Goal: Task Accomplishment & Management: Use online tool/utility

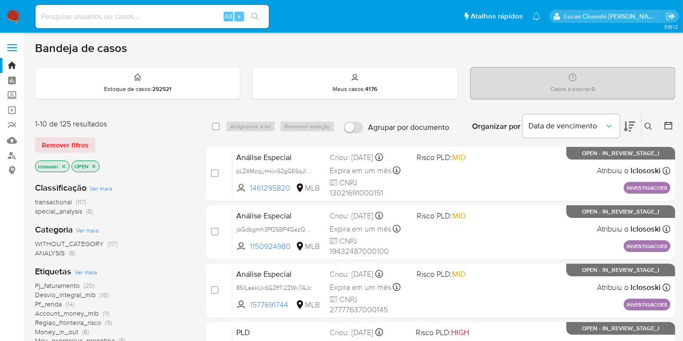
click at [166, 10] on input at bounding box center [151, 16] width 233 height 13
paste input "1862275763"
type input "1862275763"
click at [263, 10] on button "search-icon" at bounding box center [255, 17] width 20 height 14
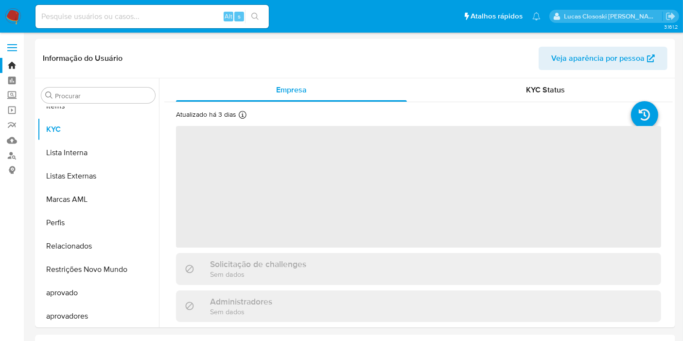
scroll to position [504, 0]
select select "10"
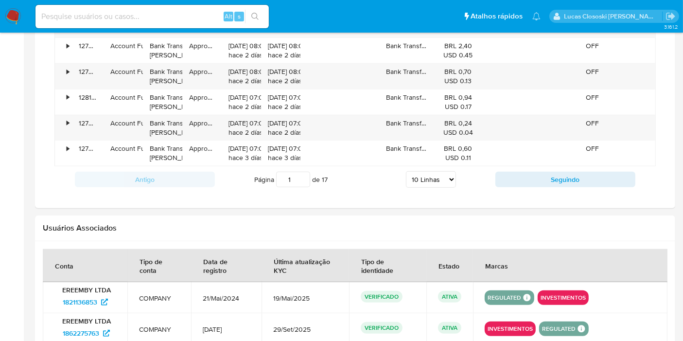
scroll to position [940, 0]
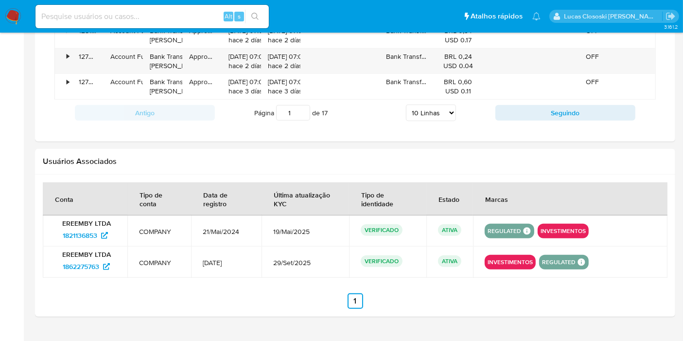
click at [193, 9] on div "Alt s" at bounding box center [151, 16] width 233 height 23
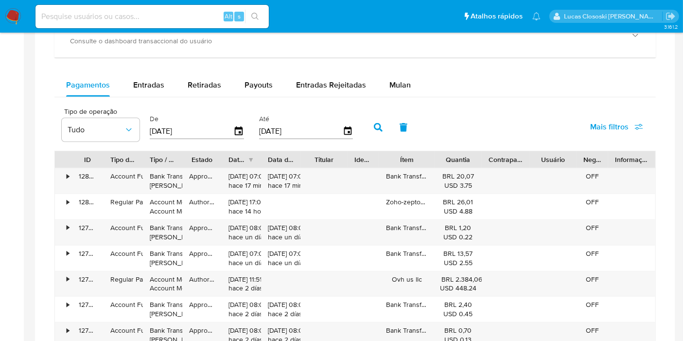
scroll to position [594, 0]
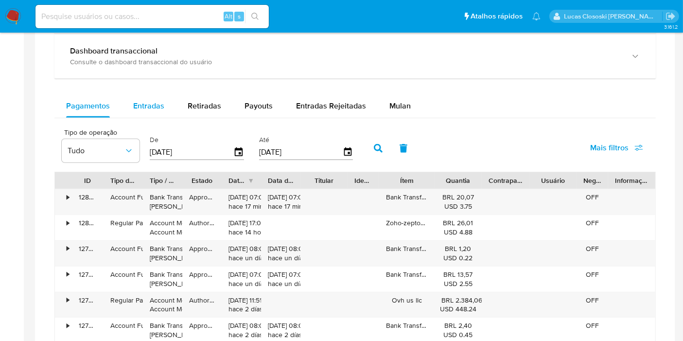
click at [141, 113] on div "Entradas" at bounding box center [148, 105] width 31 height 23
select select "10"
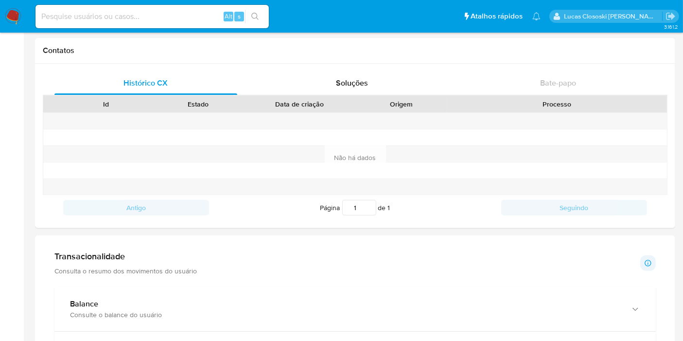
scroll to position [432, 0]
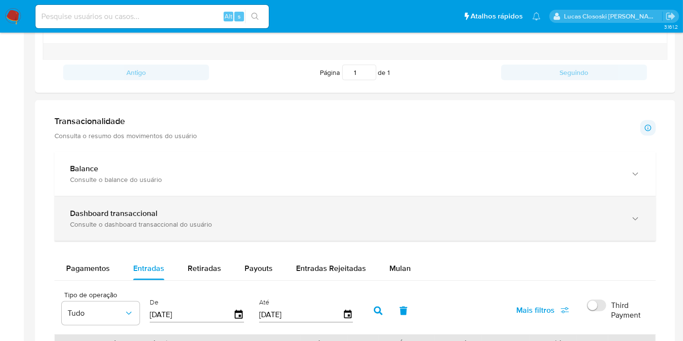
click at [233, 225] on div "Consulte o dashboard transaccional do usuário" at bounding box center [345, 224] width 551 height 9
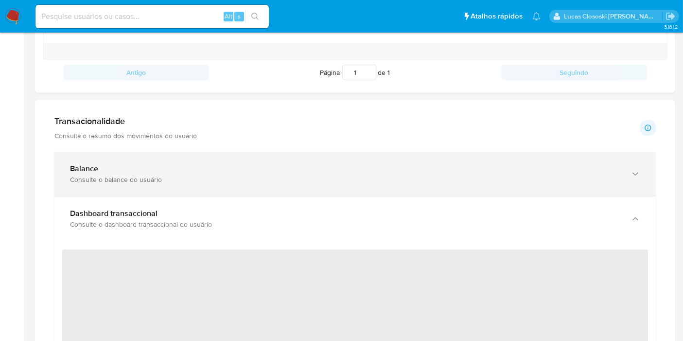
click at [227, 181] on div "Consulte o balance do usuário" at bounding box center [345, 179] width 551 height 9
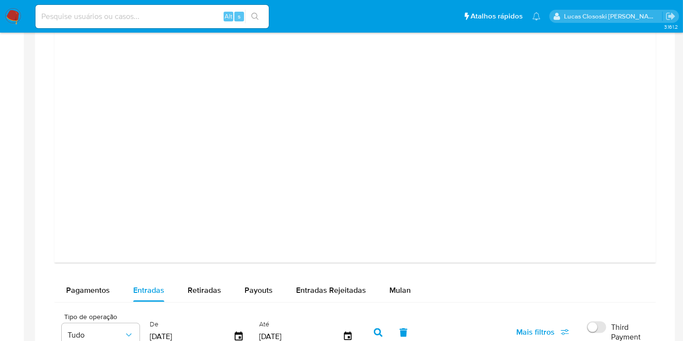
scroll to position [1296, 0]
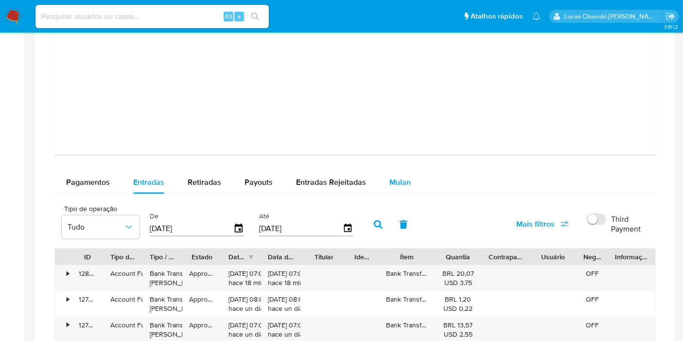
click at [399, 186] on div "Mulan" at bounding box center [399, 182] width 21 height 23
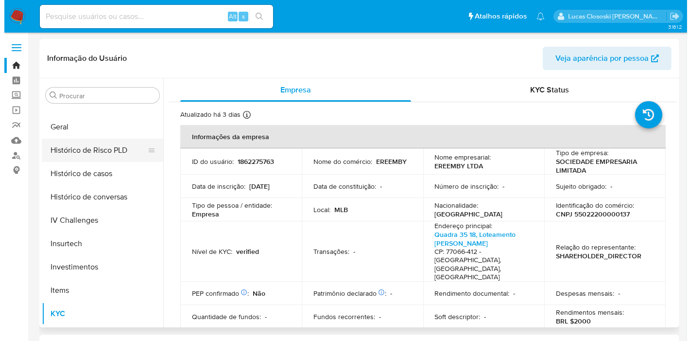
scroll to position [287, 0]
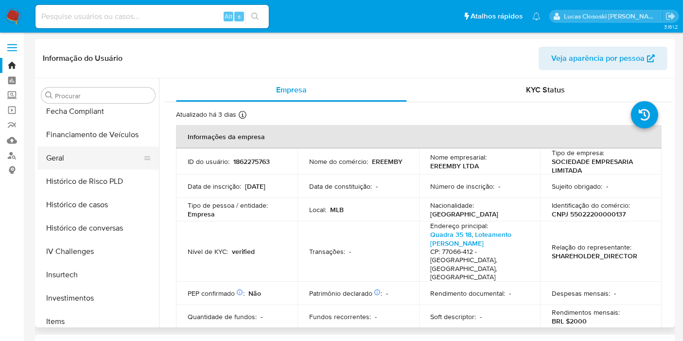
click at [78, 158] on button "Geral" at bounding box center [94, 157] width 114 height 23
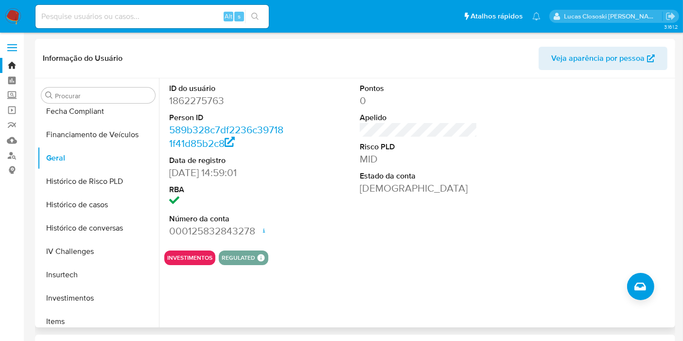
click at [655, 291] on div "ID do usuário 1862275763 Person ID 589b328c7df2236c397181f41d85b2c8 Data de reg…" at bounding box center [416, 202] width 514 height 249
click at [634, 288] on icon "Criar caso manual" at bounding box center [640, 287] width 12 height 12
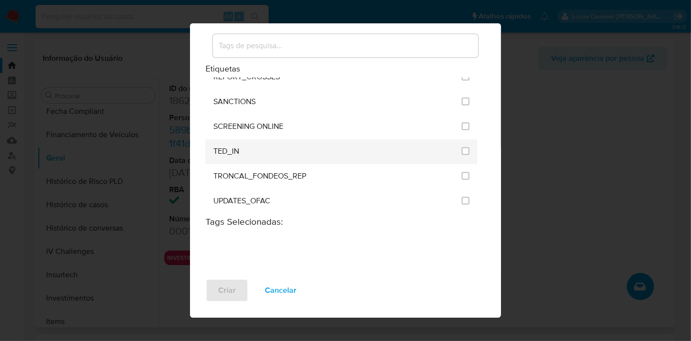
scroll to position [719, 0]
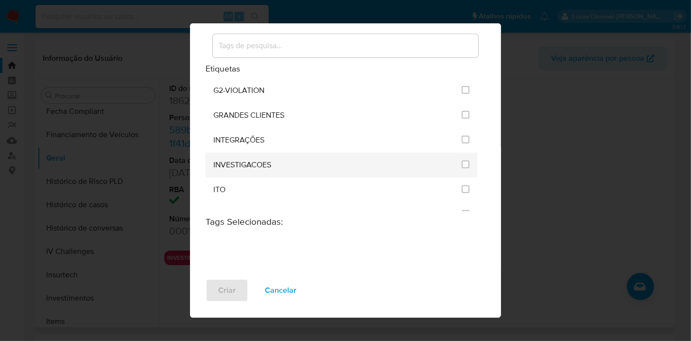
click at [462, 153] on div at bounding box center [466, 165] width 8 height 25
click at [462, 160] on input "2067" at bounding box center [466, 164] width 8 height 8
checkbox input "true"
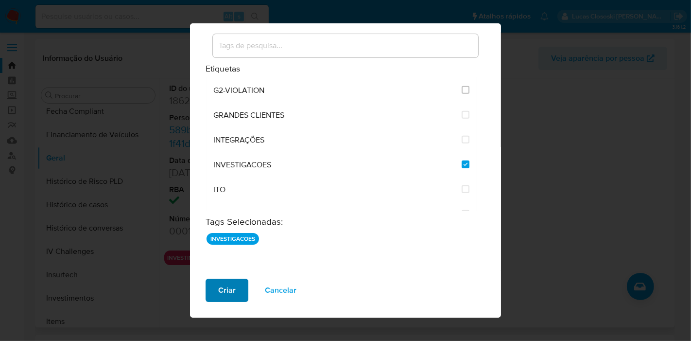
click at [228, 288] on span "Criar" at bounding box center [227, 290] width 18 height 21
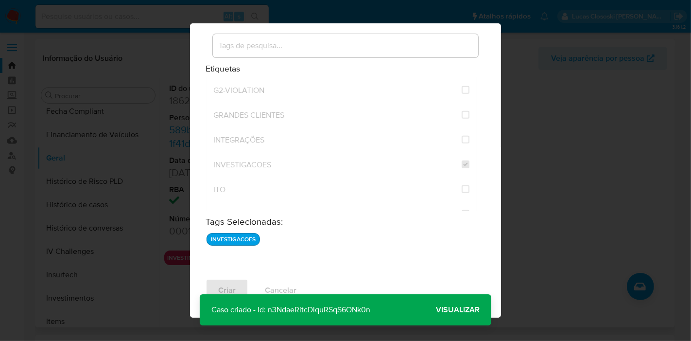
click at [456, 310] on span "Visualizar" at bounding box center [458, 310] width 44 height 0
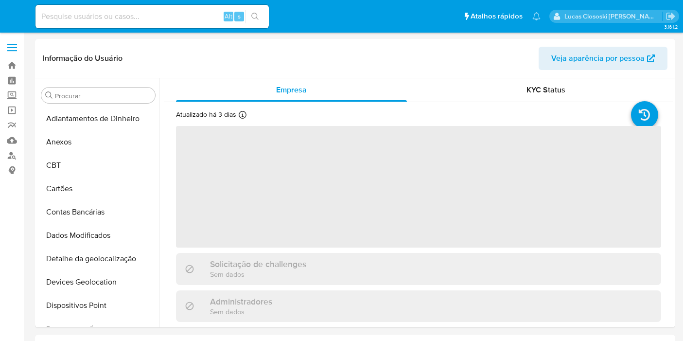
select select "10"
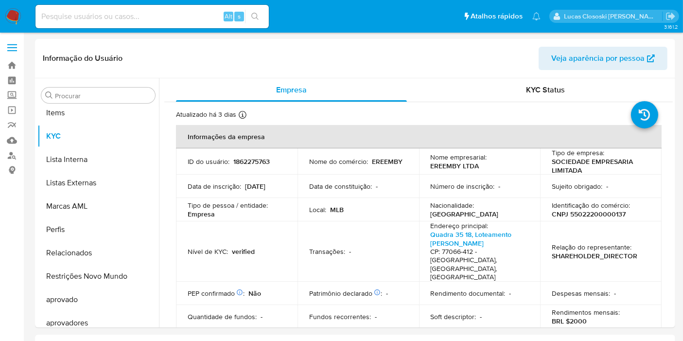
scroll to position [504, 0]
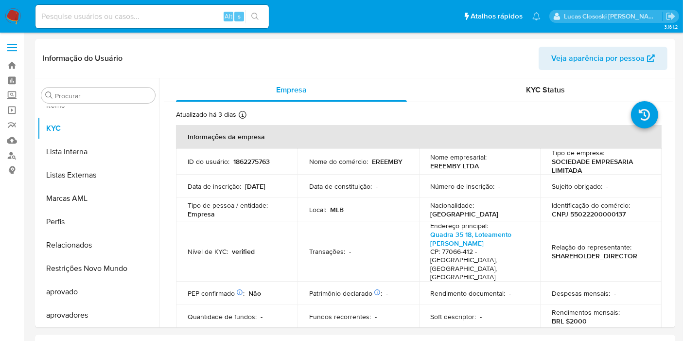
click at [185, 24] on div "Alt s" at bounding box center [151, 16] width 233 height 23
click at [183, 19] on input at bounding box center [151, 16] width 233 height 13
paste input "1821136853"
type input "1821136853"
click at [257, 24] on div "1821136853 Alt s" at bounding box center [151, 16] width 233 height 23
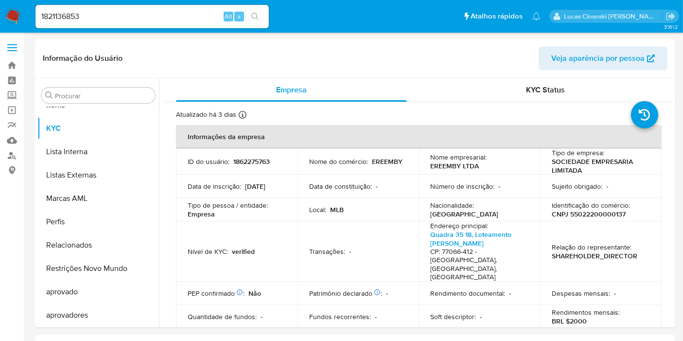
click at [257, 24] on div "1821136853 Alt s" at bounding box center [151, 16] width 233 height 23
click at [258, 13] on icon "search-icon" at bounding box center [255, 17] width 8 height 8
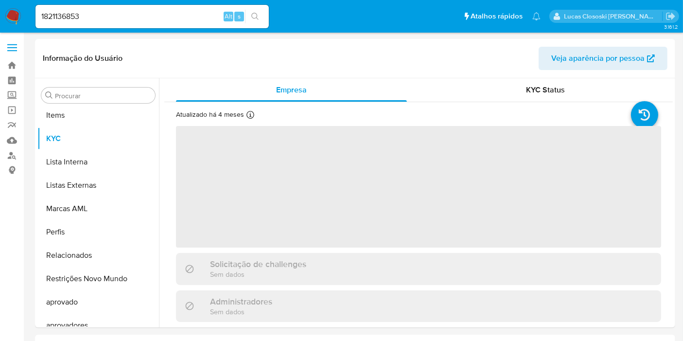
scroll to position [504, 0]
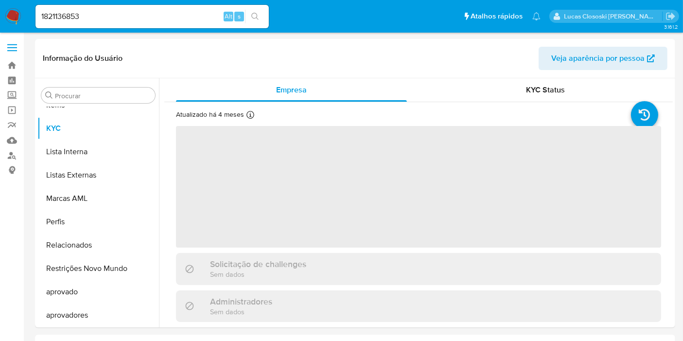
select select "10"
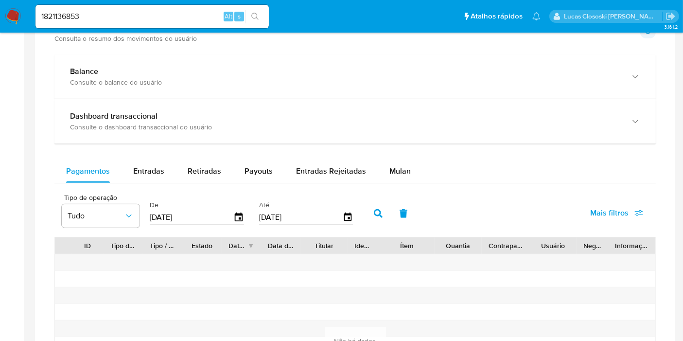
scroll to position [648, 0]
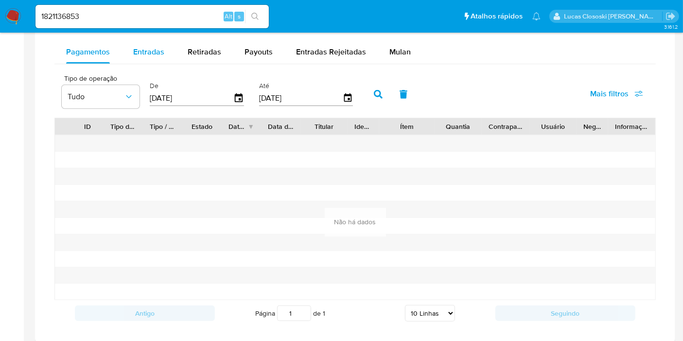
click at [158, 60] on div "Entradas" at bounding box center [148, 51] width 31 height 23
select select "10"
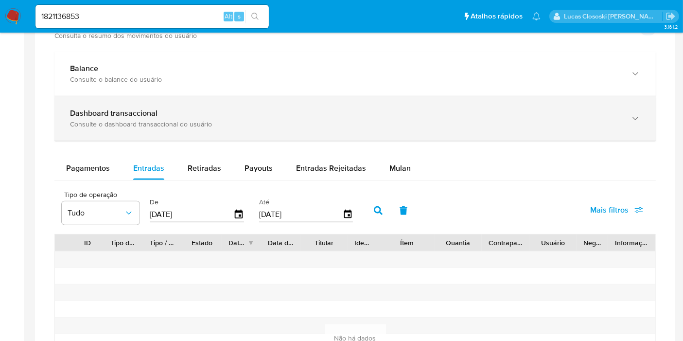
scroll to position [486, 0]
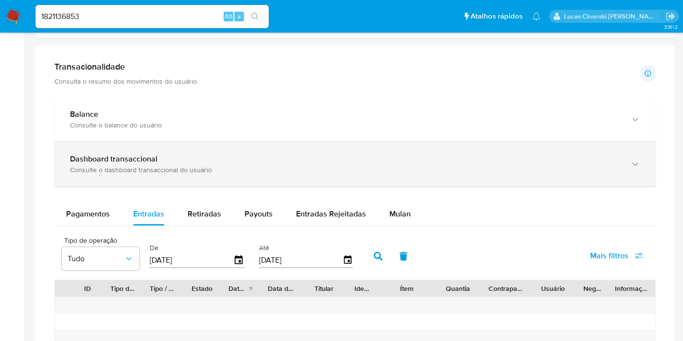
click at [193, 160] on div "Dashboard transaccional" at bounding box center [345, 159] width 551 height 10
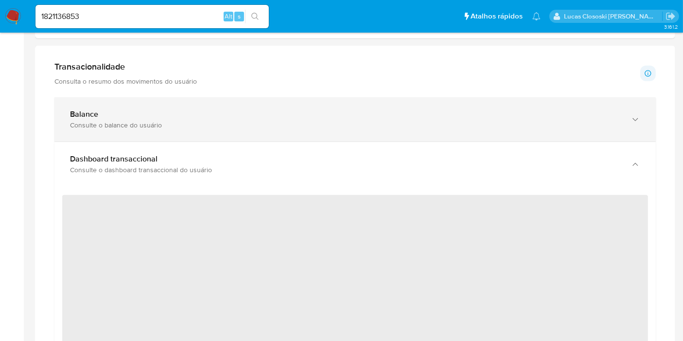
click at [179, 115] on div "Balance" at bounding box center [345, 114] width 551 height 10
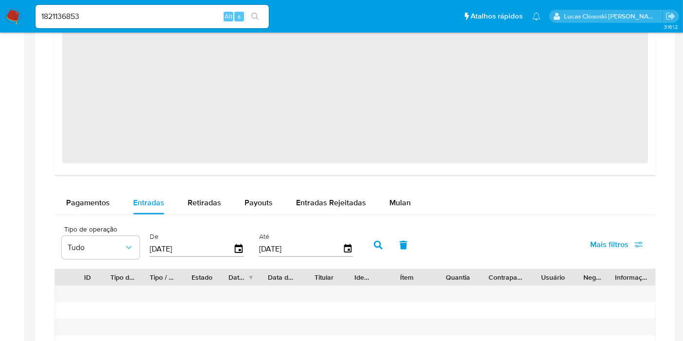
scroll to position [1242, 0]
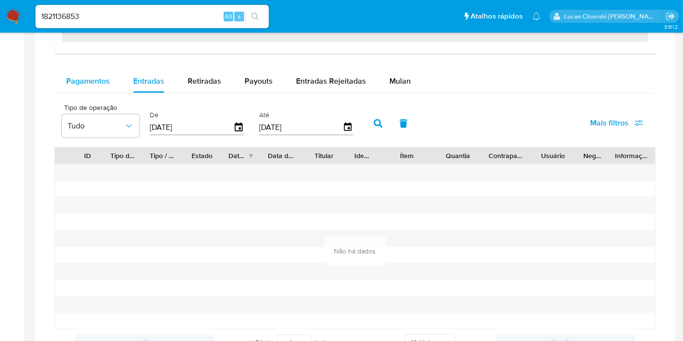
click at [106, 72] on div "Pagamentos" at bounding box center [88, 81] width 44 height 23
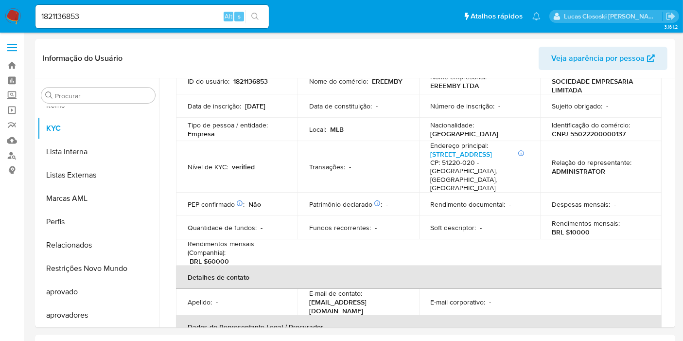
scroll to position [0, 0]
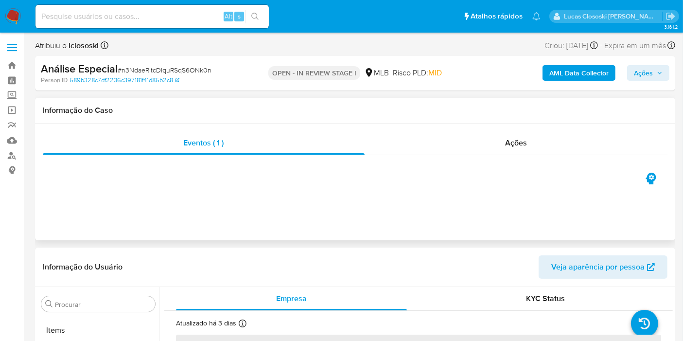
scroll to position [504, 0]
select select "10"
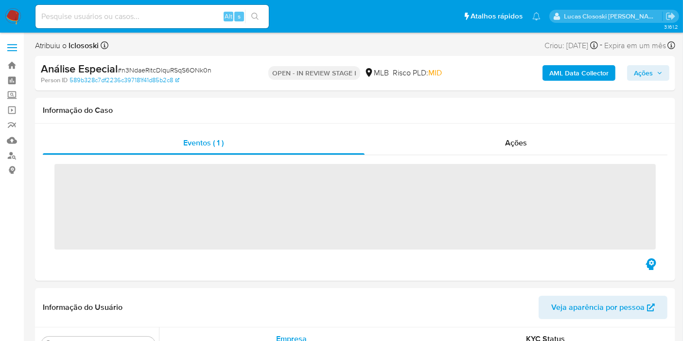
scroll to position [502, 0]
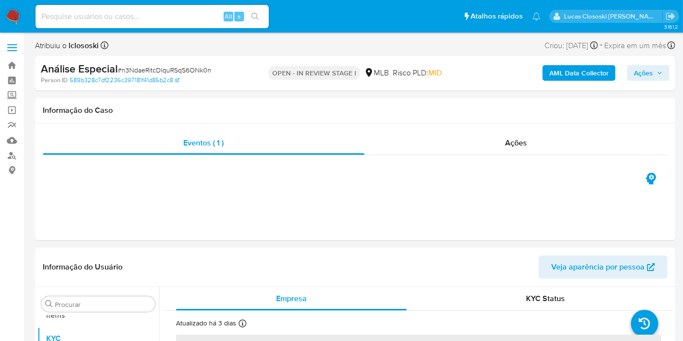
select select "10"
click at [12, 17] on img at bounding box center [13, 16] width 17 height 17
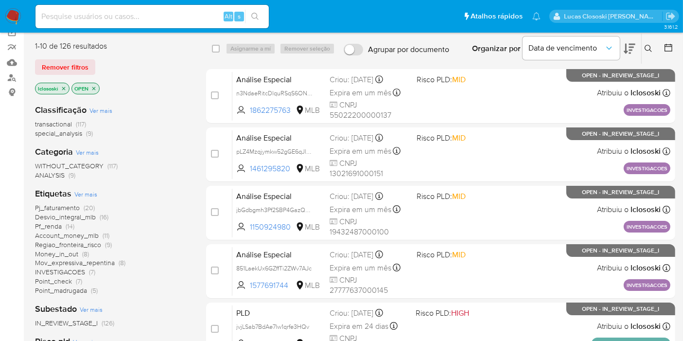
scroll to position [108, 0]
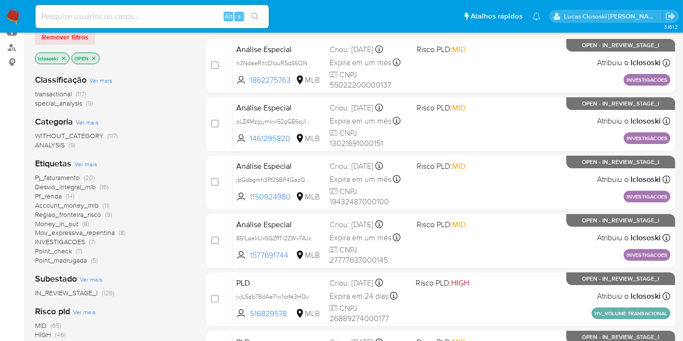
click at [40, 193] on span "Pf_renda" at bounding box center [48, 196] width 27 height 10
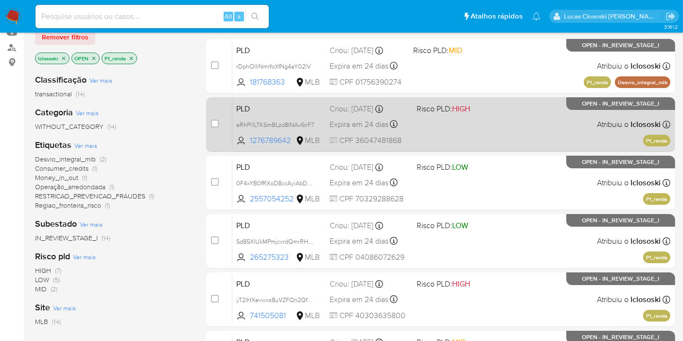
click at [459, 126] on div "PLD eRhPi1LTKSmBLzd8INAv6nF7 1276789642 MLB Risco PLD: HIGH Criou: 12/09/2025 C…" at bounding box center [451, 124] width 438 height 49
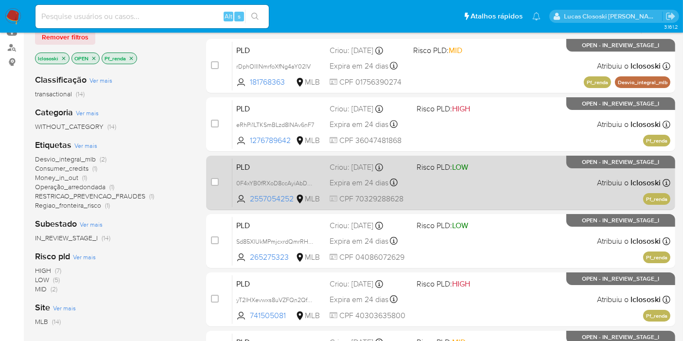
click at [477, 180] on div "PLD 0F4xYB0fRXoD8ccAyiAbDNZ7 2557054252 MLB Risco PLD: LOW Criou: 12/09/2025 Cr…" at bounding box center [451, 182] width 438 height 49
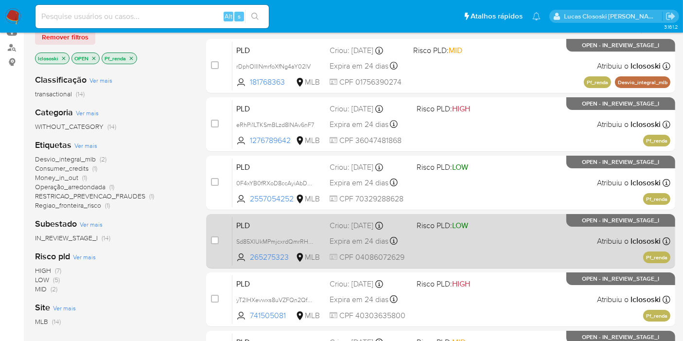
click at [469, 243] on div "PLD Sd85XlUkMPmjcxrdQmrRHDh8 265275323 MLB Risco PLD: LOW Criou: 12/09/2025 Cri…" at bounding box center [451, 240] width 438 height 49
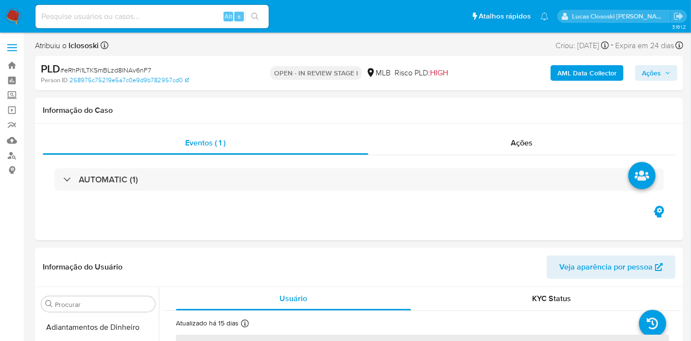
select select "10"
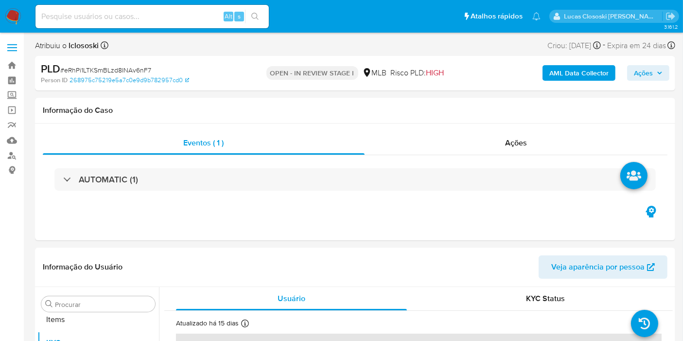
scroll to position [504, 0]
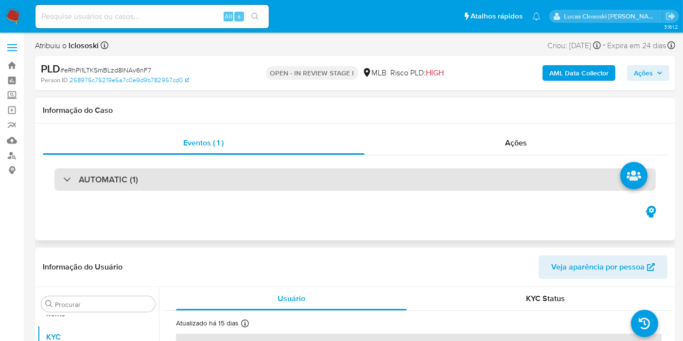
click at [283, 175] on div "AUTOMATIC (1)" at bounding box center [354, 179] width 601 height 22
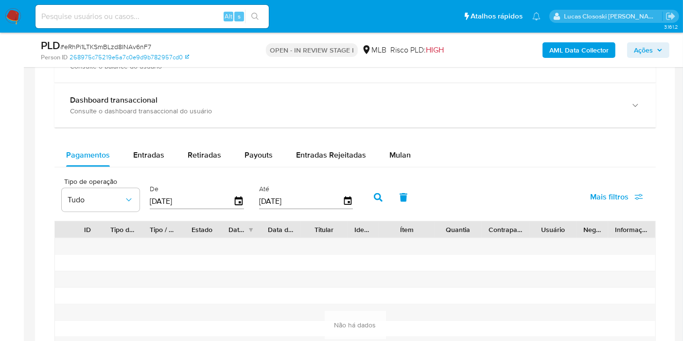
scroll to position [1026, 0]
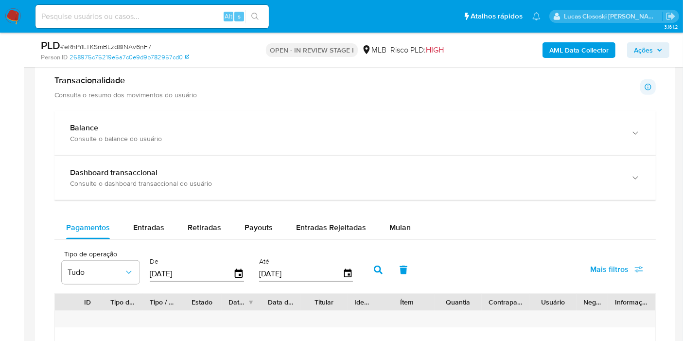
click at [391, 227] on span "Mulan" at bounding box center [399, 227] width 21 height 11
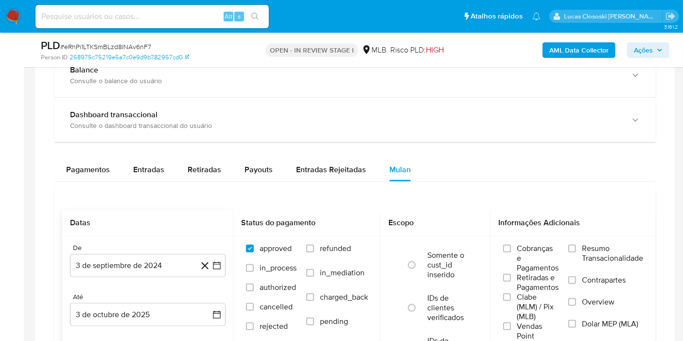
scroll to position [1134, 0]
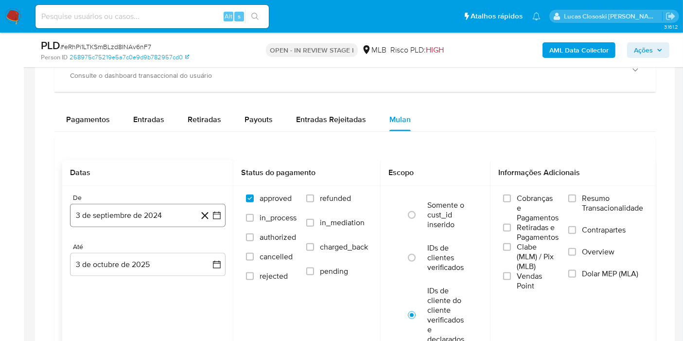
click at [220, 214] on icon "button" at bounding box center [217, 215] width 8 height 8
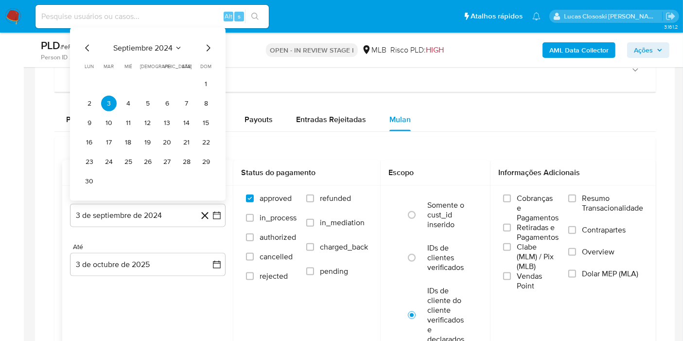
click at [145, 34] on div "septiembre 2024 septiembre 2024 lun lunes mar martes mié miércoles jue jueves v…" at bounding box center [148, 114] width 156 height 173
drag, startPoint x: 145, startPoint y: 34, endPoint x: 141, endPoint y: 46, distance: 12.8
click at [145, 34] on div "septiembre 2024 septiembre 2024 lun lunes mar martes mié miércoles jue jueves v…" at bounding box center [148, 114] width 156 height 173
click at [141, 46] on span "septiembre 2024" at bounding box center [142, 48] width 59 height 10
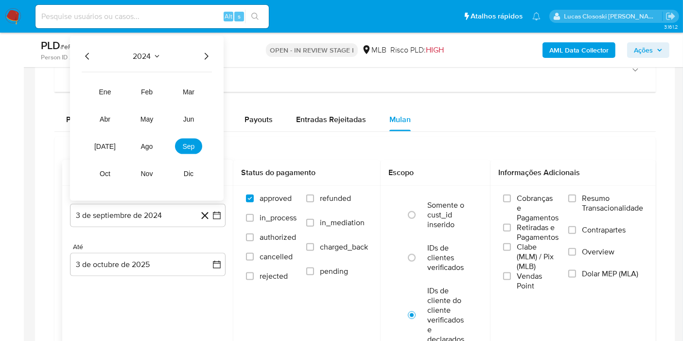
click at [196, 53] on div "2024" at bounding box center [147, 57] width 130 height 12
click at [199, 53] on div "2024" at bounding box center [147, 57] width 130 height 12
click at [201, 62] on div "2024 2024 ene feb mar abr may jun jul ago sep oct nov dic" at bounding box center [147, 118] width 154 height 165
click at [204, 53] on icon "Año siguiente" at bounding box center [206, 57] width 12 height 12
click at [151, 139] on button "ago" at bounding box center [146, 147] width 27 height 16
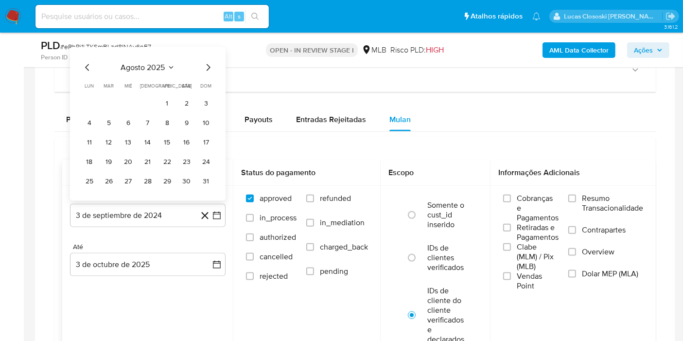
click at [151, 137] on button "14" at bounding box center [148, 143] width 16 height 16
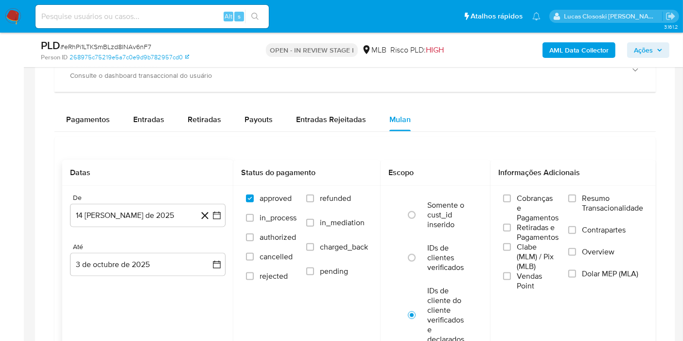
click at [226, 208] on div "De 14 de agosto de 2025 14-08-2025 Até 3 de octubre de 2025 3-10-2025" at bounding box center [147, 243] width 171 height 114
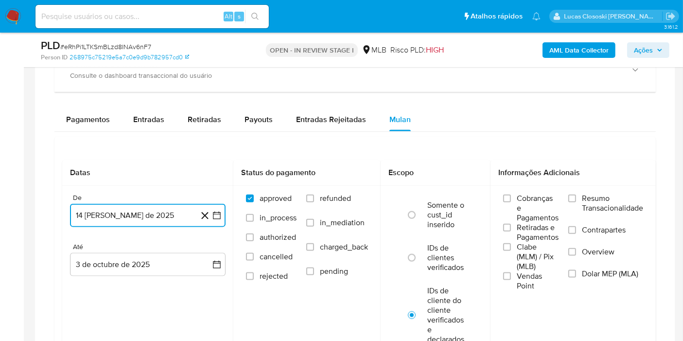
click at [223, 209] on button "14 de agosto de 2025" at bounding box center [148, 215] width 156 height 23
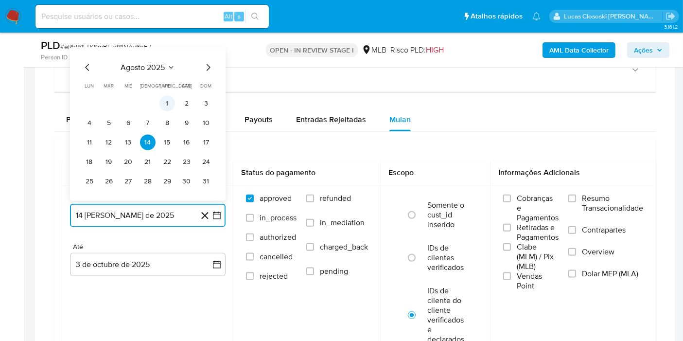
click at [164, 97] on button "1" at bounding box center [167, 104] width 16 height 16
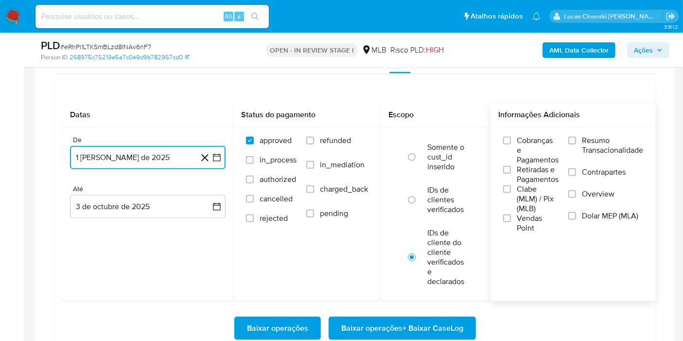
scroll to position [1242, 0]
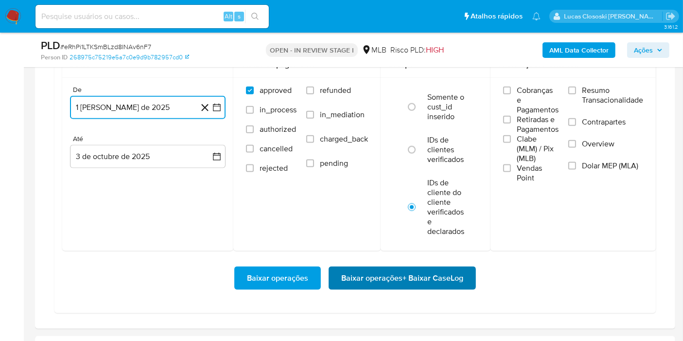
click at [390, 283] on span "Baixar operações + Baixar CaseLog" at bounding box center [402, 277] width 122 height 21
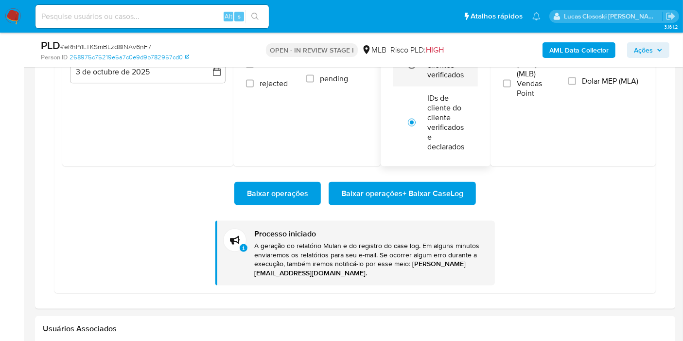
scroll to position [1350, 0]
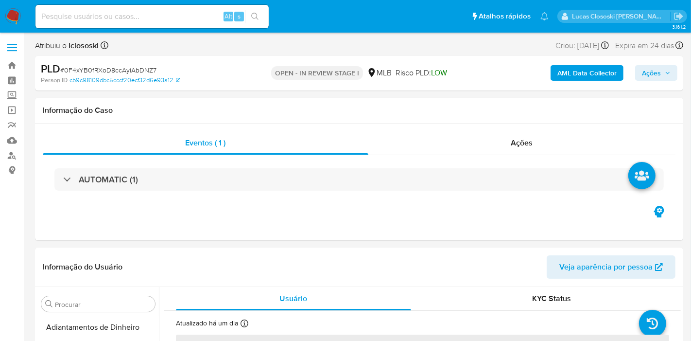
select select "10"
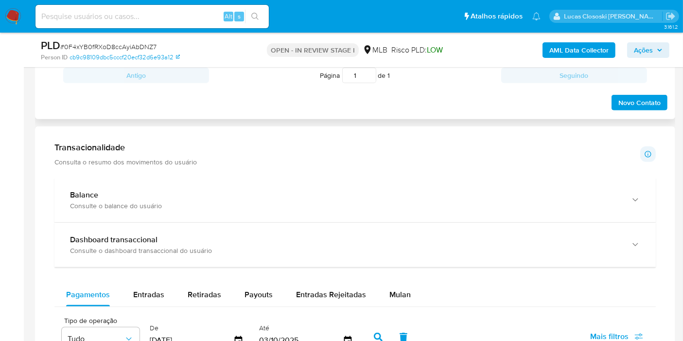
scroll to position [702, 0]
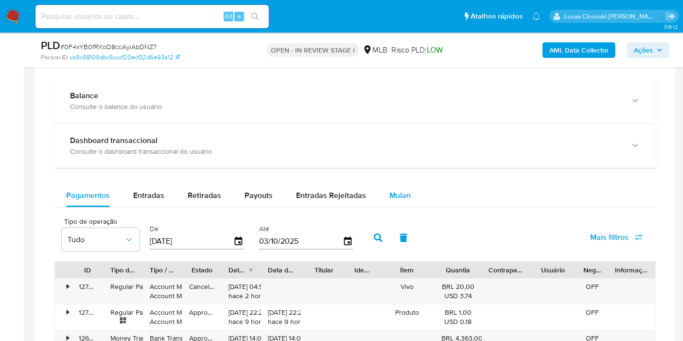
click at [403, 187] on div "Mulan" at bounding box center [399, 195] width 21 height 23
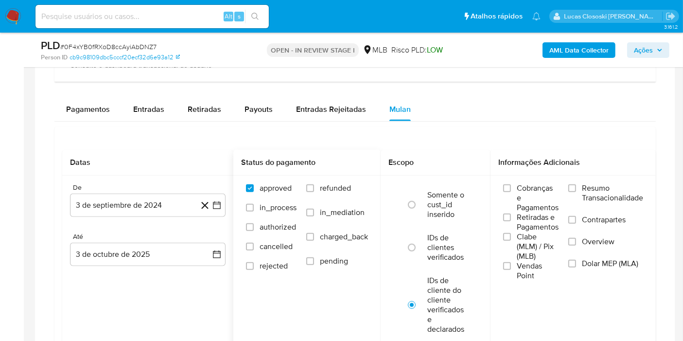
scroll to position [810, 0]
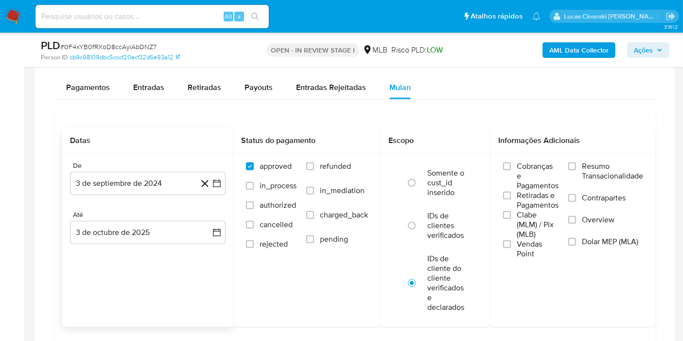
click at [228, 179] on div "De 3 de septiembre de 2024 [DATE] Até 3 de octubre de 2025 [DATE]" at bounding box center [147, 211] width 171 height 114
click at [224, 179] on button "3 de septiembre de 2024" at bounding box center [148, 183] width 156 height 23
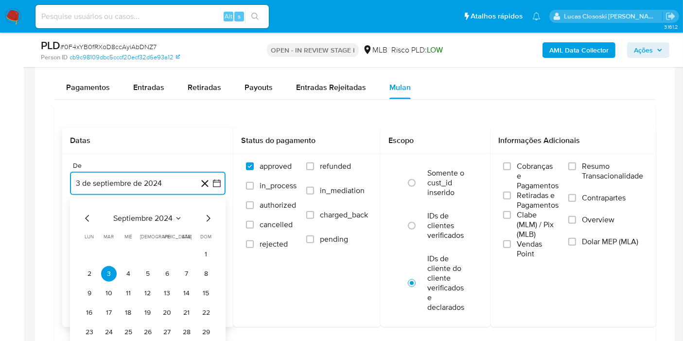
click at [151, 213] on span "septiembre 2024" at bounding box center [142, 218] width 59 height 10
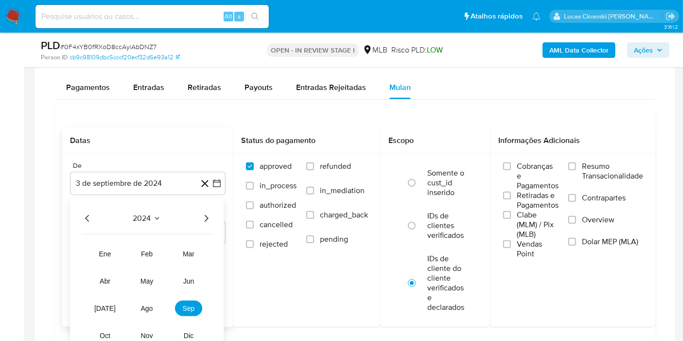
click at [208, 209] on div "2024 2024 ene feb mar abr may jun jul ago sep oct nov dic" at bounding box center [147, 280] width 154 height 165
click at [202, 219] on icon "Año siguiente" at bounding box center [206, 218] width 12 height 12
click at [158, 309] on button "ago" at bounding box center [146, 308] width 27 height 16
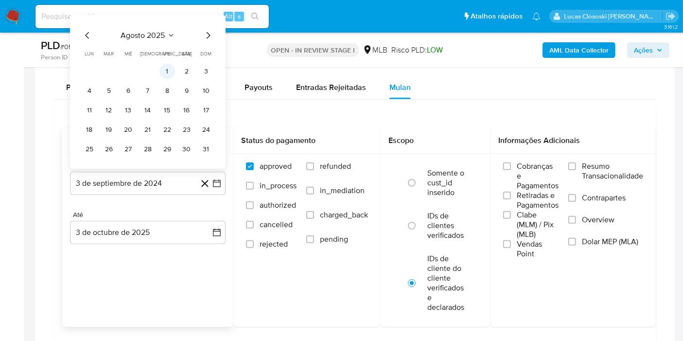
click at [172, 66] on button "1" at bounding box center [167, 72] width 16 height 16
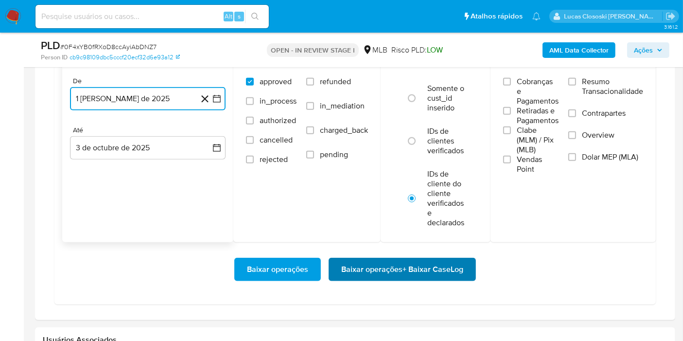
scroll to position [918, 0]
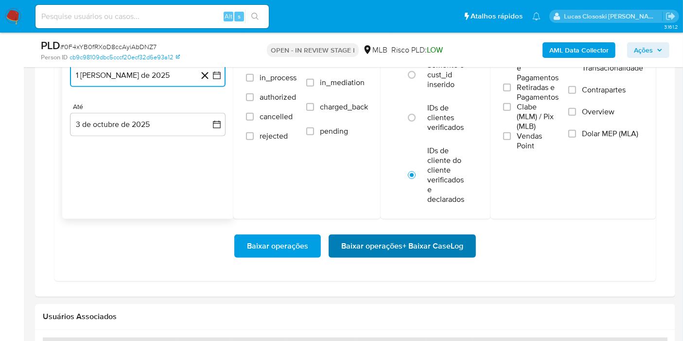
click at [379, 246] on span "Baixar operações + Baixar CaseLog" at bounding box center [402, 245] width 122 height 21
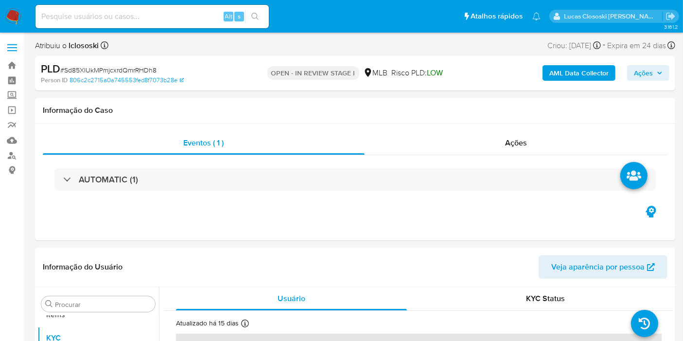
select select "10"
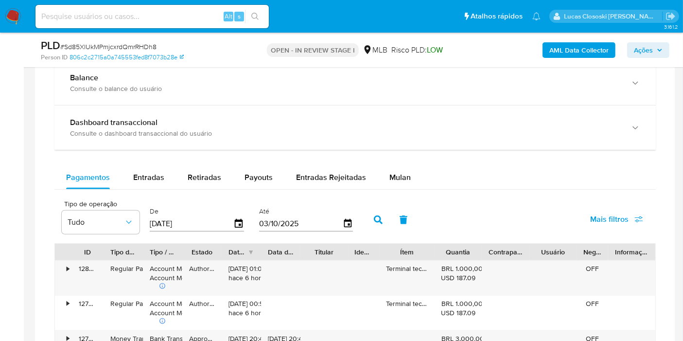
scroll to position [702, 0]
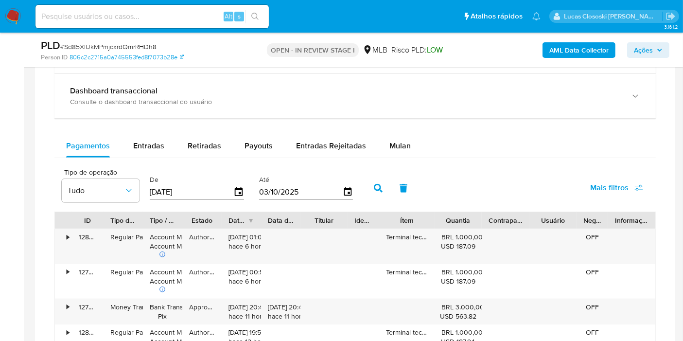
click at [157, 132] on div "Balance Consulte o balance do usuário Dashboard transaccional Consulte o dashbo…" at bounding box center [354, 293] width 601 height 528
click at [157, 135] on div "Entradas" at bounding box center [148, 145] width 31 height 23
select select "10"
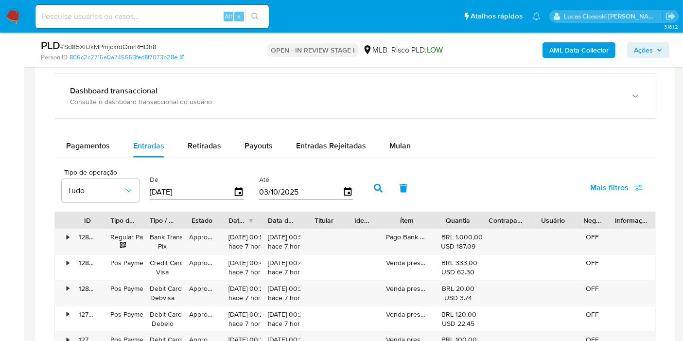
click at [379, 156] on div "Pagamentos Entradas Retiradas Payouts Entradas Rejeitadas Mulan" at bounding box center [354, 146] width 601 height 24
click at [380, 143] on button "Mulan" at bounding box center [400, 145] width 45 height 23
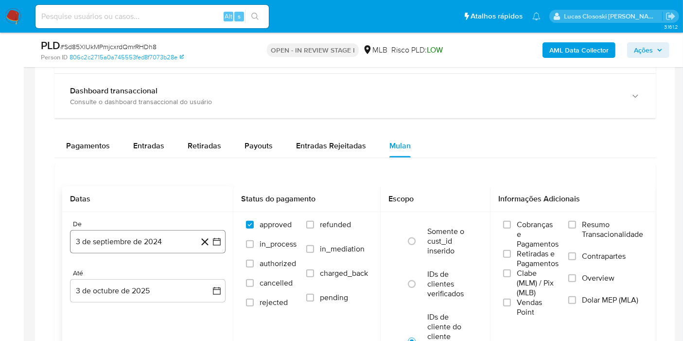
click at [219, 238] on icon "button" at bounding box center [217, 242] width 8 height 8
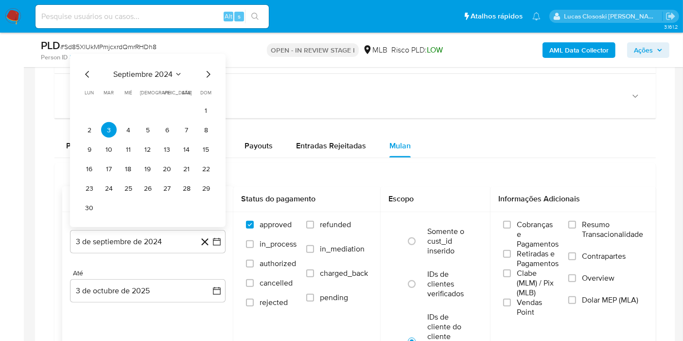
click at [125, 66] on div "septiembre 2024 septiembre 2024 lun lunes mar martes mié miércoles jue jueves v…" at bounding box center [148, 140] width 156 height 173
click at [125, 70] on span "septiembre 2024" at bounding box center [142, 75] width 59 height 10
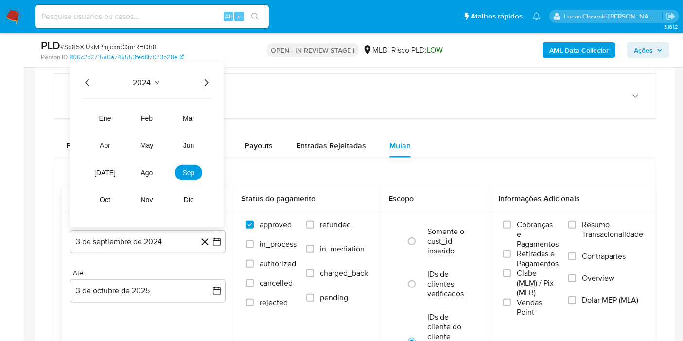
click at [208, 84] on icon "Año siguiente" at bounding box center [206, 83] width 12 height 12
click at [139, 168] on button "ago" at bounding box center [146, 173] width 27 height 16
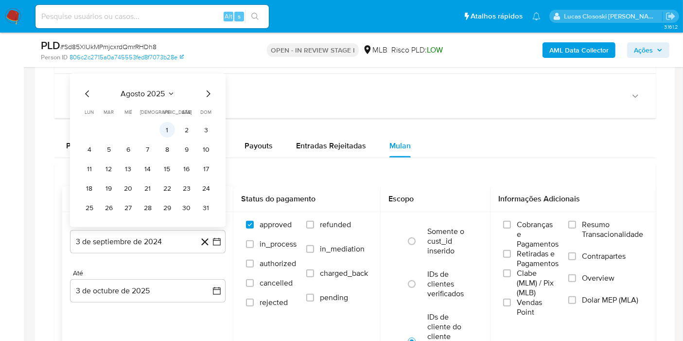
click at [168, 130] on button "1" at bounding box center [167, 130] width 16 height 16
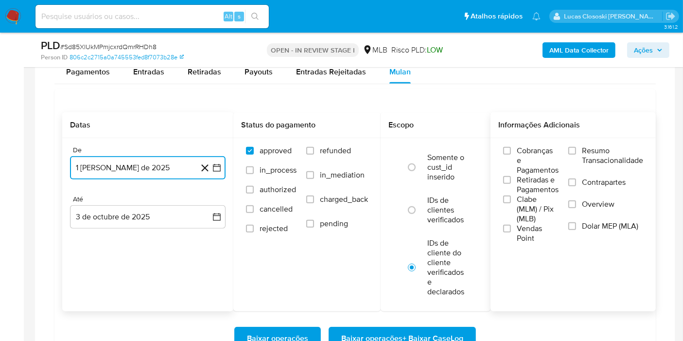
scroll to position [810, 0]
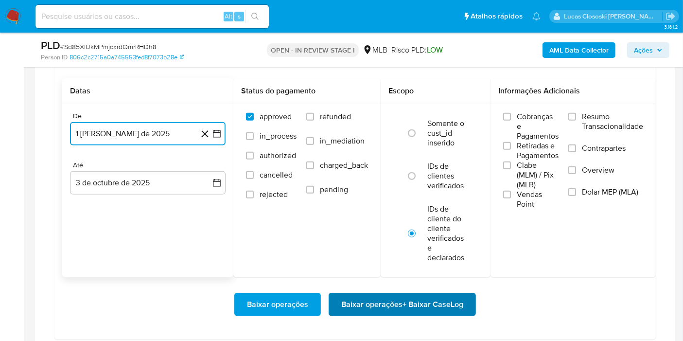
click at [430, 302] on span "Baixar operações + Baixar CaseLog" at bounding box center [402, 304] width 122 height 21
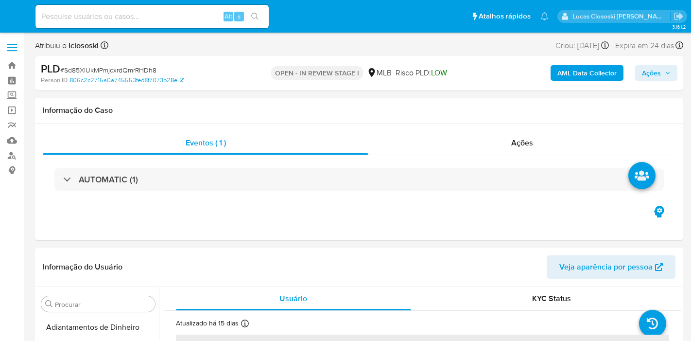
select select "10"
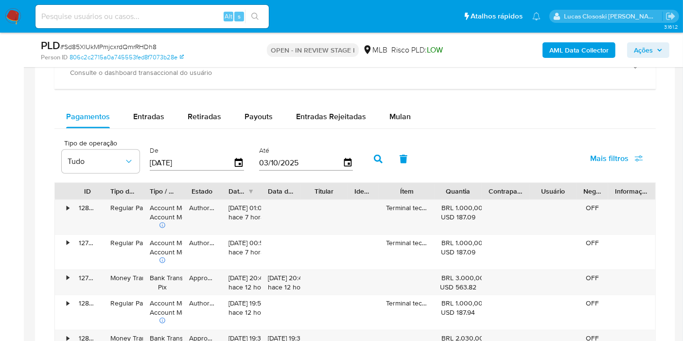
scroll to position [702, 0]
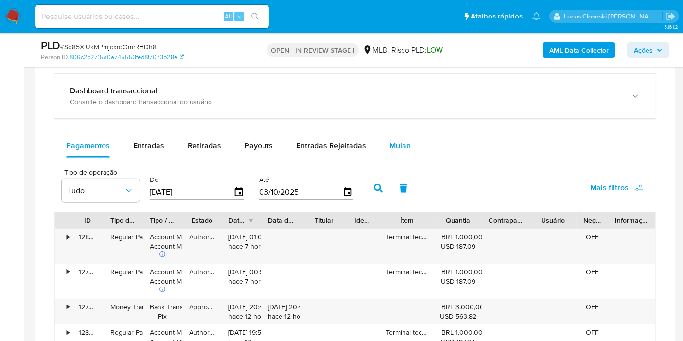
click at [416, 140] on button "Mulan" at bounding box center [400, 145] width 45 height 23
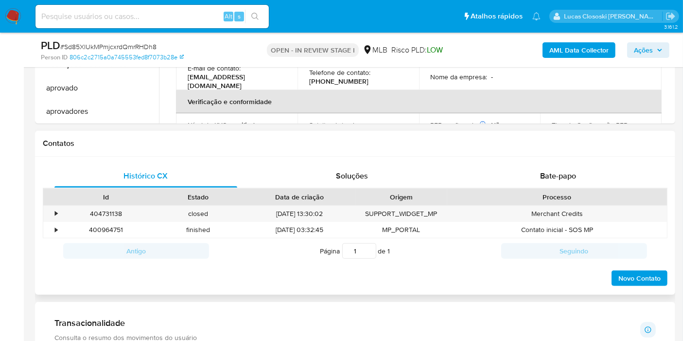
scroll to position [162, 0]
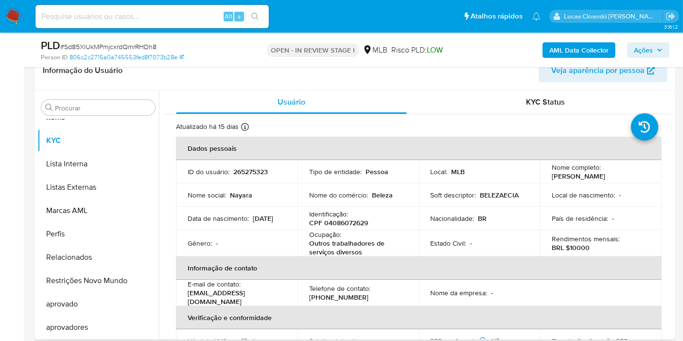
click at [344, 223] on p "CPF 04086072629" at bounding box center [338, 222] width 59 height 9
copy p "04086072629"
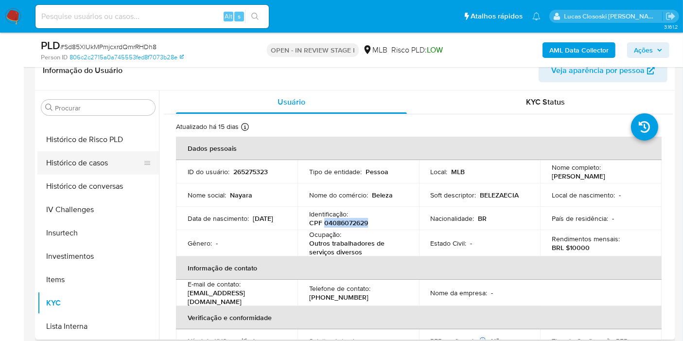
click at [82, 163] on button "Histórico de casos" at bounding box center [94, 162] width 114 height 23
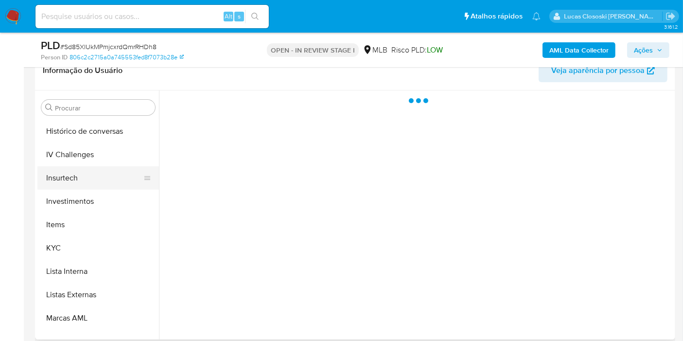
scroll to position [450, 0]
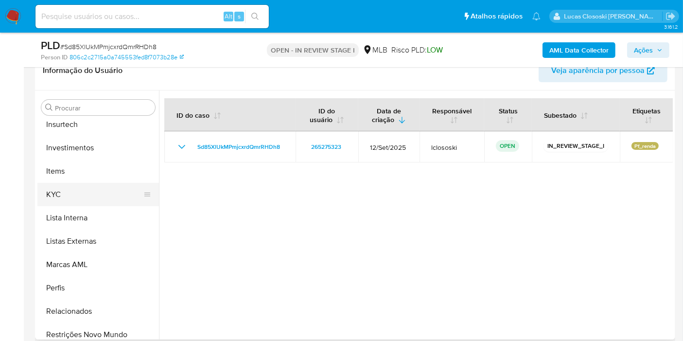
click at [66, 192] on button "KYC" at bounding box center [94, 194] width 114 height 23
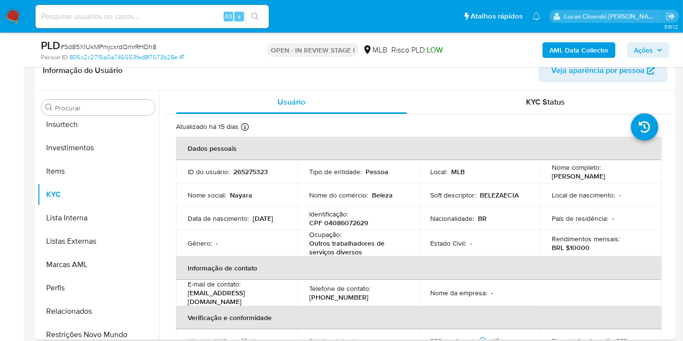
click at [332, 226] on p "CPF 04086072629" at bounding box center [338, 222] width 59 height 9
copy p "04086072629"
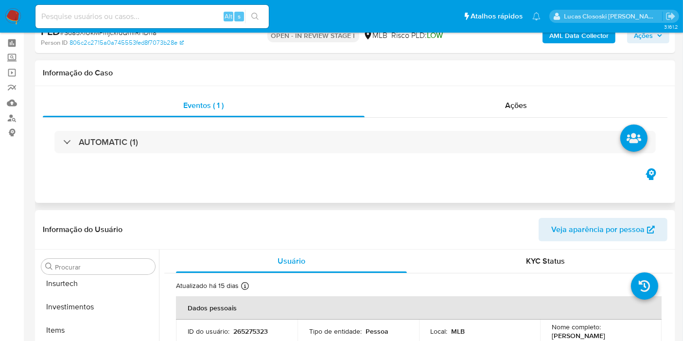
scroll to position [0, 0]
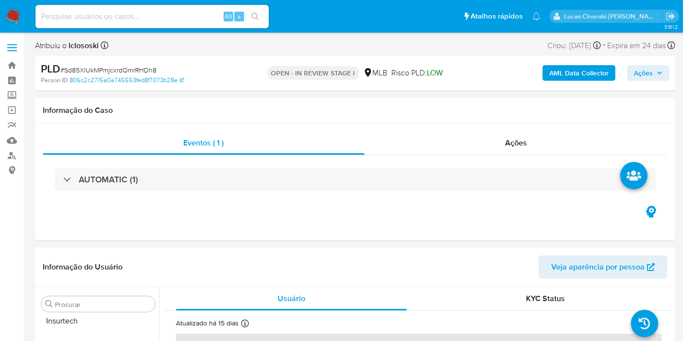
click at [602, 70] on b "AML Data Collector" at bounding box center [578, 73] width 59 height 16
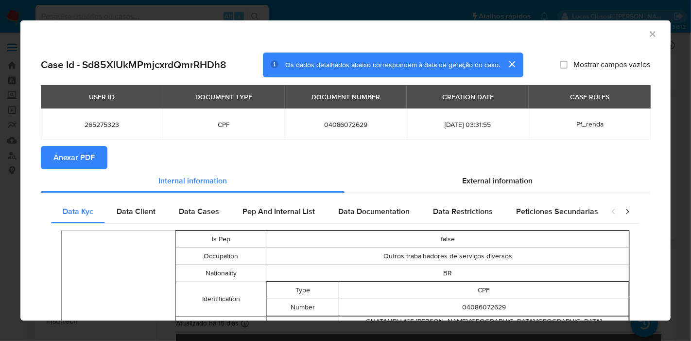
click at [70, 156] on span "Anexar PDF" at bounding box center [73, 157] width 41 height 21
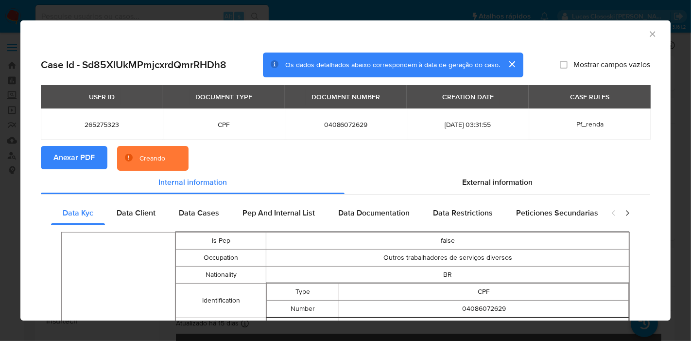
click at [507, 187] on span "External information" at bounding box center [497, 181] width 70 height 11
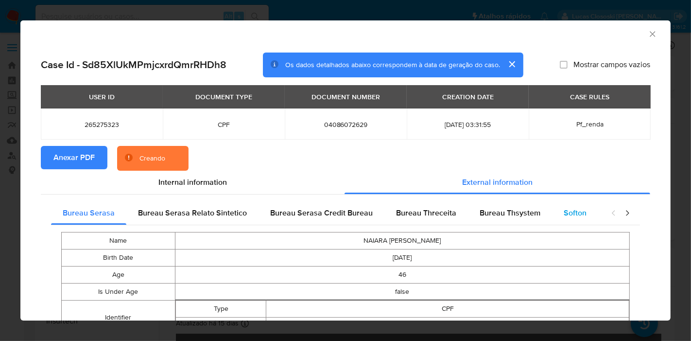
click at [554, 214] on div "Softon" at bounding box center [575, 212] width 46 height 23
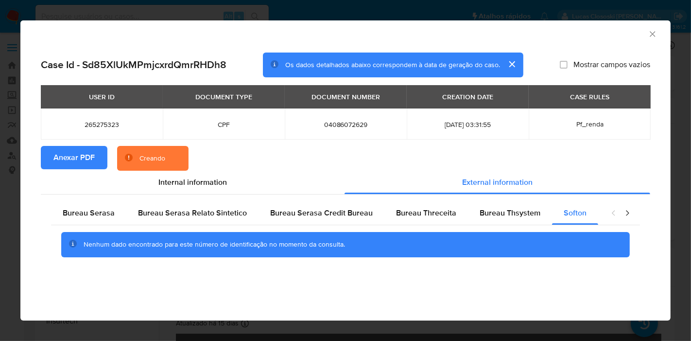
click at [681, 175] on div "AML Data Collector Case Id - Sd85XlUkMPmjcxrdQmrRHDh8 Os dados detalhados abaix…" at bounding box center [345, 170] width 691 height 341
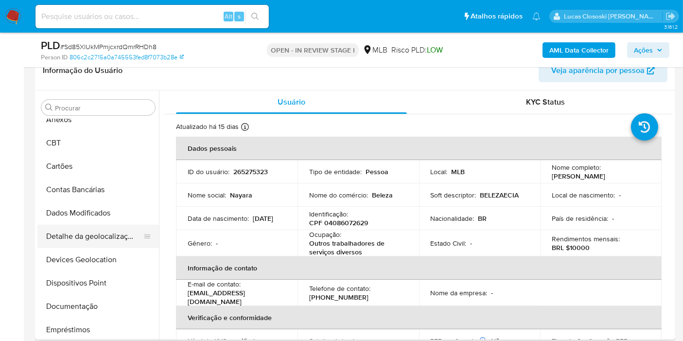
scroll to position [18, 0]
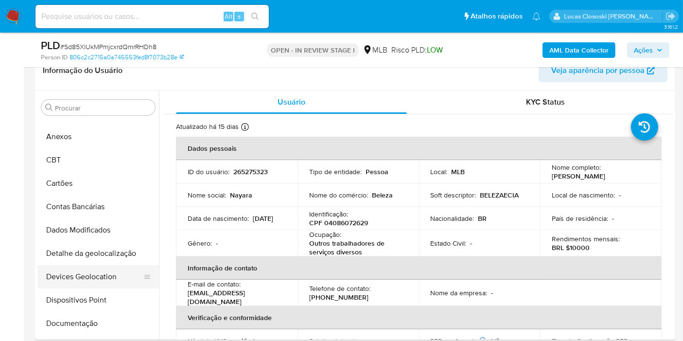
click at [112, 279] on button "Devices Geolocation" at bounding box center [94, 276] width 114 height 23
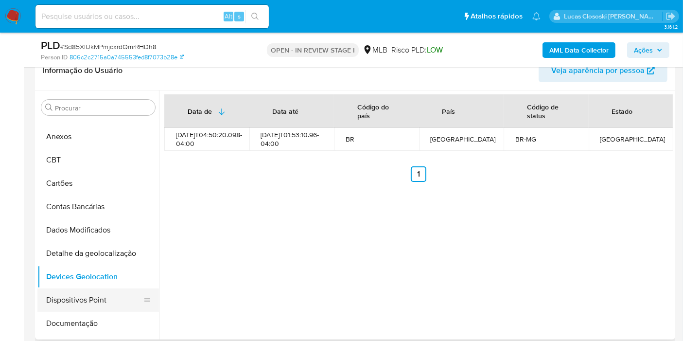
click at [82, 303] on button "Dispositivos Point" at bounding box center [94, 299] width 114 height 23
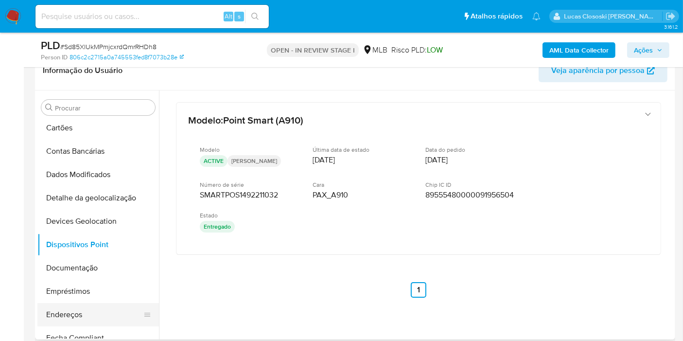
scroll to position [125, 0]
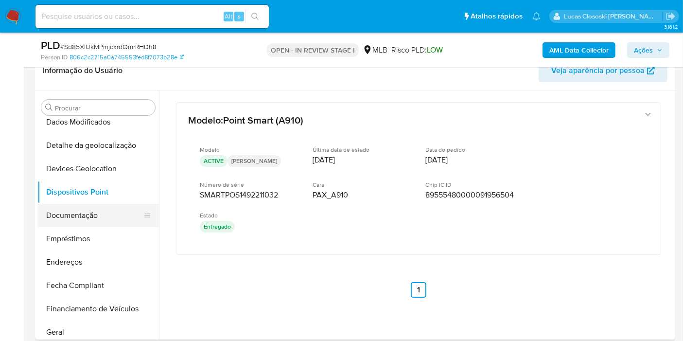
click at [84, 224] on button "Documentação" at bounding box center [94, 215] width 114 height 23
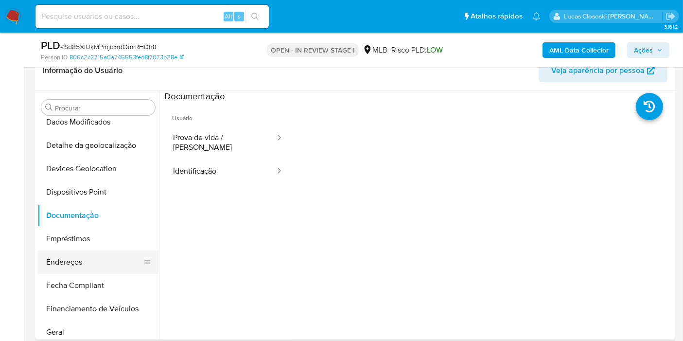
click at [75, 271] on button "Endereços" at bounding box center [94, 261] width 114 height 23
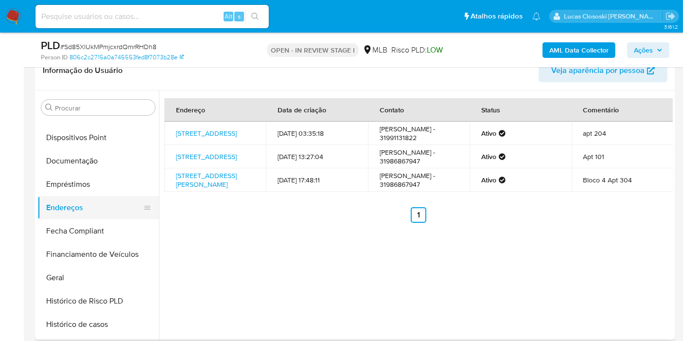
scroll to position [233, 0]
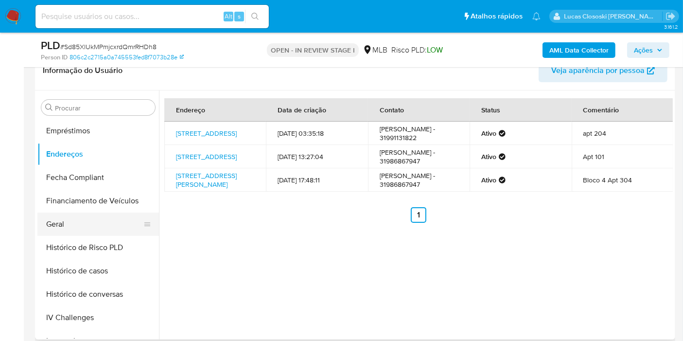
click at [77, 228] on button "Geral" at bounding box center [94, 223] width 114 height 23
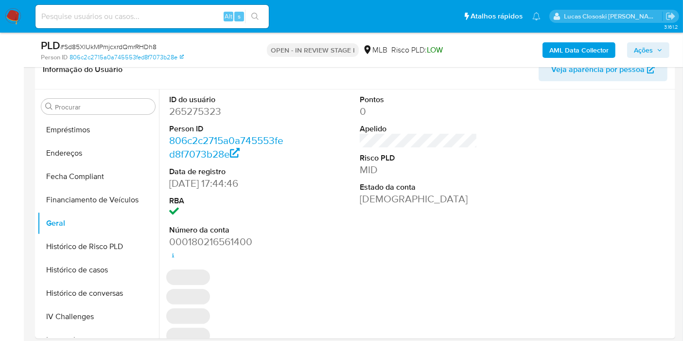
scroll to position [170, 0]
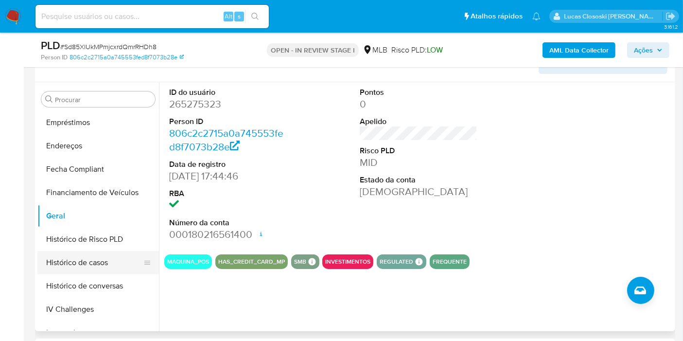
click at [60, 264] on button "Histórico de casos" at bounding box center [94, 262] width 114 height 23
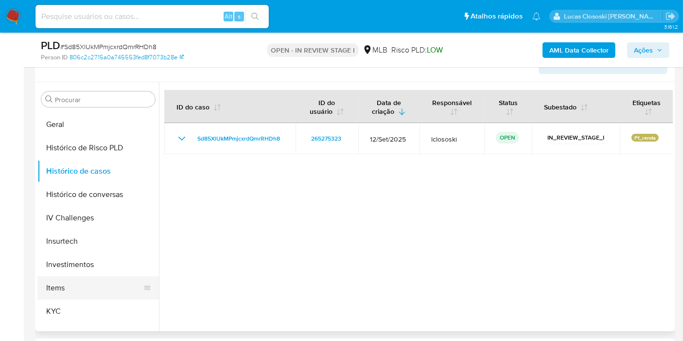
scroll to position [341, 0]
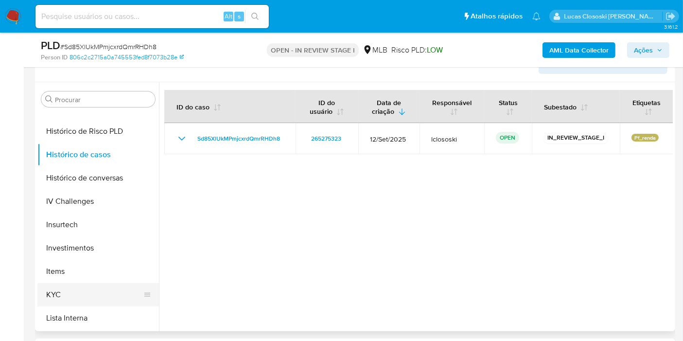
click at [68, 286] on button "KYC" at bounding box center [94, 294] width 114 height 23
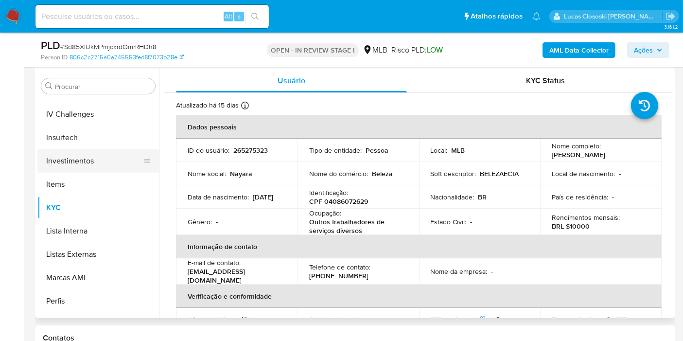
scroll to position [503, 0]
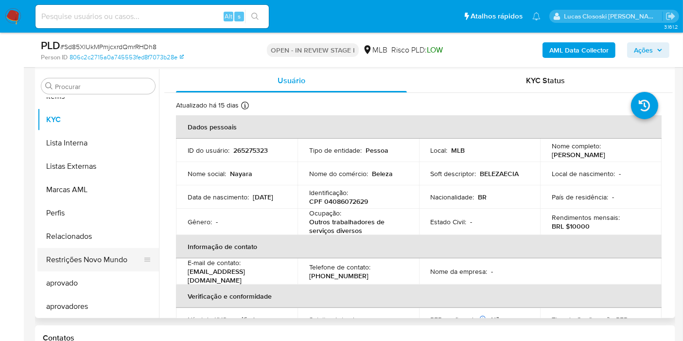
click at [106, 258] on button "Restrições Novo Mundo" at bounding box center [94, 259] width 114 height 23
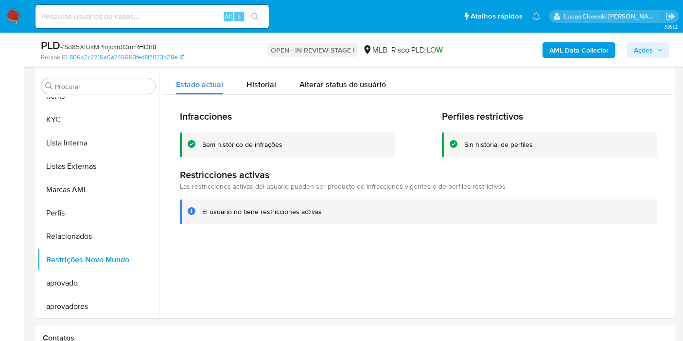
click at [91, 49] on span "# Sd85XlUkMPmjcxrdQmrRHDh8" at bounding box center [108, 47] width 96 height 10
copy span "Sd85XlUkMPmjcxrdQmrRHDh8"
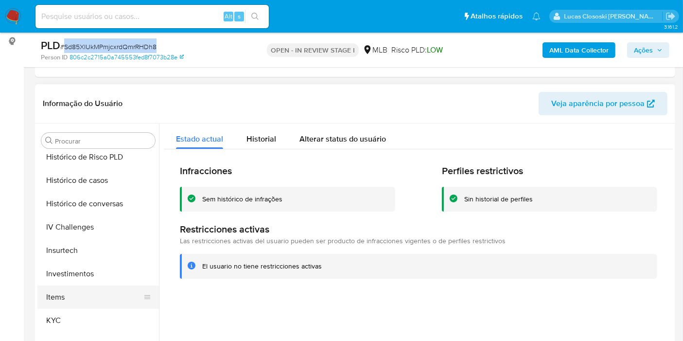
scroll to position [395, 0]
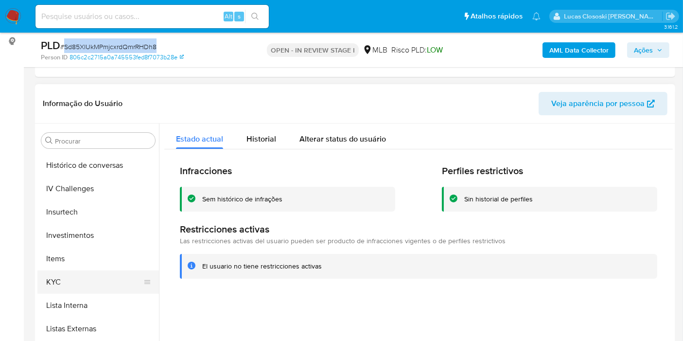
click at [62, 276] on button "KYC" at bounding box center [94, 281] width 114 height 23
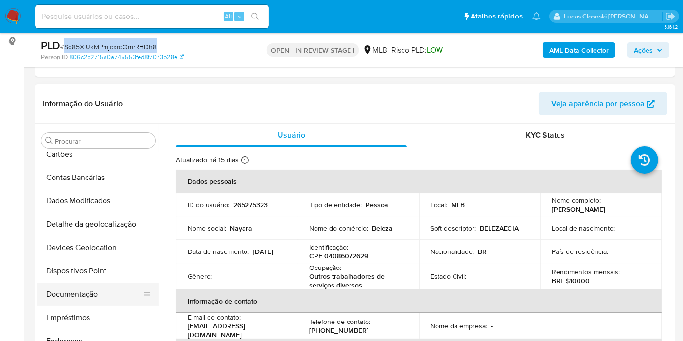
scroll to position [125, 0]
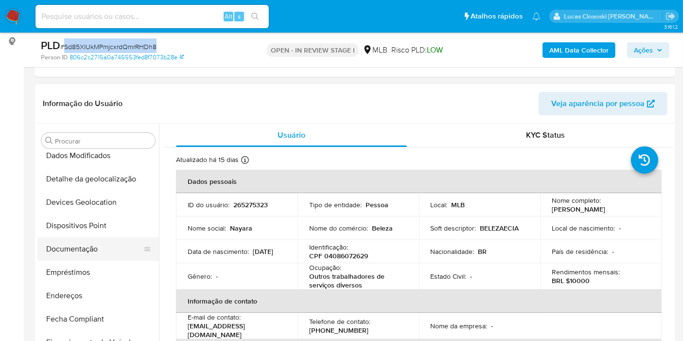
click at [88, 250] on button "Documentação" at bounding box center [94, 248] width 114 height 23
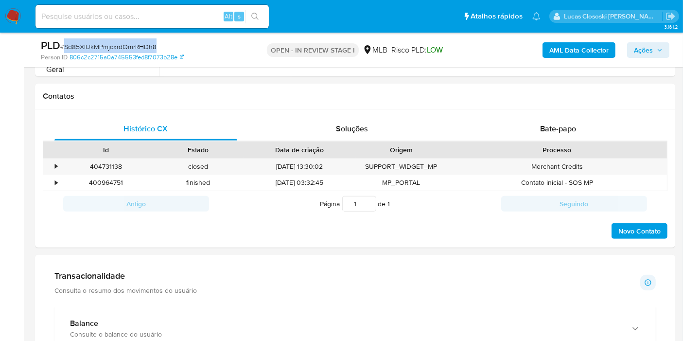
scroll to position [400, 0]
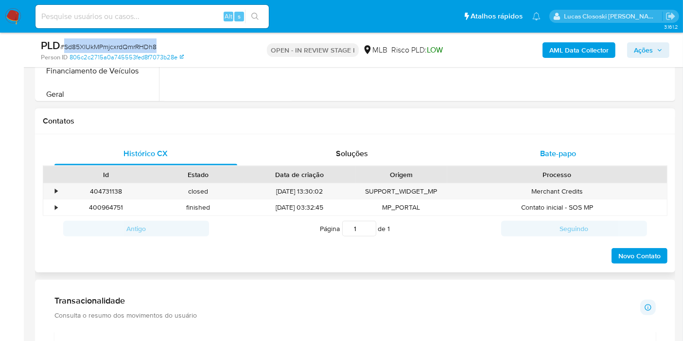
click at [587, 164] on div "Bate-papo" at bounding box center [558, 153] width 183 height 23
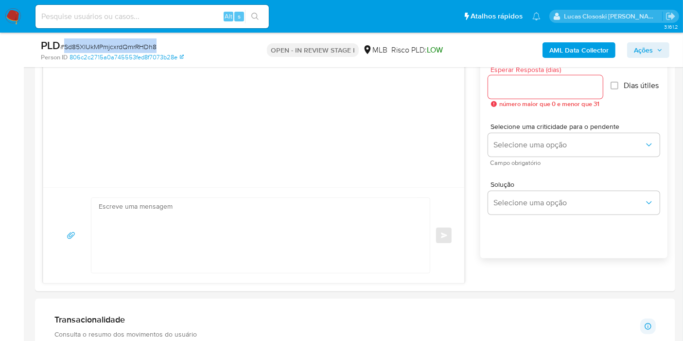
scroll to position [508, 0]
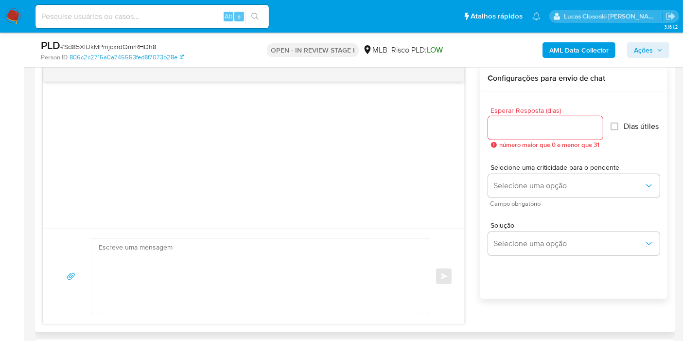
click at [190, 266] on textarea at bounding box center [258, 276] width 319 height 75
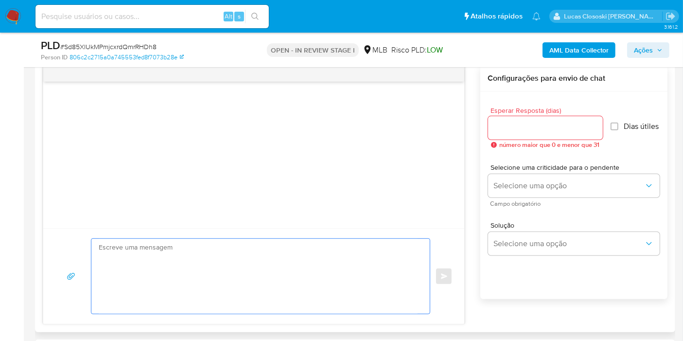
paste textarea "Ola, Estamos realizando uma verificação adicional de segurança em contas de usu…"
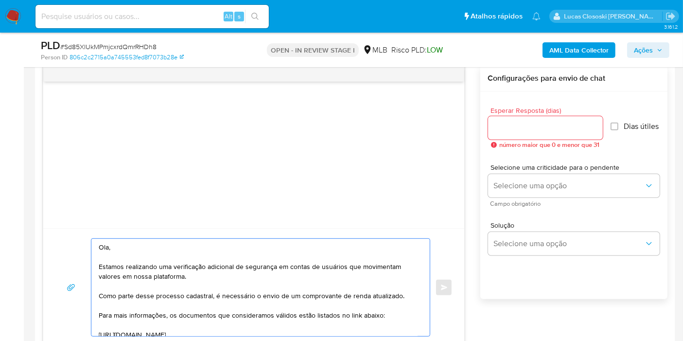
scroll to position [159, 0]
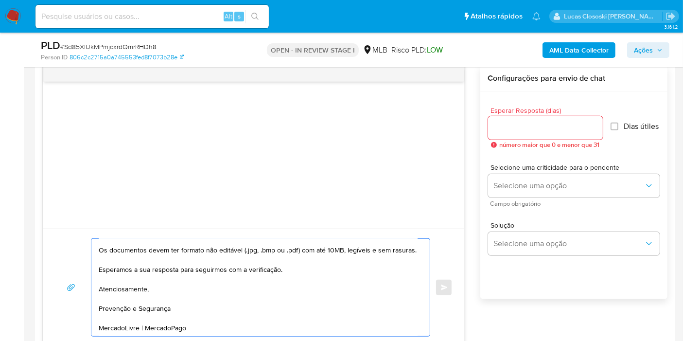
type textarea "Ola, Estamos realizando uma verificação adicional de segurança em contas de usu…"
click at [539, 124] on input "Esperar Resposta (dias)" at bounding box center [545, 128] width 115 height 13
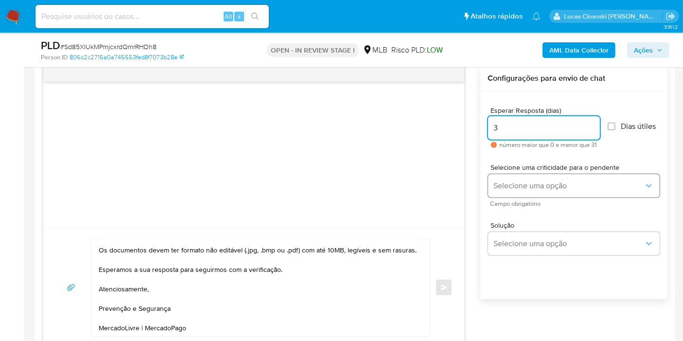
type input "3"
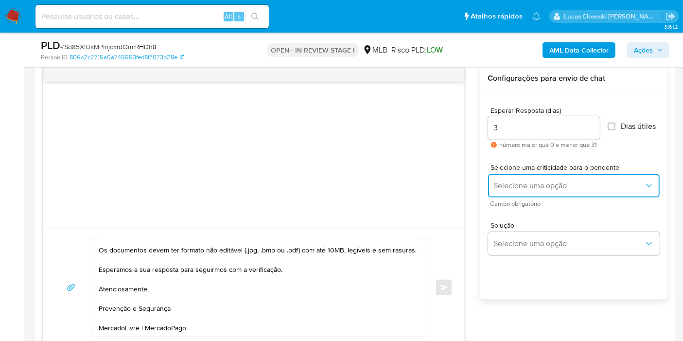
click at [542, 178] on button "Selecione uma opção" at bounding box center [574, 185] width 172 height 23
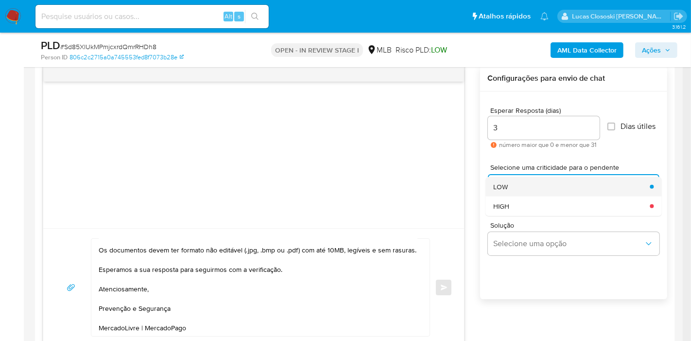
click at [530, 189] on div "LOW" at bounding box center [568, 186] width 151 height 19
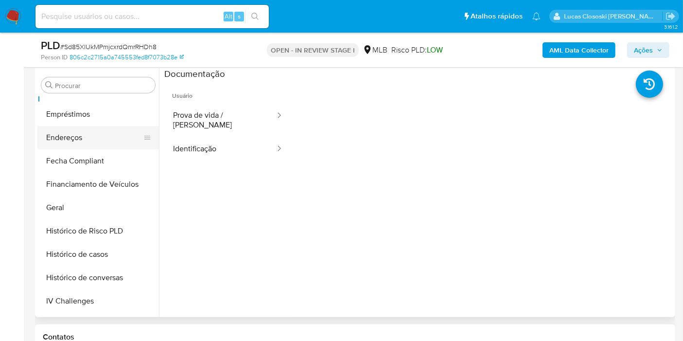
scroll to position [395, 0]
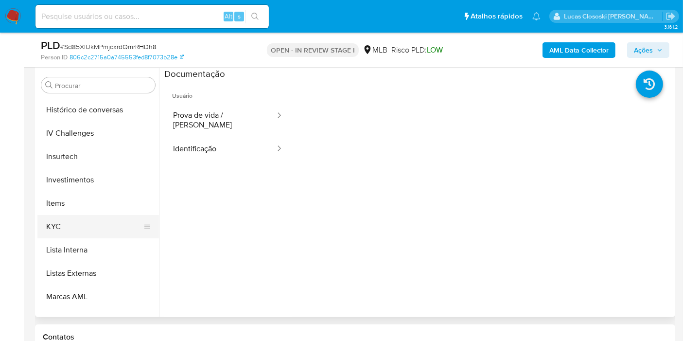
click at [54, 221] on button "KYC" at bounding box center [94, 226] width 114 height 23
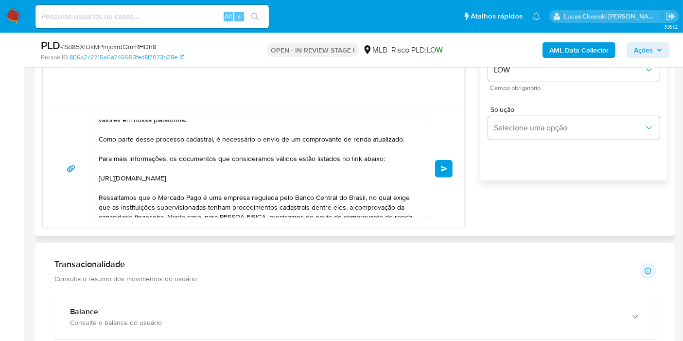
scroll to position [0, 0]
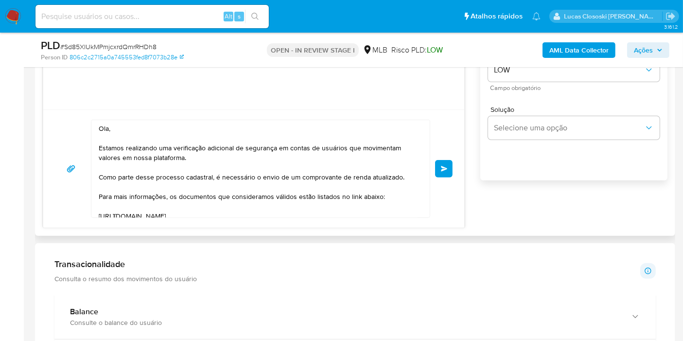
click at [447, 166] on span "common.send" at bounding box center [444, 169] width 7 height 6
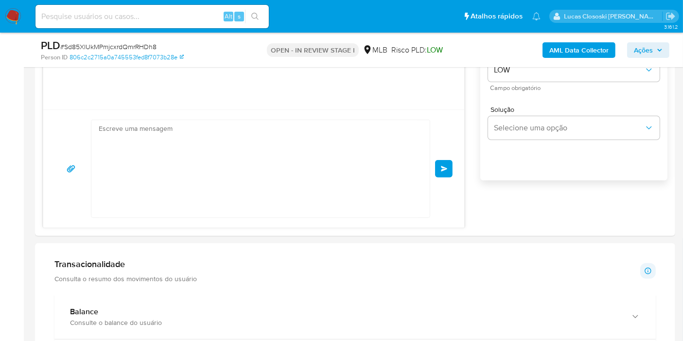
scroll to position [166, 0]
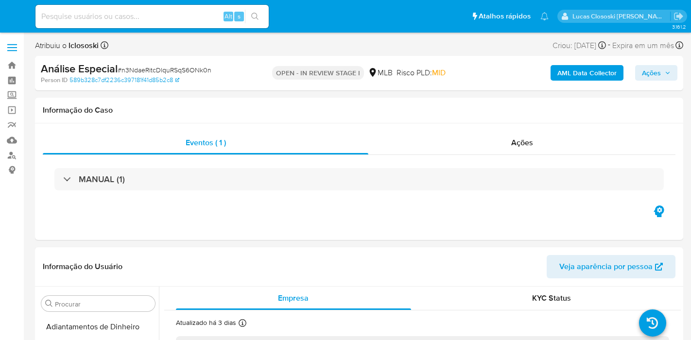
select select "10"
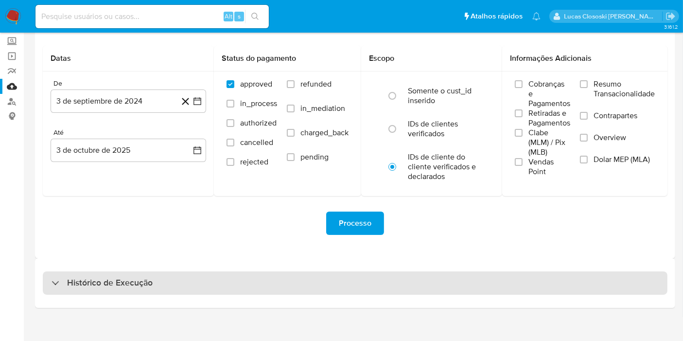
click at [120, 275] on div "Histórico de Execução" at bounding box center [355, 282] width 625 height 23
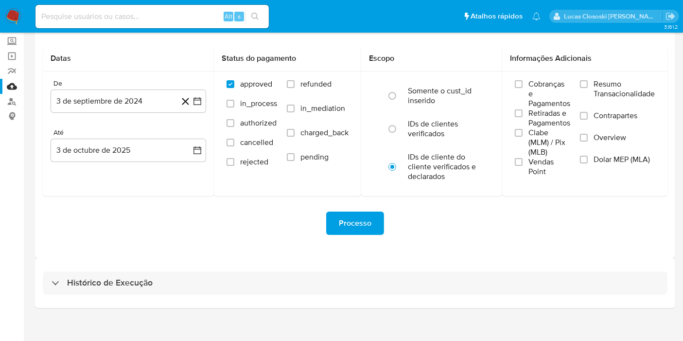
select select "10"
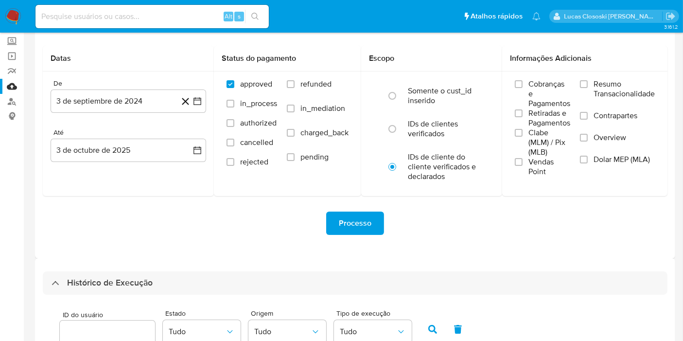
scroll to position [324, 0]
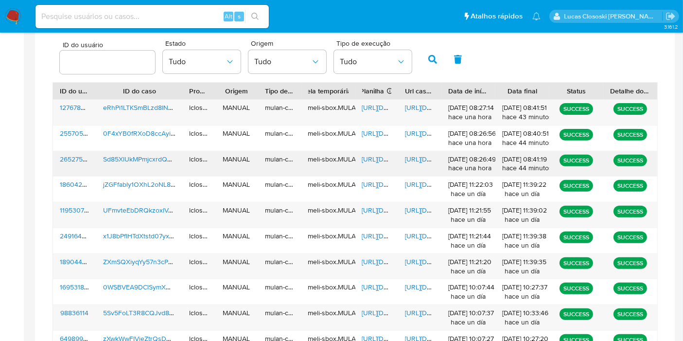
click at [368, 154] on span "https://docs.google.com/spreadsheets/d/1tT5NKFFqsnsrcKiLEeKRheCGwVD4TJKBxiTON_p…" at bounding box center [395, 159] width 67 height 10
click at [419, 163] on div "https://docs.google.com/document/d/1IWvLwVlxq6fVllVW4SbOafHLyOEqrRJRbW2e3Lan4Jk…" at bounding box center [419, 163] width 43 height 25
click at [417, 154] on span "https://docs.google.com/document/d/1IWvLwVlxq6fVllVW4SbOafHLyOEqrRJRbW2e3Lan4Jk…" at bounding box center [438, 159] width 67 height 10
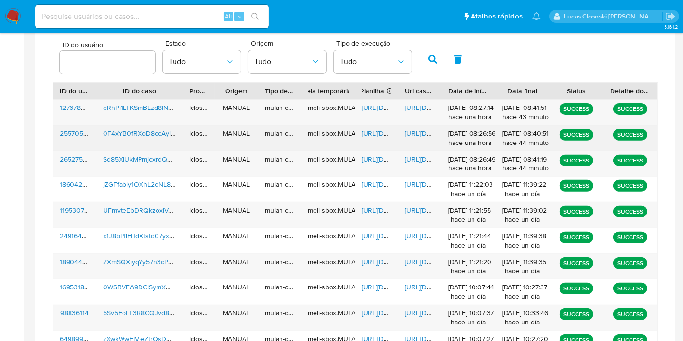
click at [420, 131] on span "https://docs.google.com/document/d/11sbje8fBOdIVjDyo0ZZ5-eI9tdWhykaZ3LXhecmdy10…" at bounding box center [438, 133] width 67 height 10
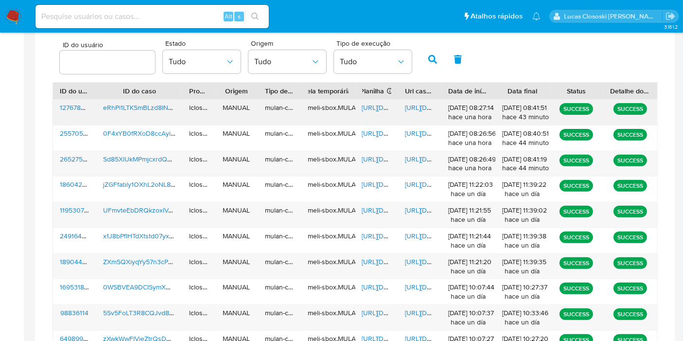
click at [407, 106] on span "https://docs.google.com/document/d/1xLUZi0LG94KDPWPxlv834FVjq0LfEkZ4lJ3W1jv0PRo…" at bounding box center [438, 108] width 67 height 10
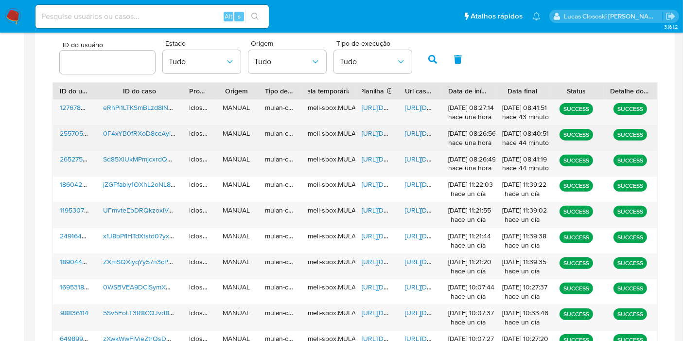
click at [365, 129] on span "https://docs.google.com/spreadsheets/d/1TLEYXyiqoDmuqeXr5uTU3k1yotLnCRKI6O5rmqc…" at bounding box center [395, 133] width 67 height 10
click at [418, 134] on span "https://docs.google.com/document/d/11sbje8fBOdIVjDyo0ZZ5-eI9tdWhykaZ3LXhecmdy10…" at bounding box center [438, 133] width 67 height 10
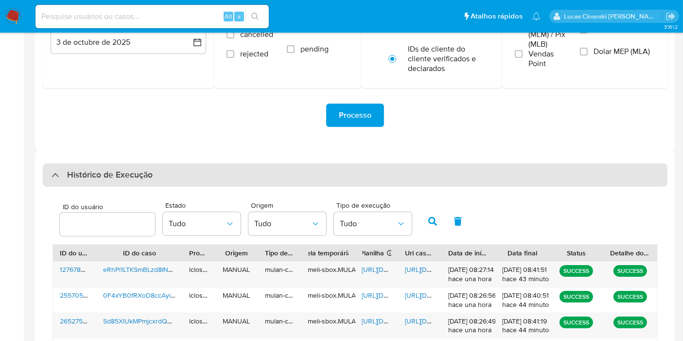
click at [211, 166] on div "Histórico de Execução" at bounding box center [355, 174] width 625 height 23
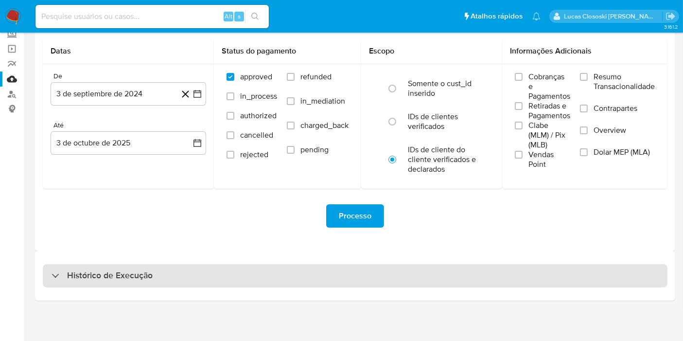
click at [247, 284] on div "Histórico de Execução" at bounding box center [355, 275] width 625 height 23
select select "10"
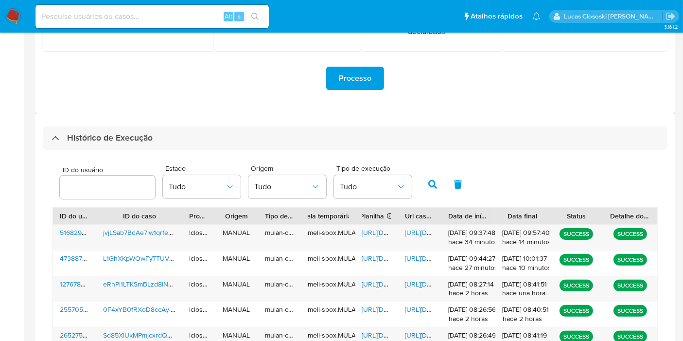
scroll to position [216, 0]
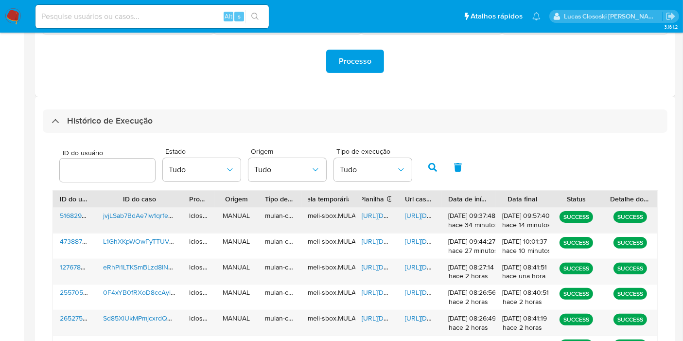
click at [366, 215] on span "https://docs.google.com/spreadsheets/d/1TJlweozACvOUXOneZ7Zxg7y4u-FgrQ_P5iqjwjO…" at bounding box center [395, 216] width 67 height 10
click at [414, 213] on span "https://docs.google.com/document/d/1T6sv7s-8kEc0QmJsuRw-B_1Hs2z_HMGIzaH2_k-Xkg4…" at bounding box center [438, 216] width 67 height 10
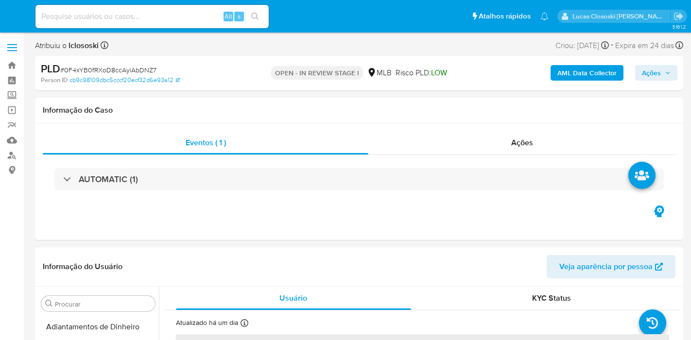
select select "10"
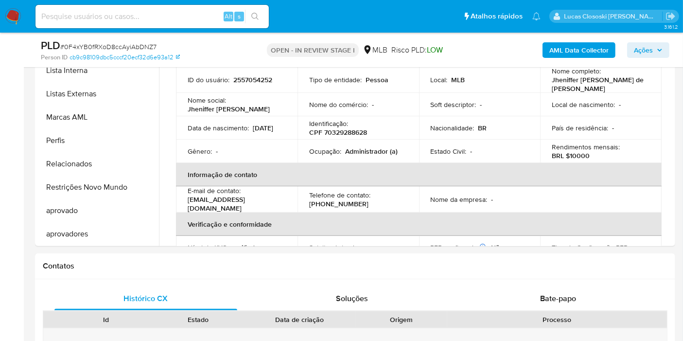
scroll to position [216, 0]
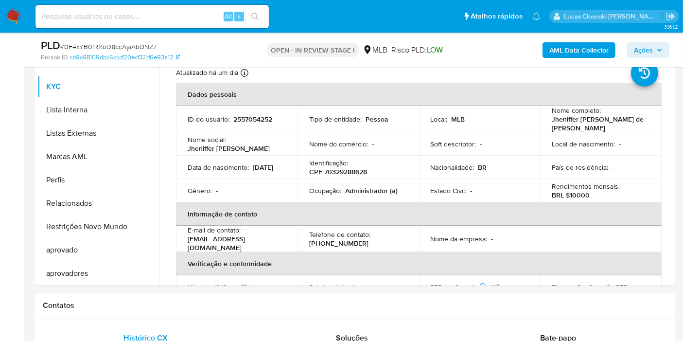
click at [107, 42] on span "# 0F4xYB0fRXoD8ccAyiAbDNZ7" at bounding box center [108, 47] width 96 height 10
copy span "0F4xYB0fRXoD8ccAyiAbDNZ7"
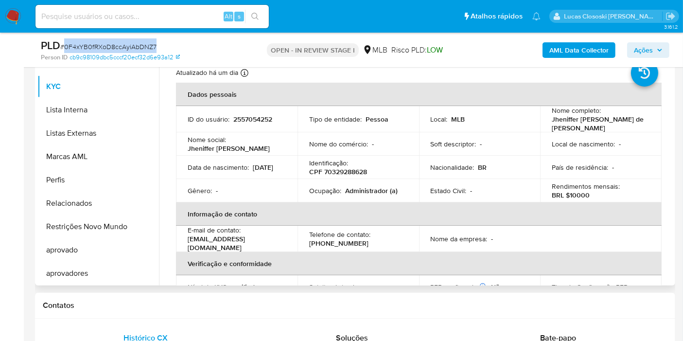
scroll to position [179, 0]
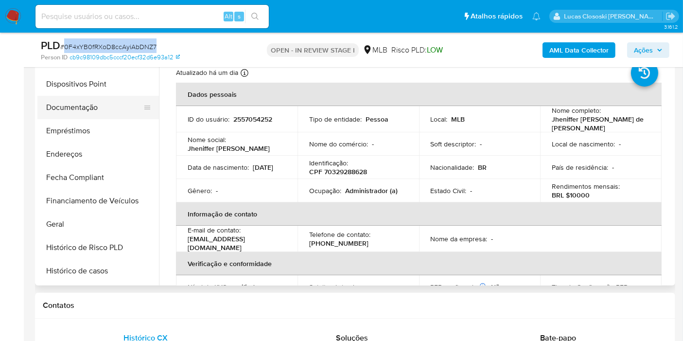
click at [104, 98] on button "Documentação" at bounding box center [94, 107] width 114 height 23
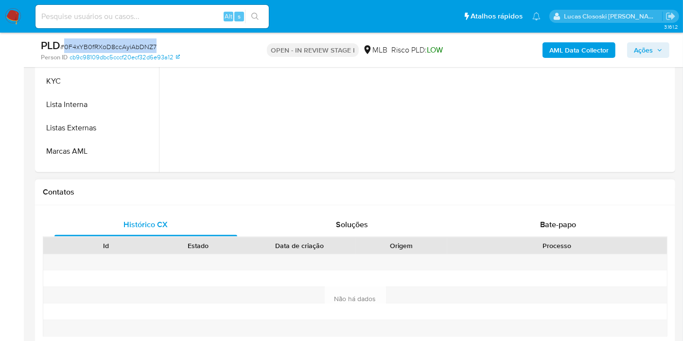
scroll to position [432, 0]
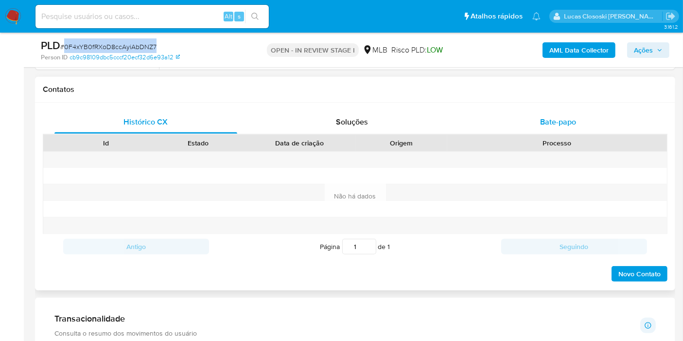
click at [544, 119] on span "Bate-papo" at bounding box center [558, 121] width 36 height 11
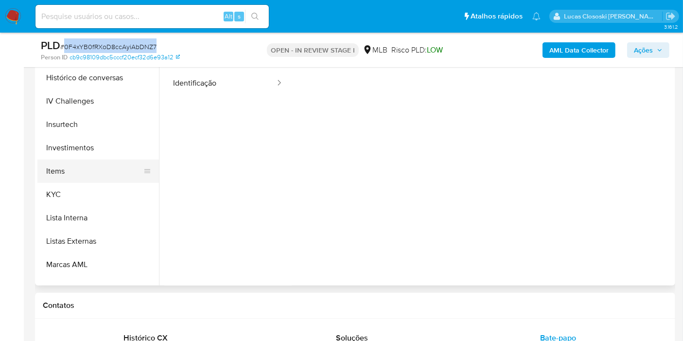
scroll to position [0, 0]
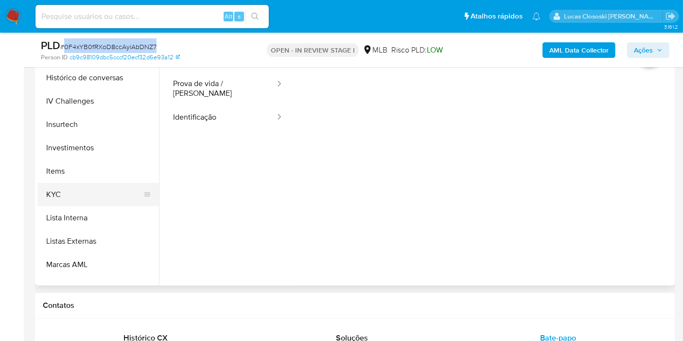
click at [72, 202] on button "KYC" at bounding box center [94, 194] width 114 height 23
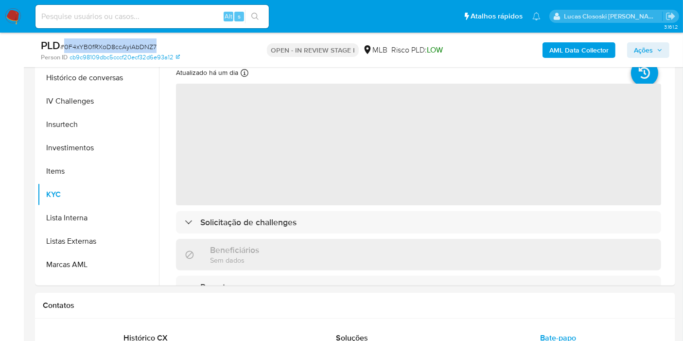
click at [209, 47] on div "PLD # 0F4xYB0fRXoD8ccAyiAbDNZ7" at bounding box center [144, 45] width 206 height 15
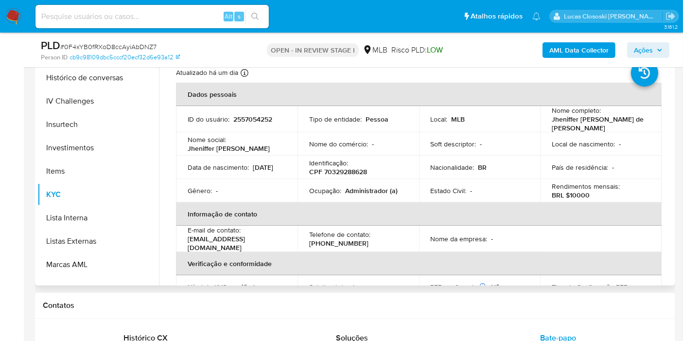
click at [349, 168] on p "CPF 70329288628" at bounding box center [338, 171] width 58 height 9
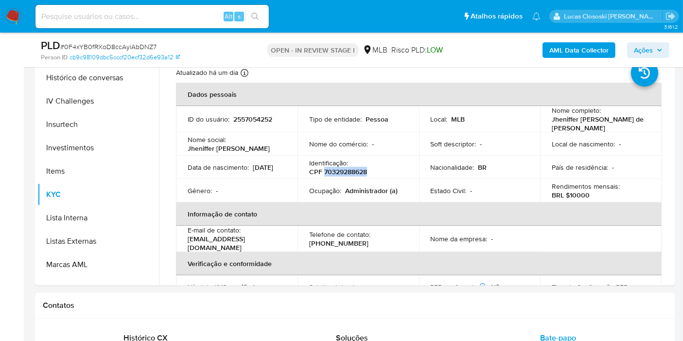
copy p "70329288628"
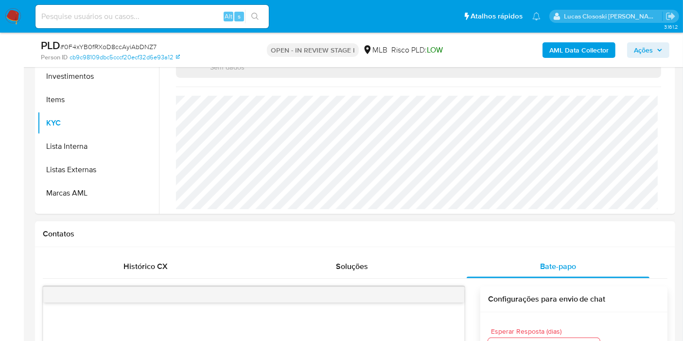
scroll to position [18, 0]
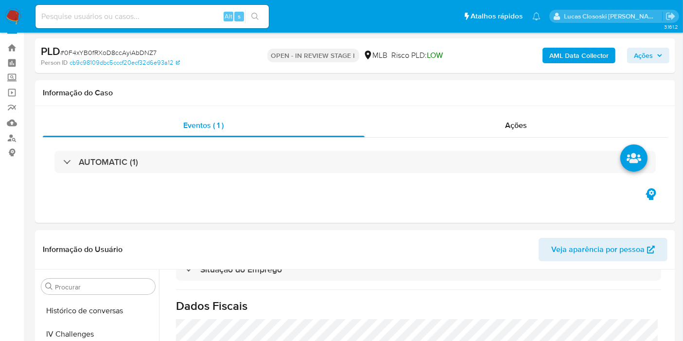
click at [576, 58] on b "AML Data Collector" at bounding box center [578, 56] width 59 height 16
click at [556, 54] on b "AML Data Collector" at bounding box center [578, 56] width 59 height 16
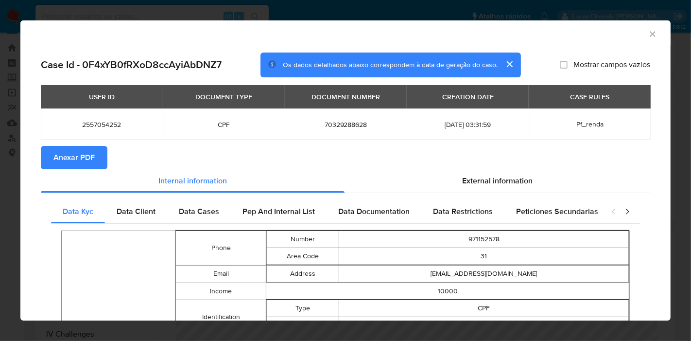
click at [52, 163] on button "Anexar PDF" at bounding box center [74, 157] width 67 height 23
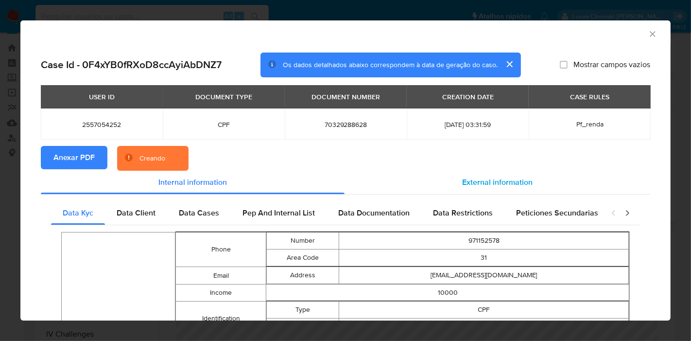
click at [510, 186] on span "External information" at bounding box center [497, 181] width 70 height 11
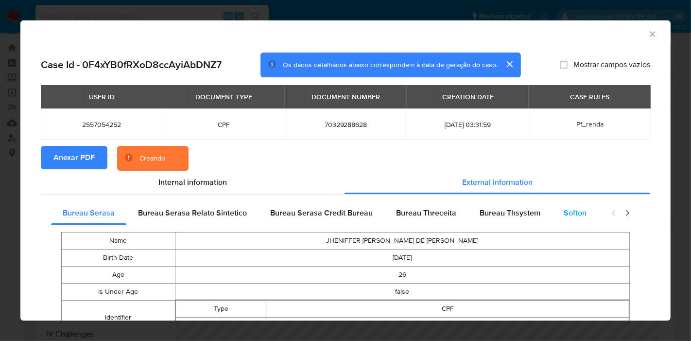
click at [564, 218] on span "Softon" at bounding box center [575, 212] width 23 height 11
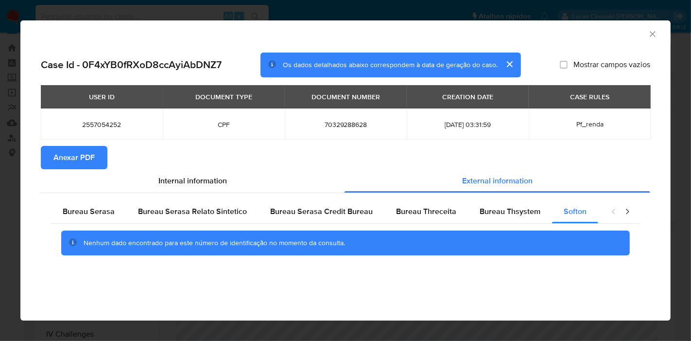
click at [648, 30] on icon "Fechar a janela" at bounding box center [653, 34] width 10 height 10
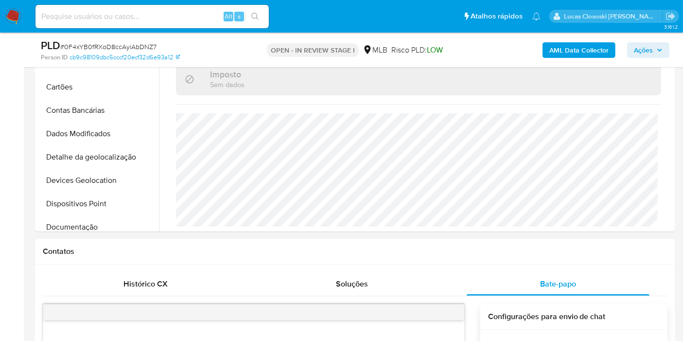
scroll to position [0, 0]
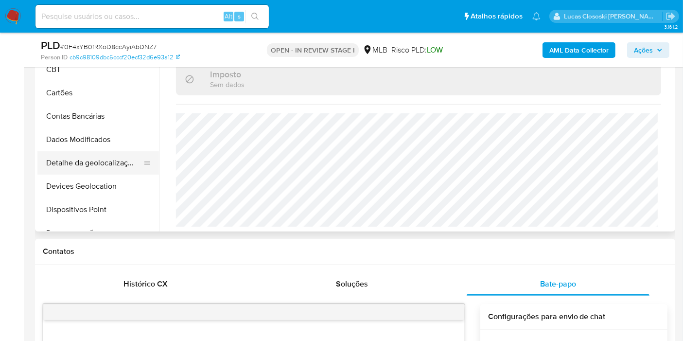
click at [98, 170] on button "Detalhe da geolocalização" at bounding box center [94, 162] width 114 height 23
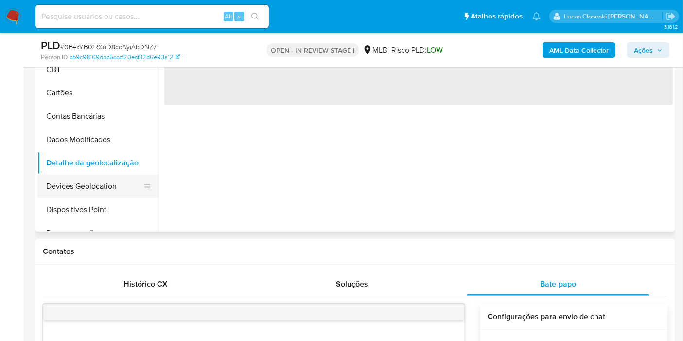
click at [96, 181] on button "Devices Geolocation" at bounding box center [94, 186] width 114 height 23
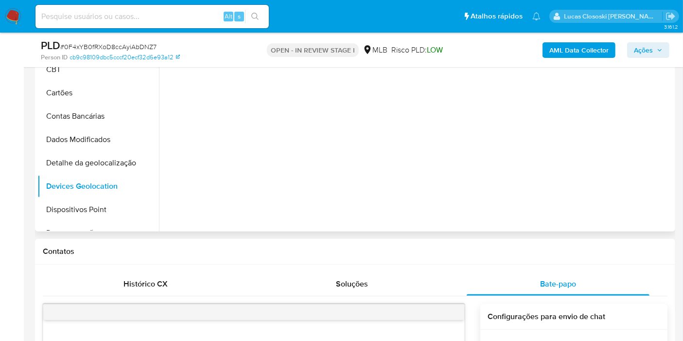
scroll to position [216, 0]
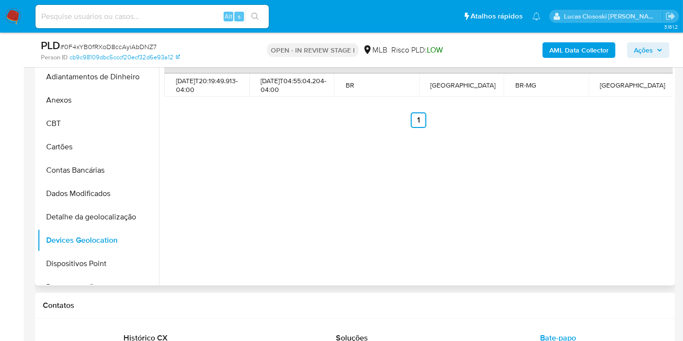
click at [596, 193] on div "Data de Data até Código do país País Código de status Estado 2025-07-12T20:19:4…" at bounding box center [416, 160] width 514 height 249
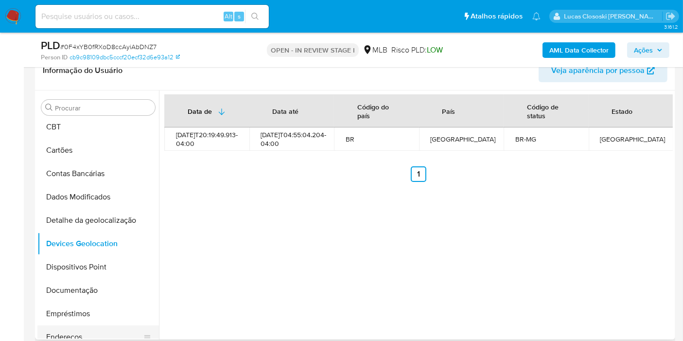
scroll to position [108, 0]
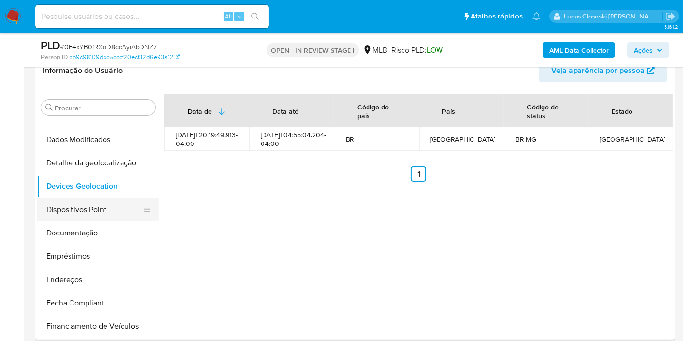
click at [79, 209] on button "Dispositivos Point" at bounding box center [94, 209] width 114 height 23
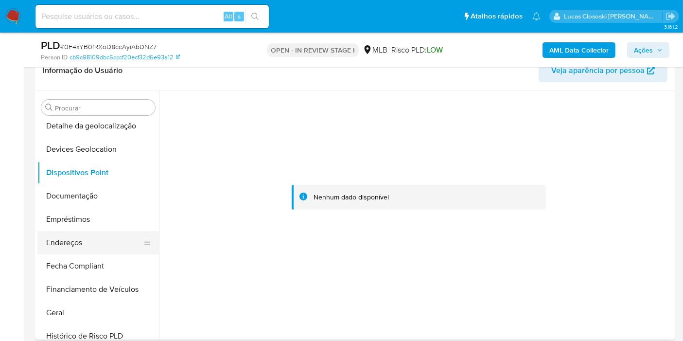
scroll to position [162, 0]
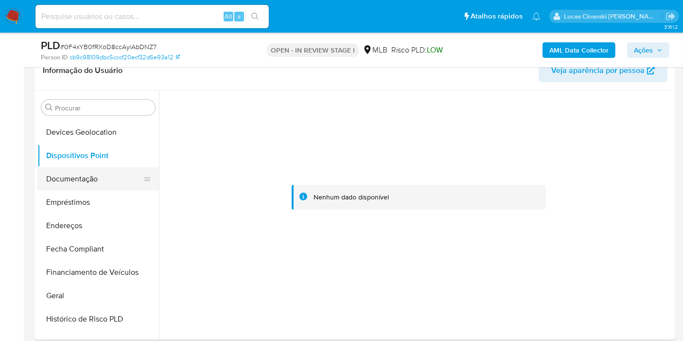
click at [87, 183] on button "Documentação" at bounding box center [94, 178] width 114 height 23
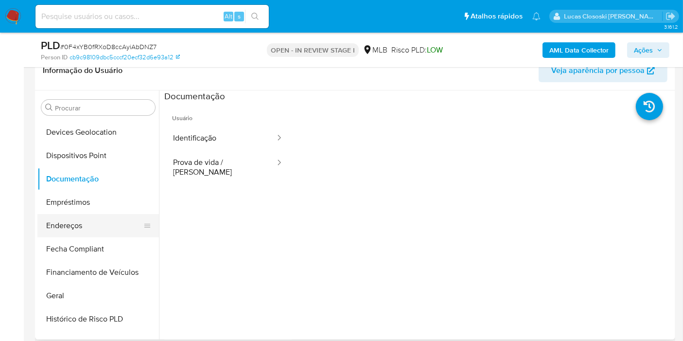
click at [67, 227] on button "Endereços" at bounding box center [94, 225] width 114 height 23
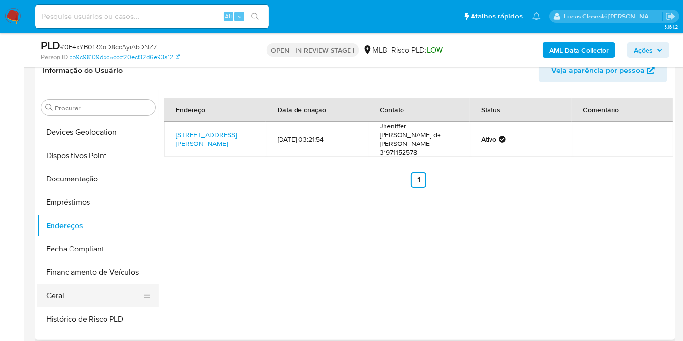
click at [95, 296] on button "Geral" at bounding box center [94, 295] width 114 height 23
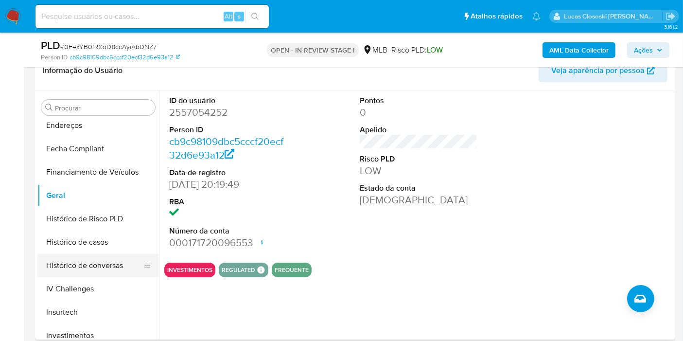
scroll to position [270, 0]
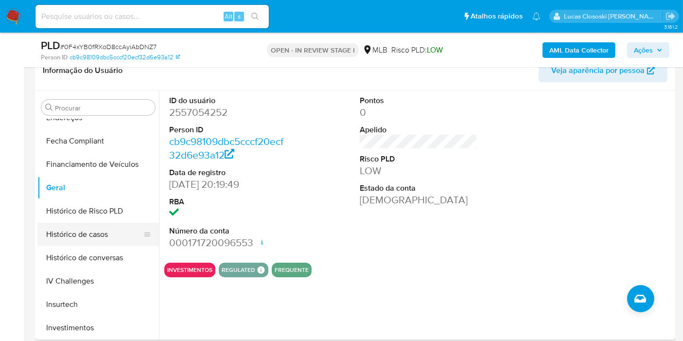
click at [82, 223] on button "Histórico de casos" at bounding box center [94, 234] width 114 height 23
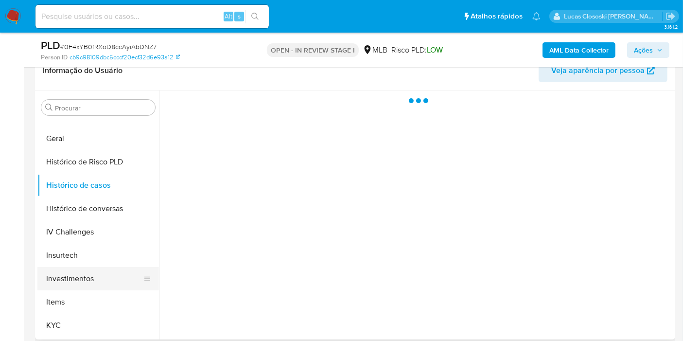
scroll to position [378, 0]
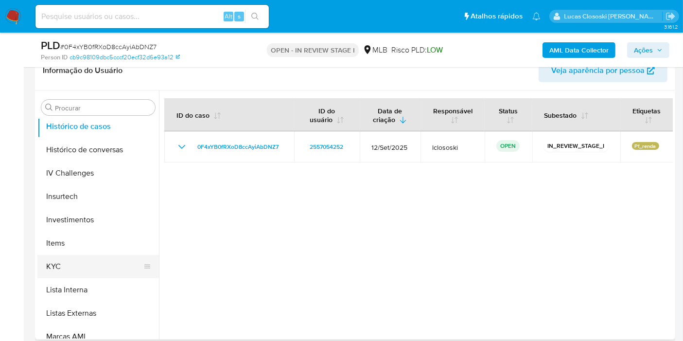
click at [62, 269] on button "KYC" at bounding box center [94, 266] width 114 height 23
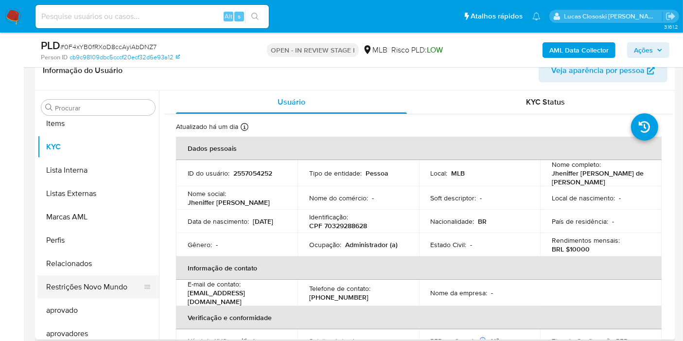
scroll to position [504, 0]
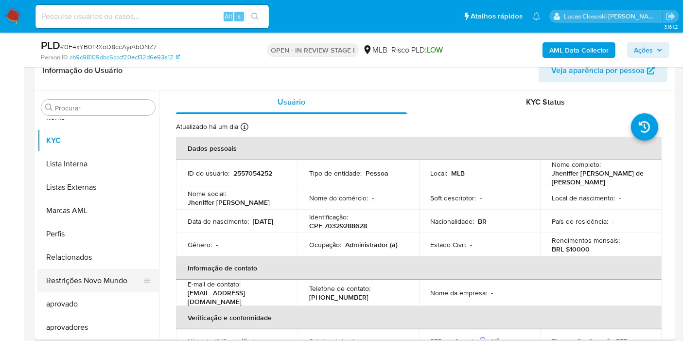
click at [72, 277] on button "Restrições Novo Mundo" at bounding box center [94, 280] width 114 height 23
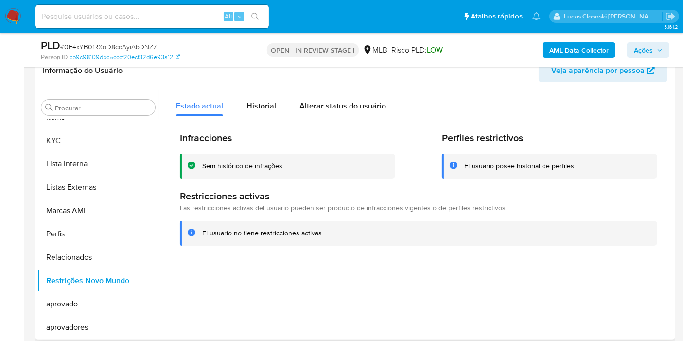
click at [626, 153] on div "Perfiles restrictivos El usuario posee historial de perfiles" at bounding box center [549, 155] width 215 height 47
click at [571, 10] on div "Lucas Clososki [PERSON_NAME]" at bounding box center [613, 16] width 129 height 13
click at [561, 14] on icon at bounding box center [557, 16] width 8 height 8
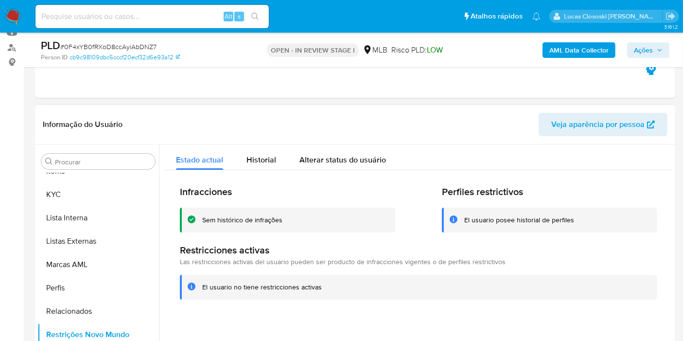
scroll to position [56, 0]
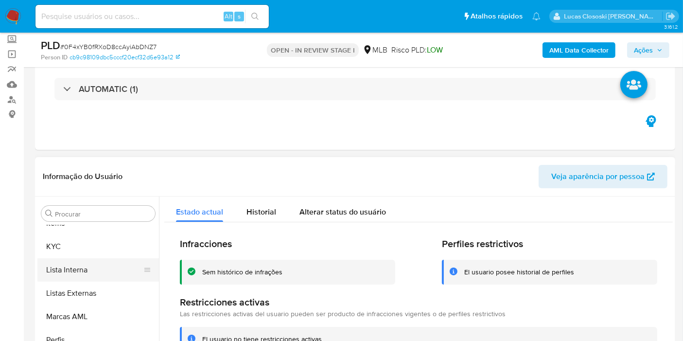
click at [51, 272] on button "Lista Interna" at bounding box center [94, 269] width 114 height 23
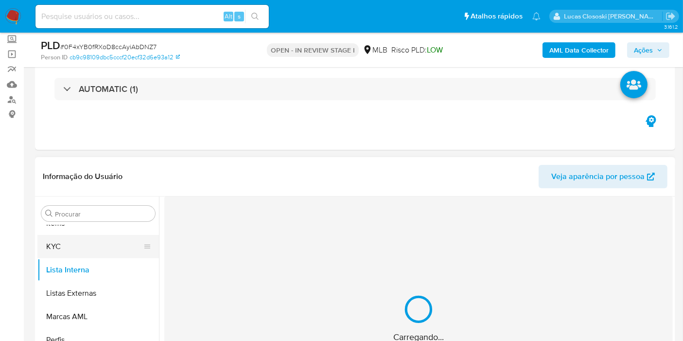
click at [55, 238] on button "KYC" at bounding box center [94, 246] width 114 height 23
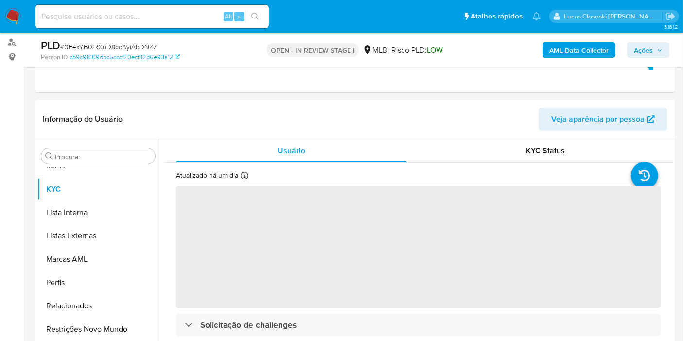
scroll to position [164, 0]
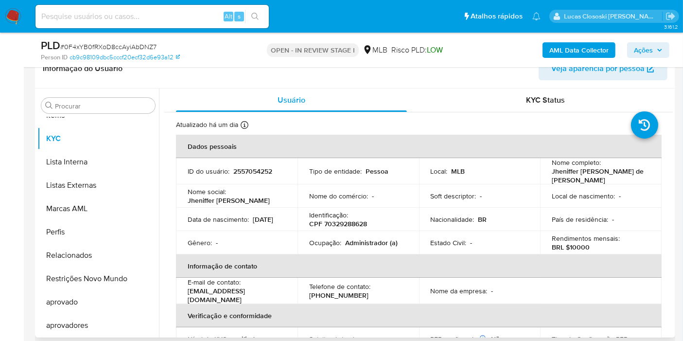
click at [349, 224] on p "CPF 70329288628" at bounding box center [338, 223] width 58 height 9
copy p "70329288628"
click at [123, 45] on span "# 0F4xYB0fRXoD8ccAyiAbDNZ7" at bounding box center [108, 47] width 96 height 10
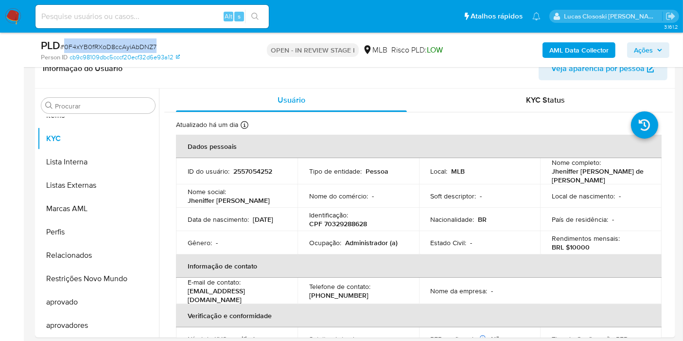
copy span "0F4xYB0fRXoD8ccAyiAbDNZ7"
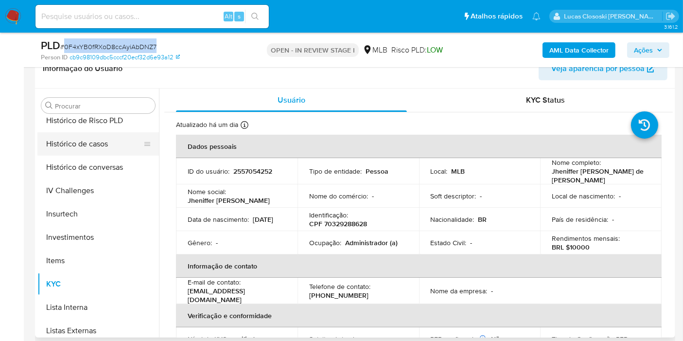
scroll to position [287, 0]
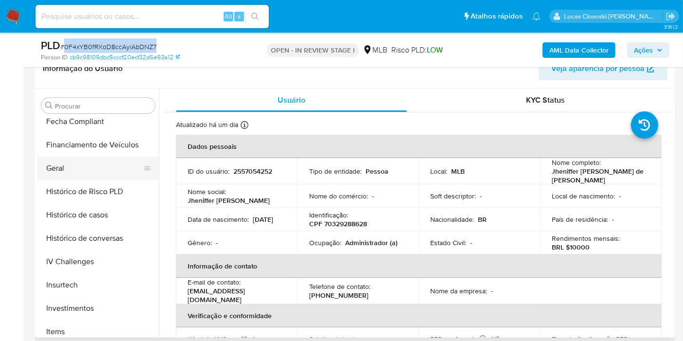
click at [91, 176] on button "Geral" at bounding box center [94, 168] width 114 height 23
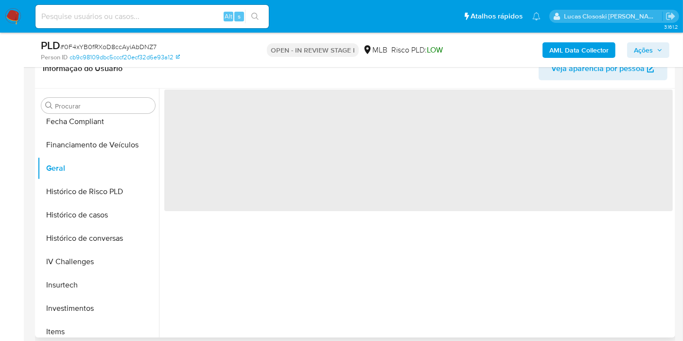
click at [246, 76] on header "Informação do Usuário Veja aparência por pessoa" at bounding box center [355, 68] width 625 height 23
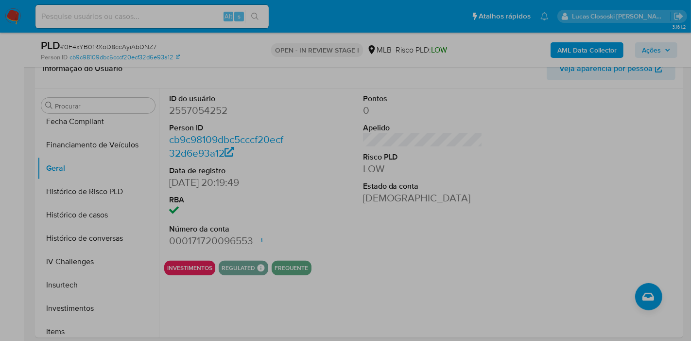
drag, startPoint x: 158, startPoint y: 256, endPoint x: 306, endPoint y: 287, distance: 150.5
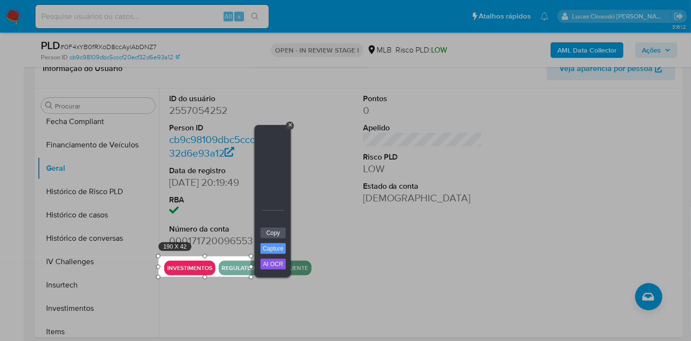
drag, startPoint x: 306, startPoint y: 287, endPoint x: 319, endPoint y: 281, distance: 14.6
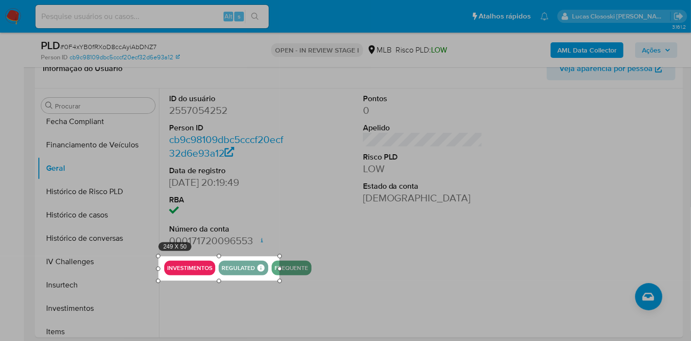
drag, startPoint x: 251, startPoint y: 276, endPoint x: 309, endPoint y: 282, distance: 58.2
click at [282, 282] on div at bounding box center [280, 281] width 4 height 4
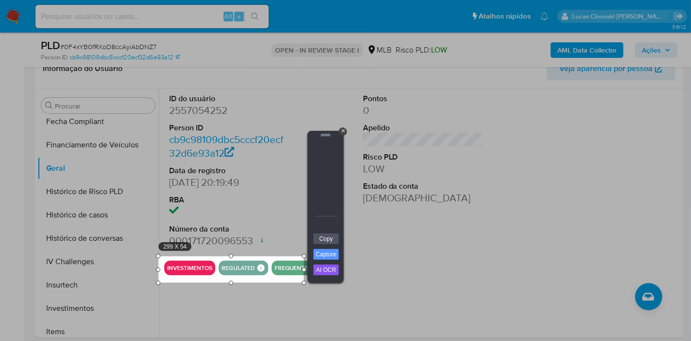
drag, startPoint x: 312, startPoint y: 282, endPoint x: 319, endPoint y: 282, distance: 7.3
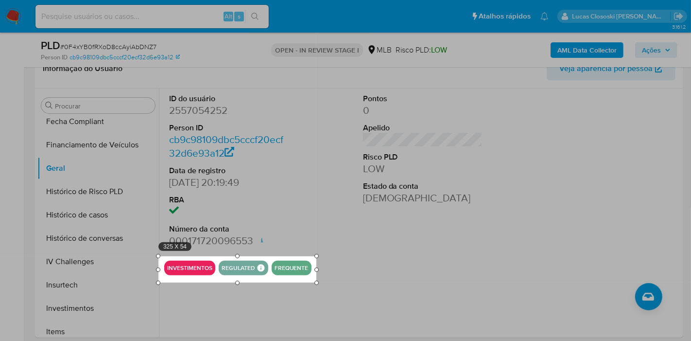
drag, startPoint x: 304, startPoint y: 280, endPoint x: 316, endPoint y: 280, distance: 12.6
click at [316, 281] on div at bounding box center [317, 283] width 4 height 4
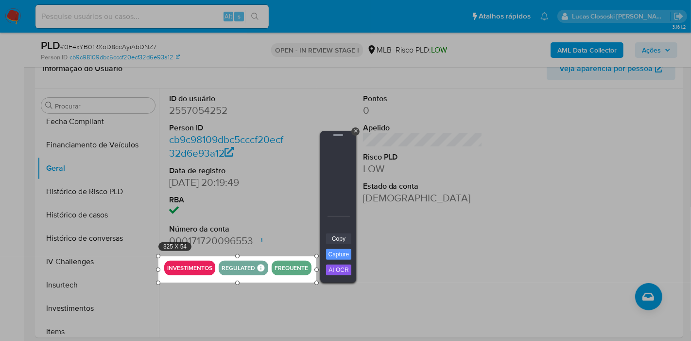
click at [338, 236] on link "Copy" at bounding box center [338, 238] width 25 height 11
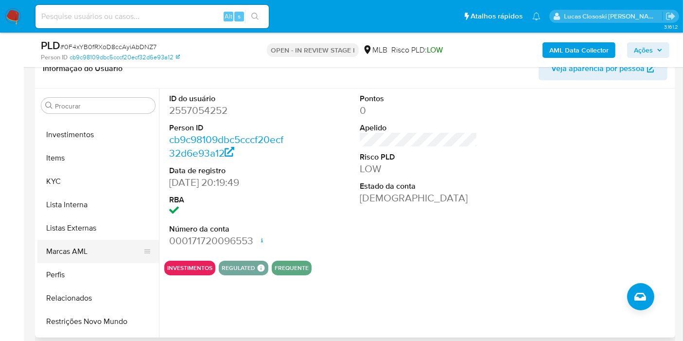
scroll to position [503, 0]
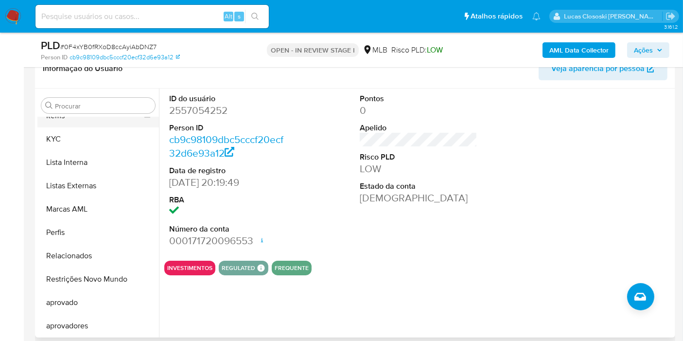
click at [55, 124] on button "Items" at bounding box center [94, 115] width 114 height 23
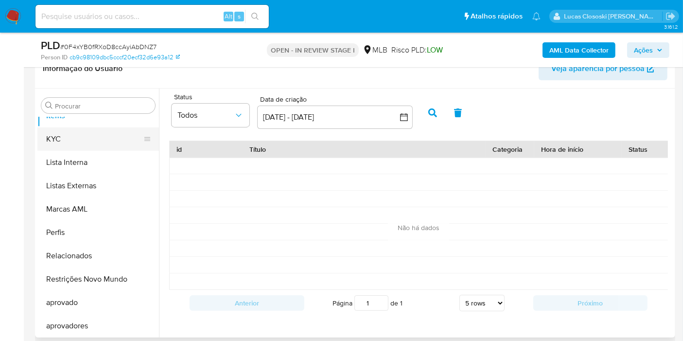
click at [81, 136] on button "KYC" at bounding box center [94, 138] width 114 height 23
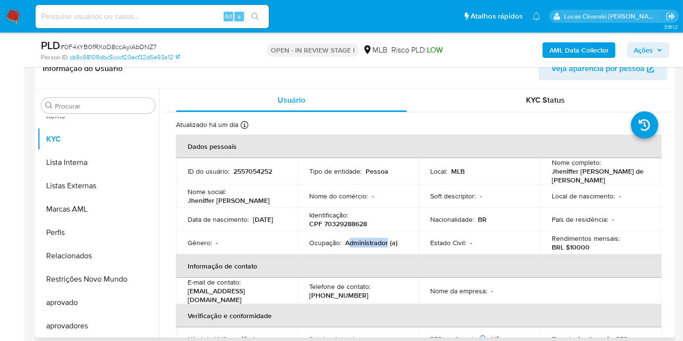
drag, startPoint x: 387, startPoint y: 244, endPoint x: 348, endPoint y: 242, distance: 39.4
click at [348, 242] on p "Administrador (a)" at bounding box center [371, 242] width 53 height 9
copy p "dministrador"
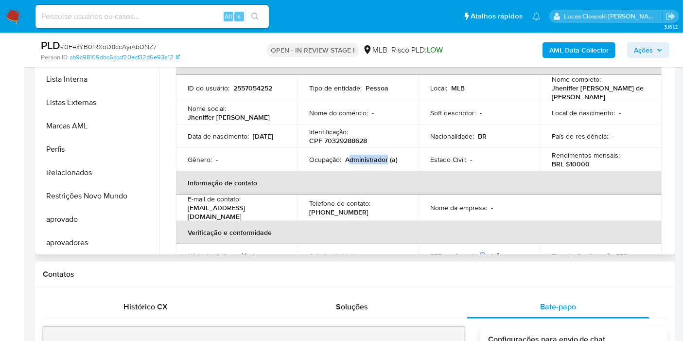
scroll to position [164, 0]
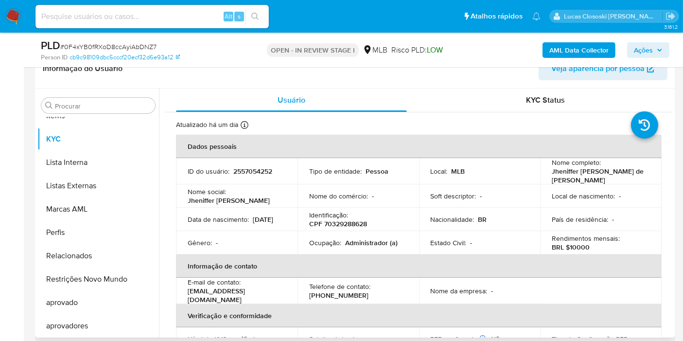
click at [471, 239] on p "-" at bounding box center [472, 242] width 2 height 9
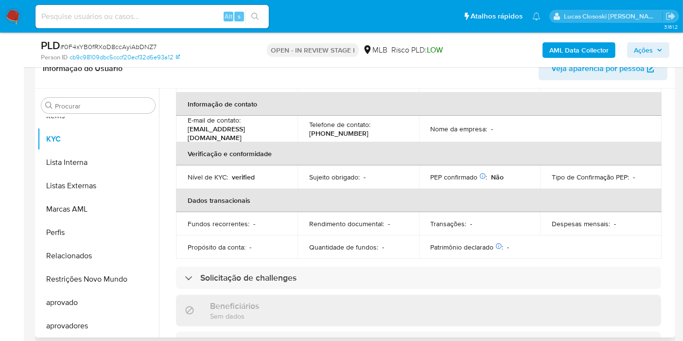
scroll to position [0, 0]
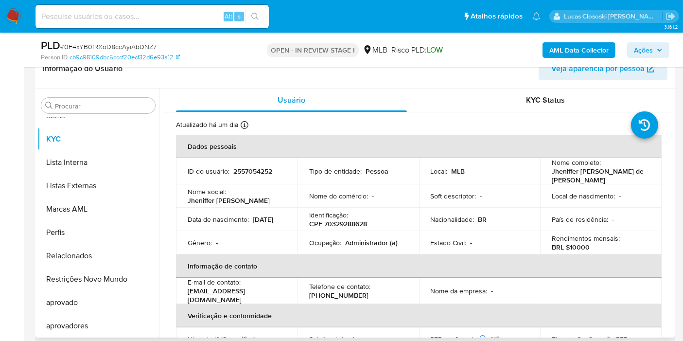
click at [347, 217] on div "Identificação : CPF 70329288628" at bounding box center [358, 220] width 98 height 18
click at [632, 46] on button "Ações" at bounding box center [648, 50] width 42 height 16
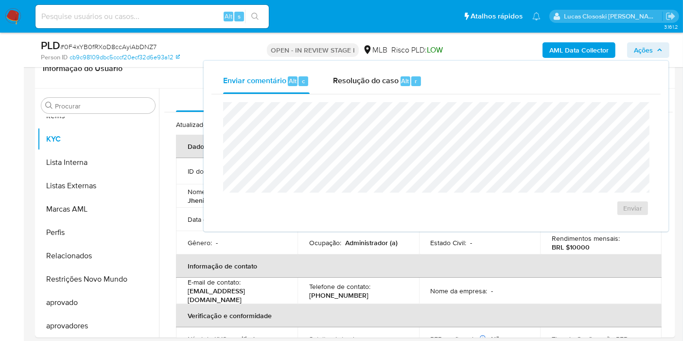
drag, startPoint x: 493, startPoint y: 97, endPoint x: 367, endPoint y: 96, distance: 126.9
click at [492, 97] on div "Enviar" at bounding box center [435, 158] width 449 height 129
click at [375, 90] on div "Resolução do caso Alt r" at bounding box center [377, 81] width 89 height 25
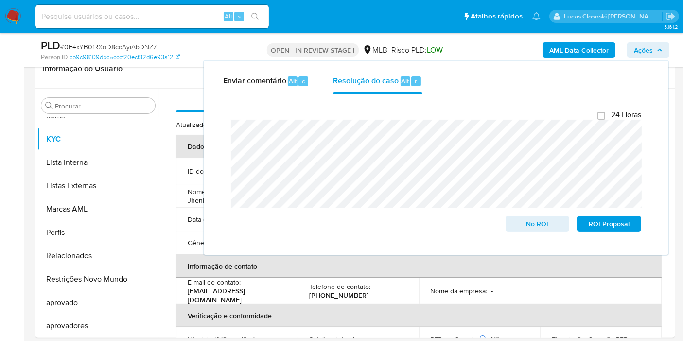
click at [648, 53] on span "Ações" at bounding box center [643, 50] width 19 height 16
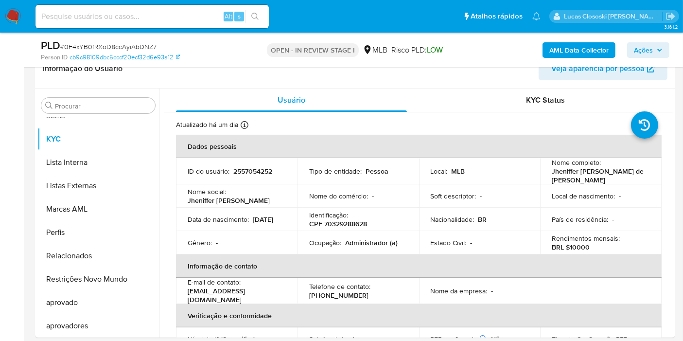
click at [642, 43] on span "Ações" at bounding box center [643, 50] width 19 height 16
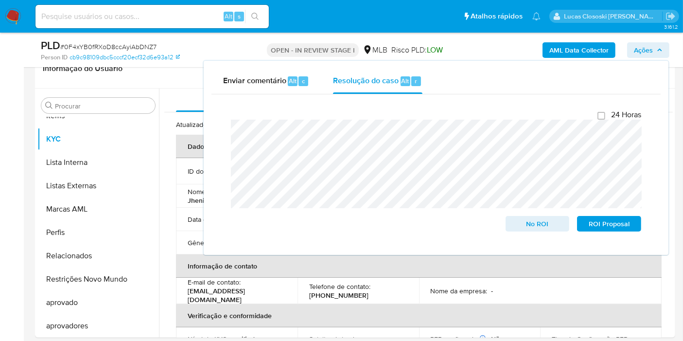
click at [642, 43] on span "Ações" at bounding box center [643, 50] width 19 height 16
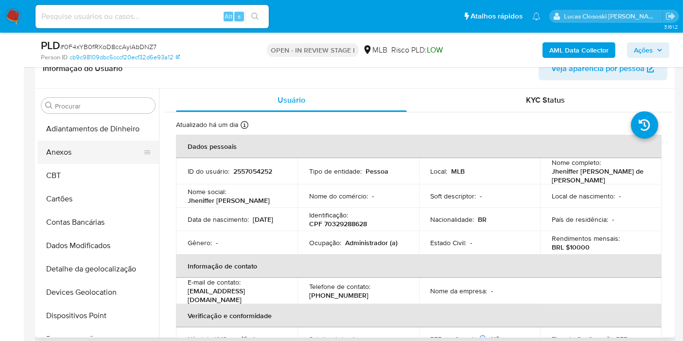
click at [80, 161] on button "Anexos" at bounding box center [94, 151] width 114 height 23
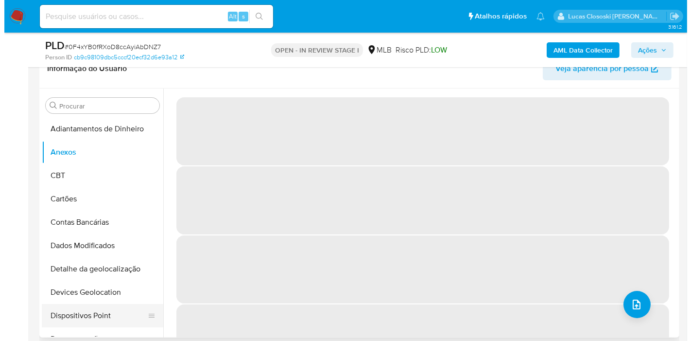
scroll to position [270, 0]
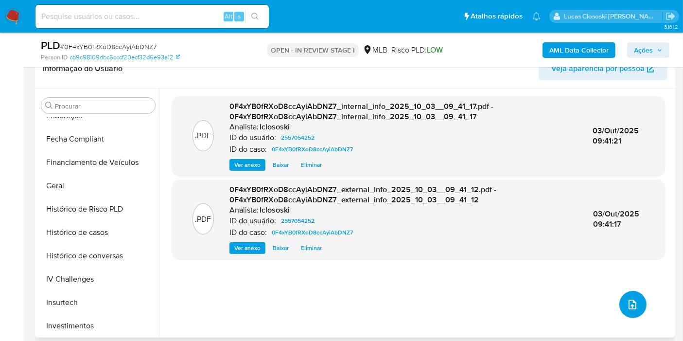
click at [626, 293] on button "upload-file" at bounding box center [632, 304] width 27 height 27
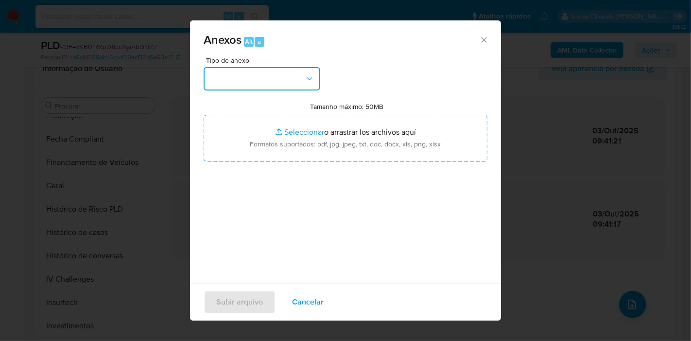
click at [316, 83] on button "button" at bounding box center [262, 78] width 117 height 23
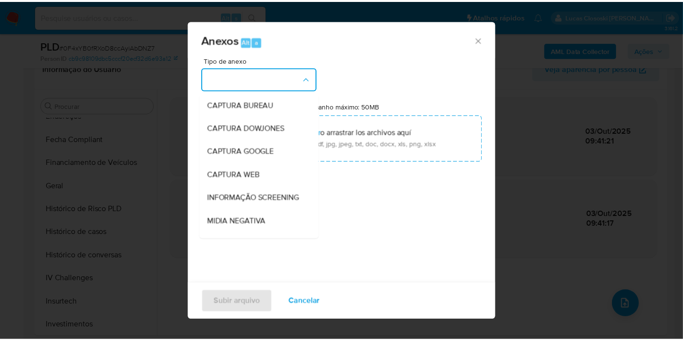
scroll to position [149, 0]
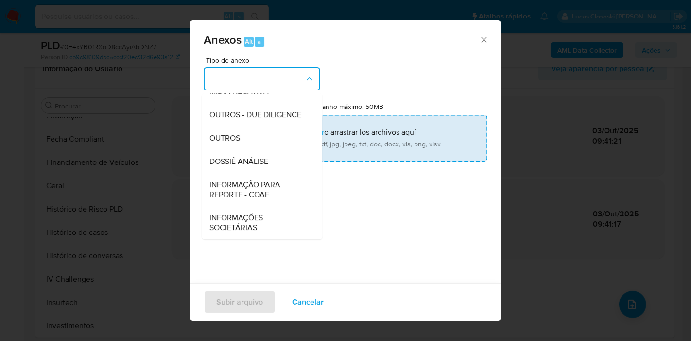
drag, startPoint x: 266, startPoint y: 158, endPoint x: 266, endPoint y: 150, distance: 8.8
click at [266, 158] on span "DOSSIÊ ANÁLISE" at bounding box center [239, 162] width 59 height 10
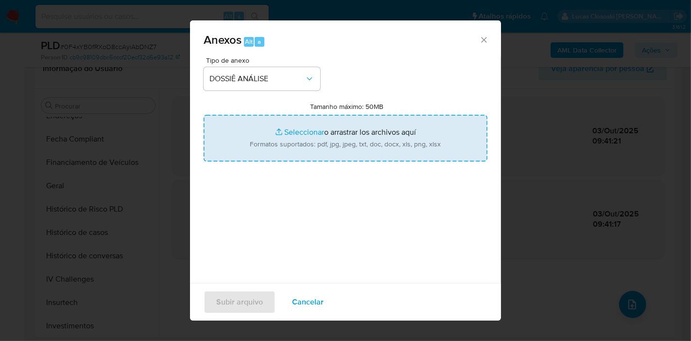
click at [266, 150] on input "Tamanho máximo: 50MB Seleccionar archivos" at bounding box center [346, 138] width 284 height 47
type input "C:\fakepath\SAR - XXXX - CPF 70329288628 - JHENIFFER CATARINA RODRIGUES DE OLIV…"
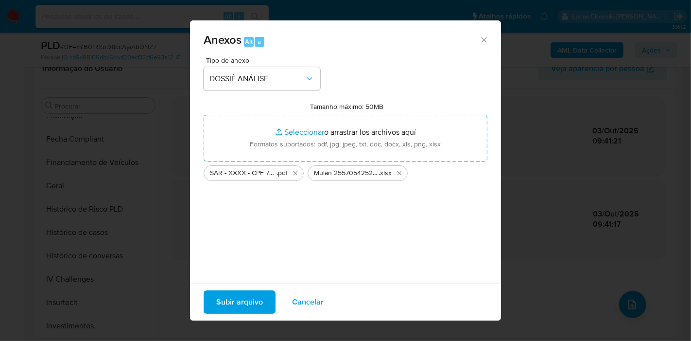
click at [227, 302] on span "Subir arquivo" at bounding box center [239, 301] width 47 height 21
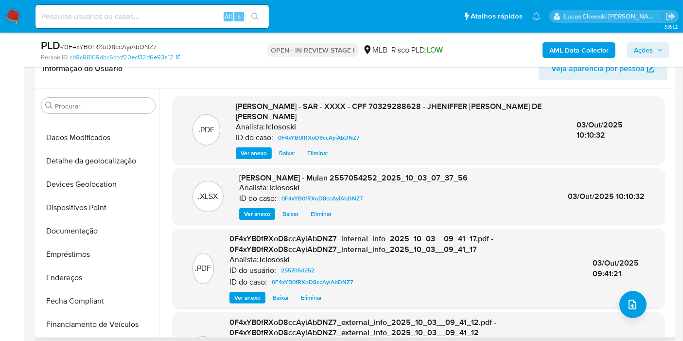
scroll to position [0, 0]
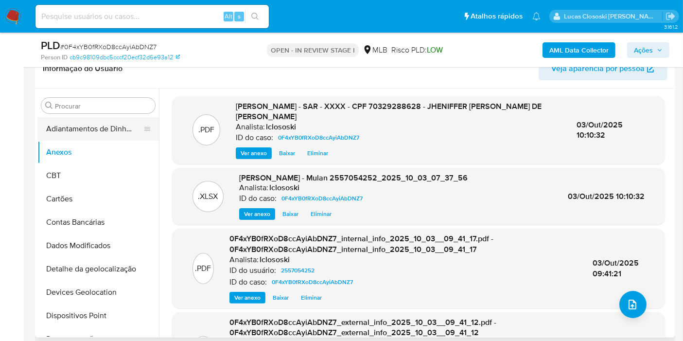
drag, startPoint x: 49, startPoint y: 175, endPoint x: 57, endPoint y: 136, distance: 39.8
click at [49, 175] on button "CBT" at bounding box center [98, 175] width 122 height 23
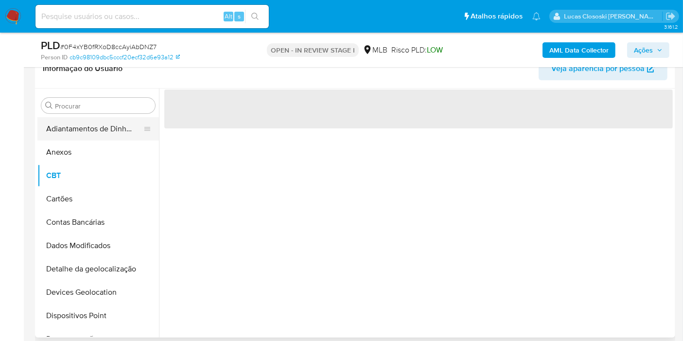
click at [57, 136] on button "Adiantamentos de Dinheiro" at bounding box center [94, 128] width 114 height 23
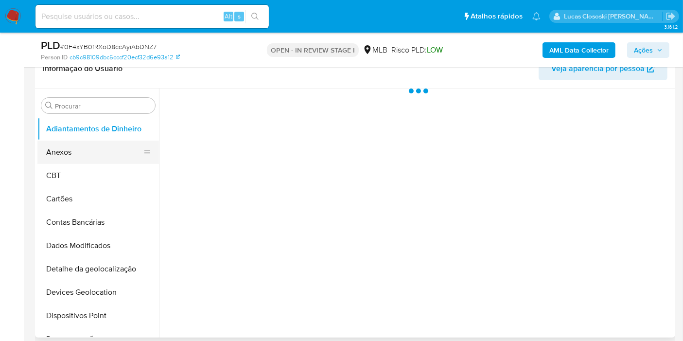
click at [60, 153] on button "Anexos" at bounding box center [94, 151] width 114 height 23
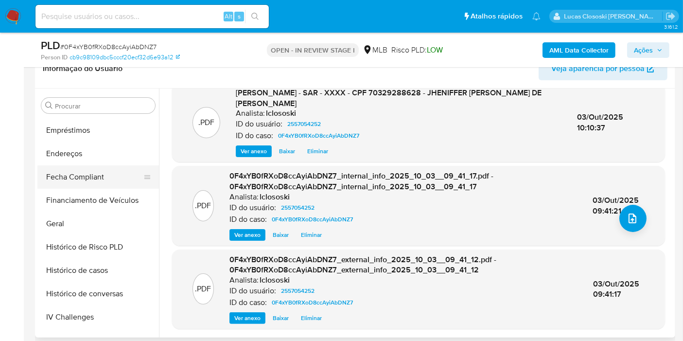
scroll to position [324, 0]
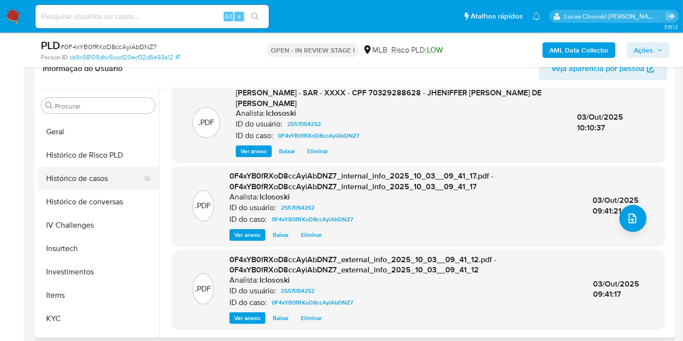
click at [85, 178] on button "Histórico de casos" at bounding box center [94, 178] width 114 height 23
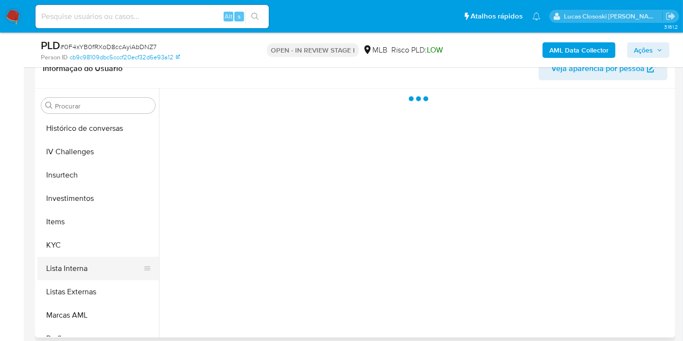
scroll to position [432, 0]
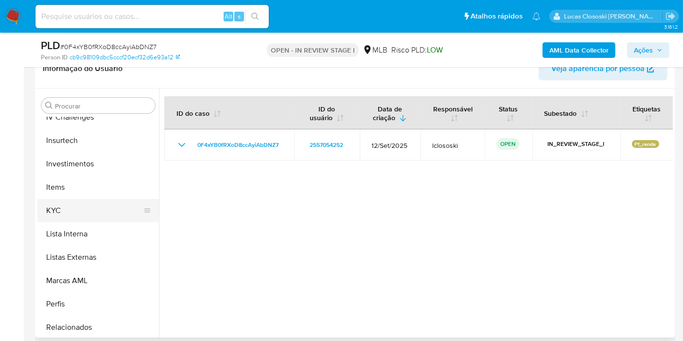
click at [83, 209] on button "KYC" at bounding box center [94, 210] width 114 height 23
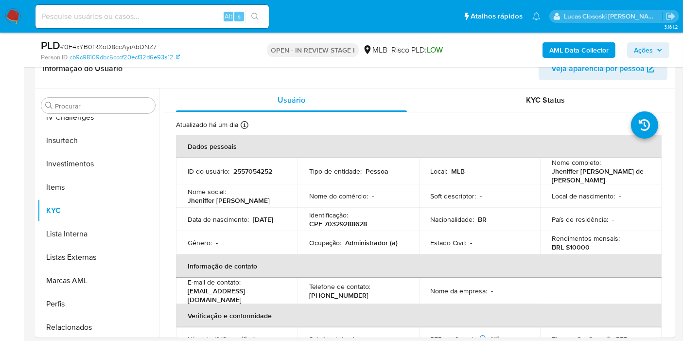
click at [645, 53] on span "Ações" at bounding box center [643, 50] width 19 height 16
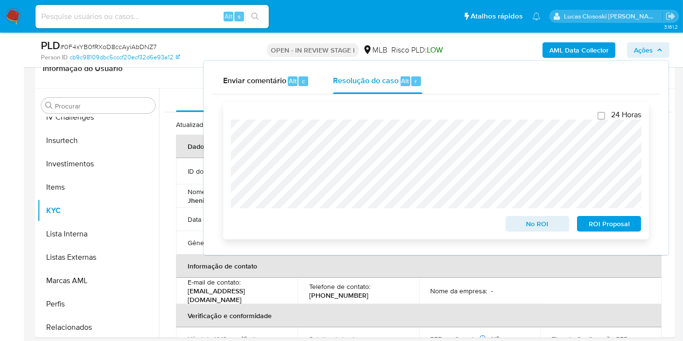
click at [614, 228] on span "ROI Proposal" at bounding box center [609, 224] width 51 height 14
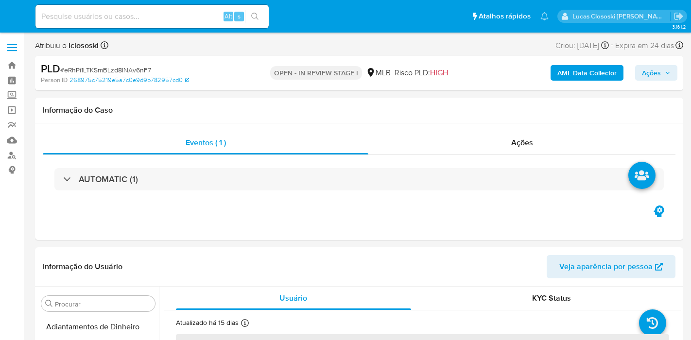
select select "10"
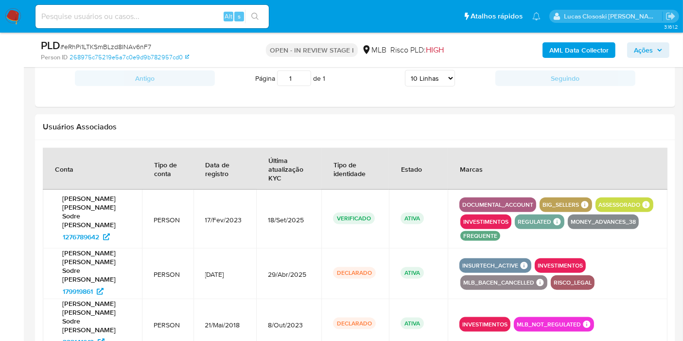
scroll to position [756, 0]
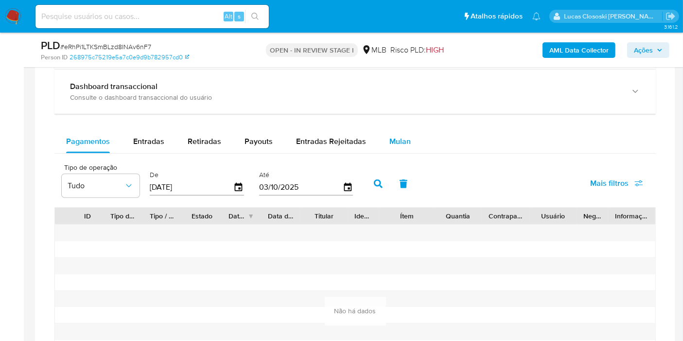
click at [404, 139] on span "Mulan" at bounding box center [399, 141] width 21 height 11
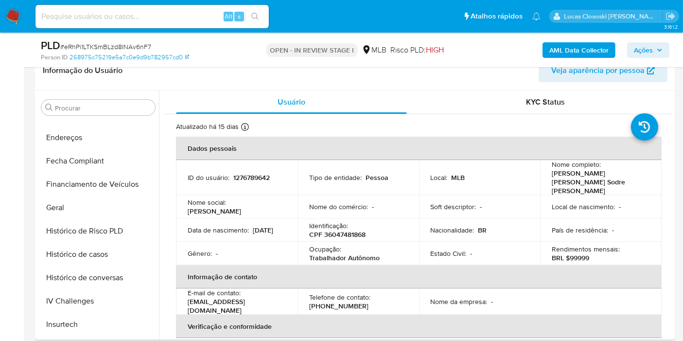
scroll to position [179, 0]
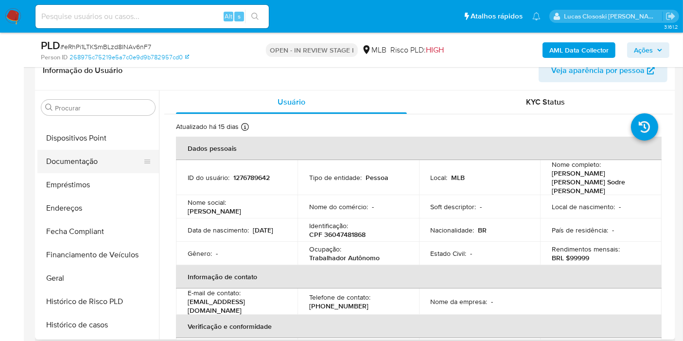
click at [79, 150] on button "Documentação" at bounding box center [94, 161] width 114 height 23
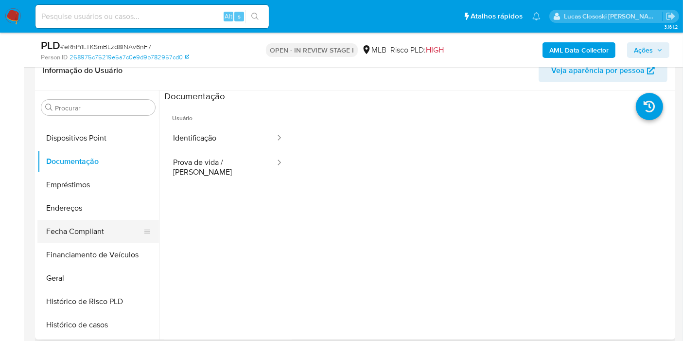
scroll to position [450, 0]
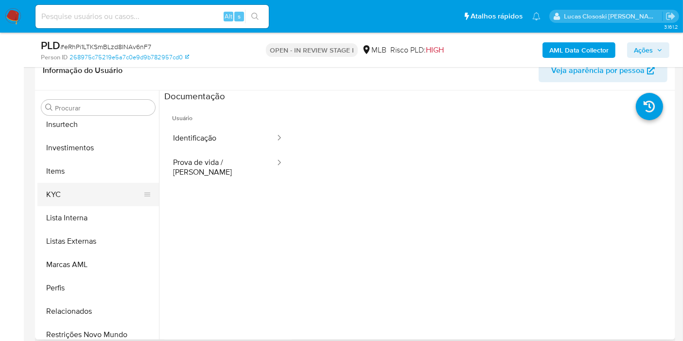
click at [80, 193] on button "KYC" at bounding box center [94, 194] width 114 height 23
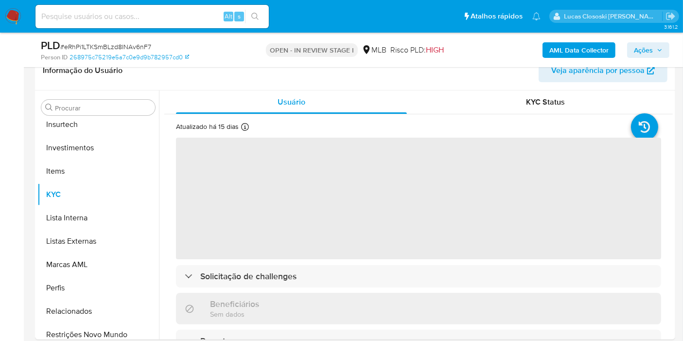
click at [114, 43] on span "# eRhPi1LTKSmBLzd8INAv6nF7" at bounding box center [105, 47] width 91 height 10
copy span "eRhPi1LTKSmBLzd8INAv6nF7"
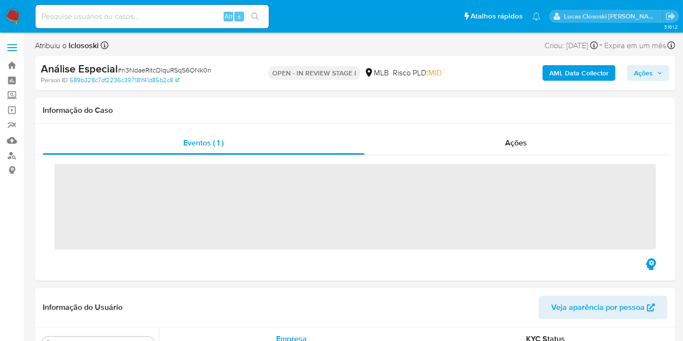
scroll to position [504, 0]
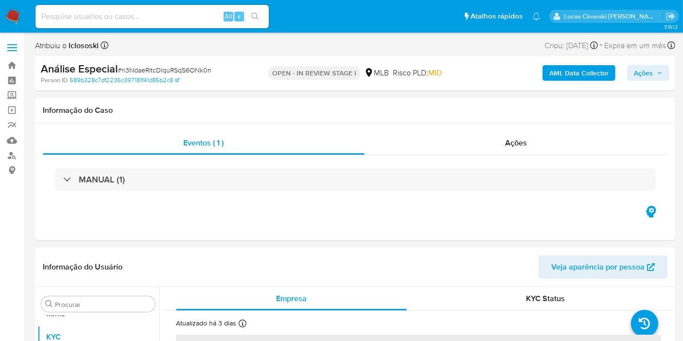
click at [584, 76] on b "AML Data Collector" at bounding box center [578, 73] width 59 height 16
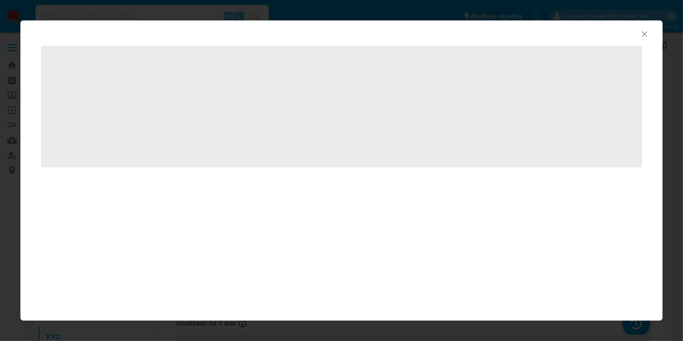
click at [584, 76] on div "AML Data Collector ‌" at bounding box center [341, 170] width 683 height 341
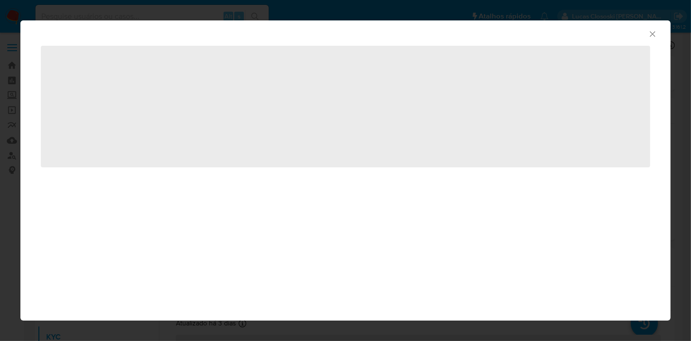
select select "10"
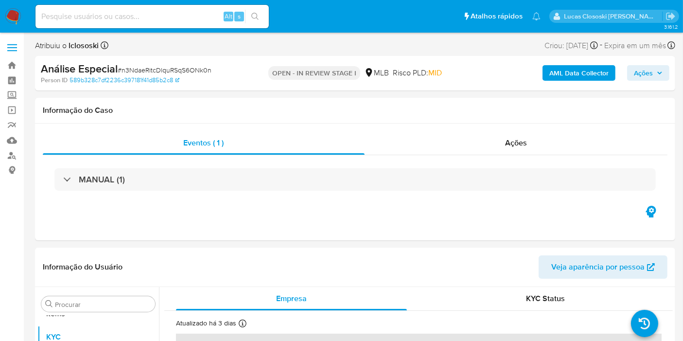
click at [580, 71] on b "AML Data Collector" at bounding box center [578, 73] width 59 height 16
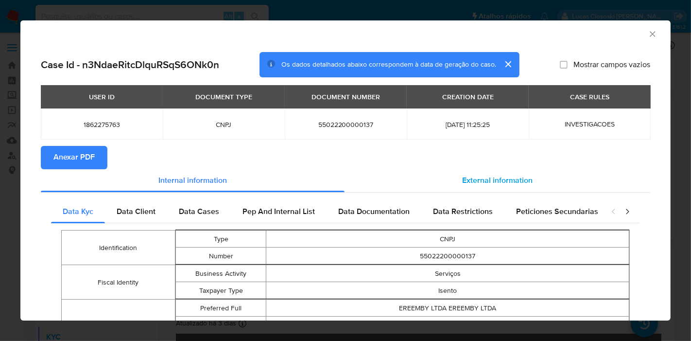
click at [476, 176] on span "External information" at bounding box center [497, 180] width 70 height 11
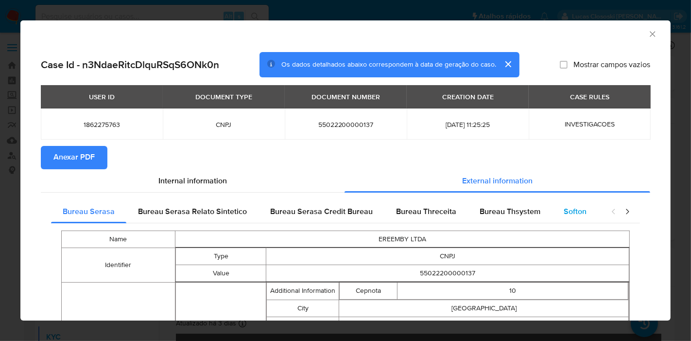
click at [561, 202] on div "Softon" at bounding box center [575, 211] width 46 height 23
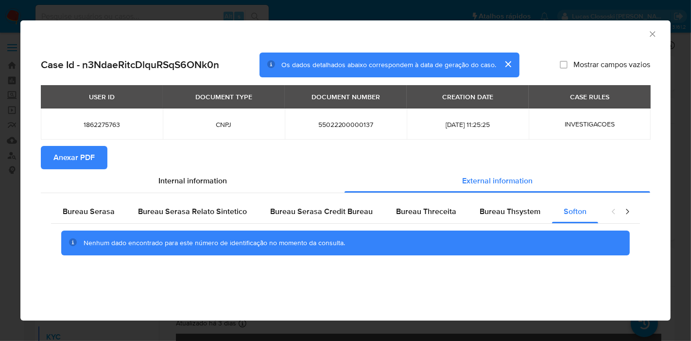
click at [650, 33] on icon "Fechar a janela" at bounding box center [653, 34] width 10 height 10
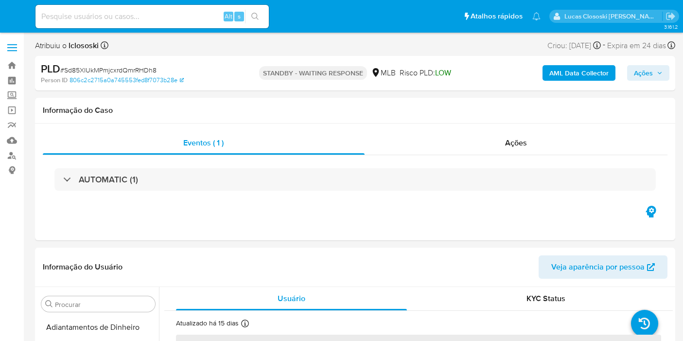
select select "10"
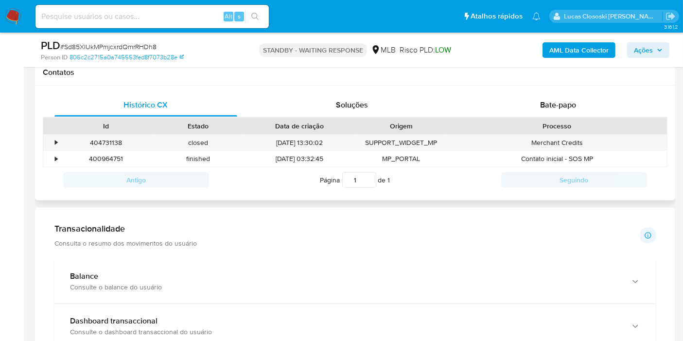
scroll to position [432, 0]
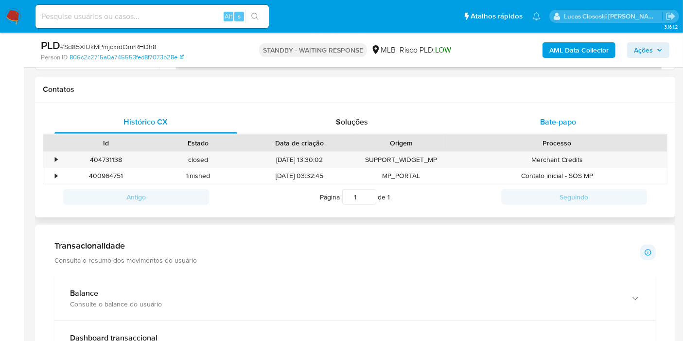
click at [552, 127] on div "Bate-papo" at bounding box center [558, 121] width 183 height 23
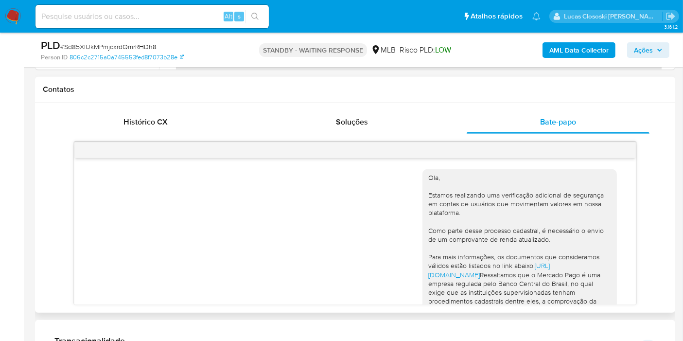
scroll to position [0, 0]
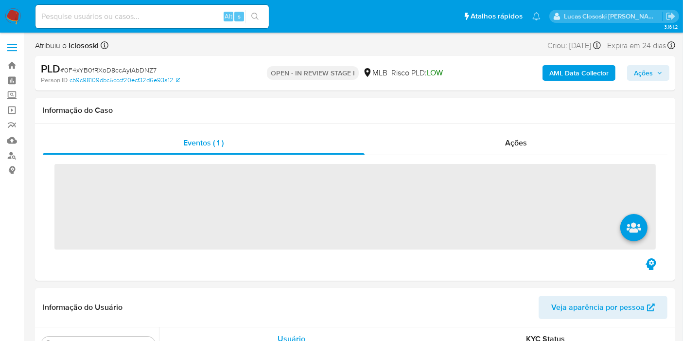
click at [24, 19] on nav "Pausado Ver notificaciones Alt s Atalhos rápidos Presiona las siguientes teclas…" at bounding box center [341, 16] width 683 height 33
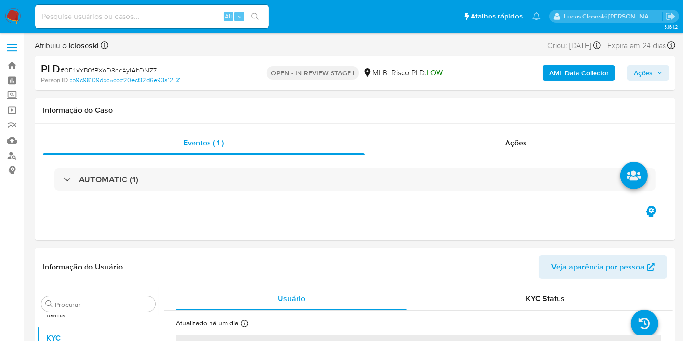
scroll to position [504, 0]
click at [18, 17] on img at bounding box center [13, 16] width 17 height 17
select select "10"
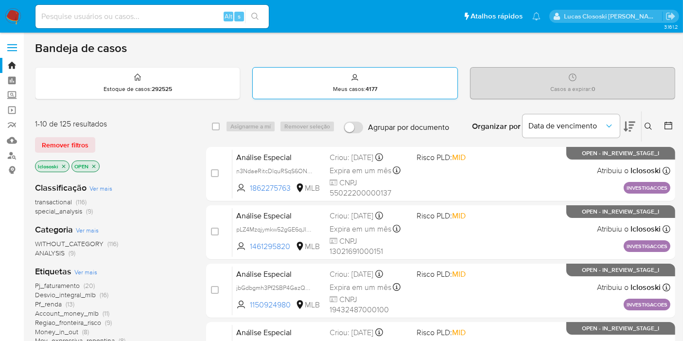
drag, startPoint x: 0, startPoint y: 0, endPoint x: 336, endPoint y: 69, distance: 342.9
click at [336, 69] on div "Meus casos : 4177" at bounding box center [355, 83] width 204 height 31
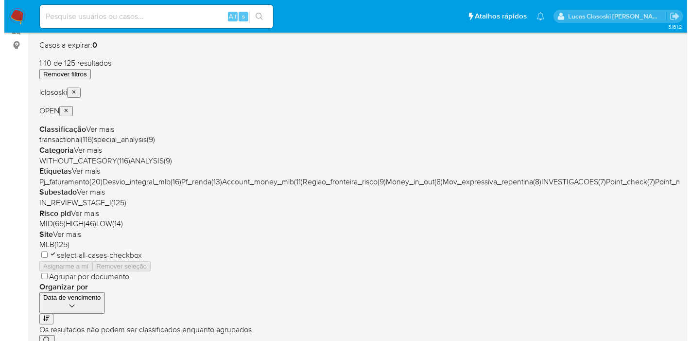
scroll to position [108, 0]
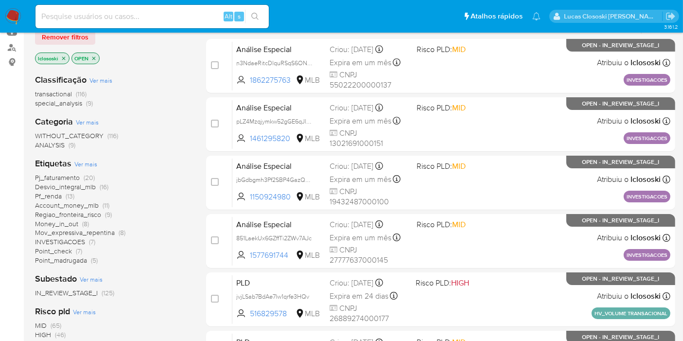
click at [51, 195] on span "Pf_renda" at bounding box center [48, 196] width 27 height 10
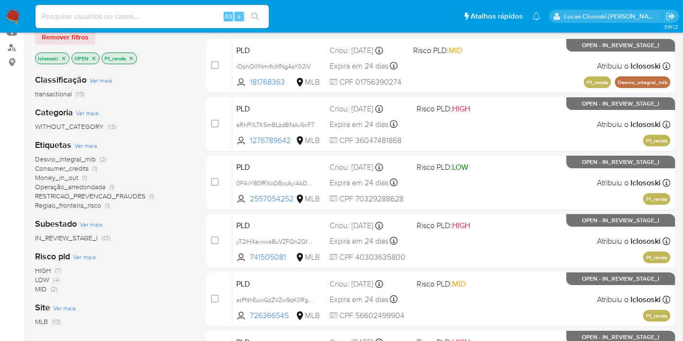
click at [132, 56] on icon "close-filter" at bounding box center [131, 58] width 6 height 6
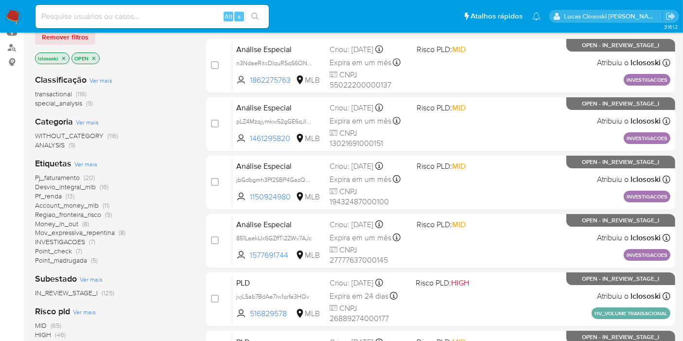
click at [89, 160] on span "Ver mais" at bounding box center [85, 163] width 23 height 9
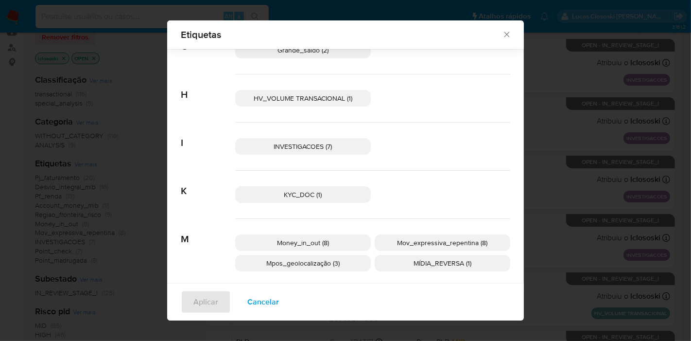
scroll to position [316, 0]
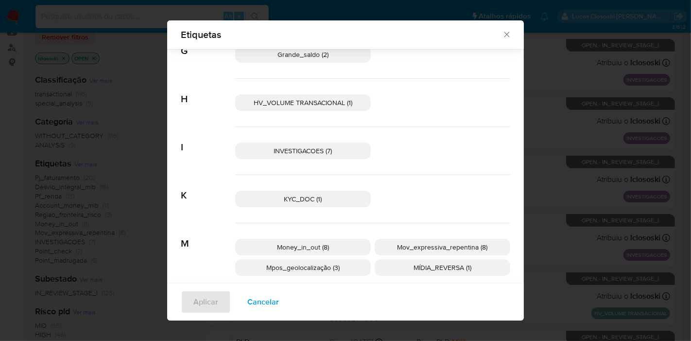
click at [357, 107] on p "HV_VOLUME TRANSACIONAL (1)" at bounding box center [303, 102] width 136 height 17
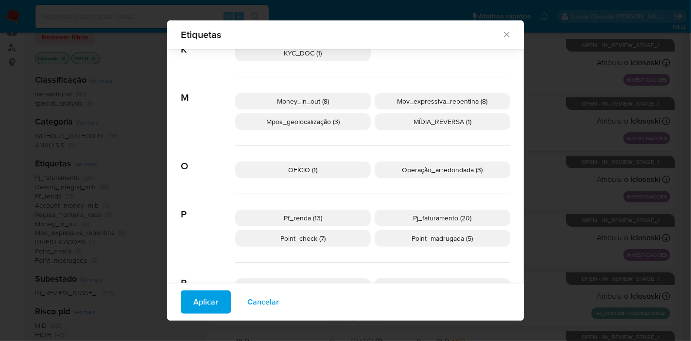
scroll to position [479, 0]
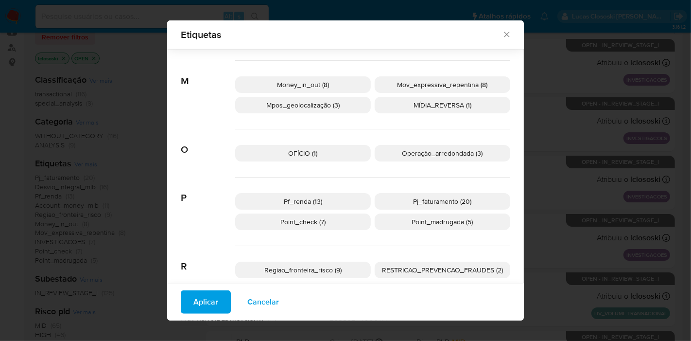
click at [298, 152] on span "OFÍCIO (1)" at bounding box center [303, 153] width 29 height 10
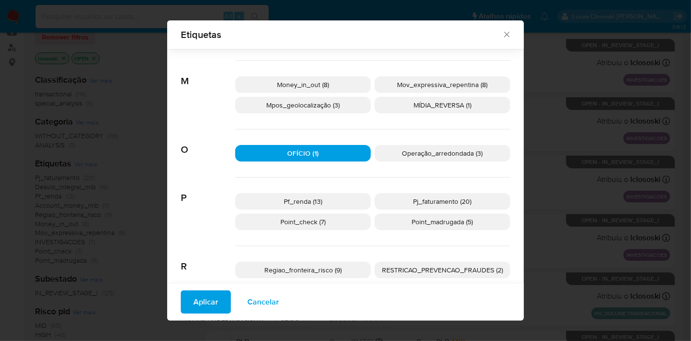
click at [298, 152] on span "OFÍCIO (1)" at bounding box center [303, 153] width 32 height 10
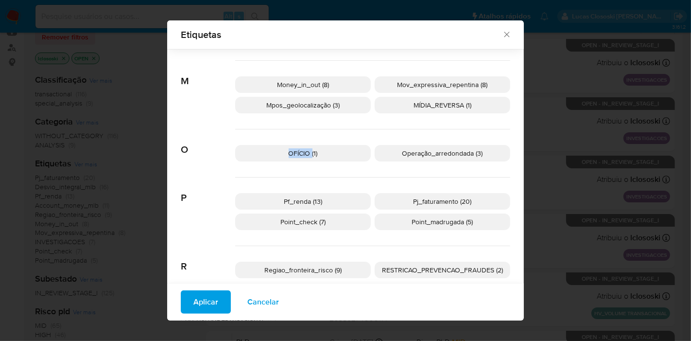
click at [296, 152] on span "OFÍCIO (1)" at bounding box center [303, 153] width 29 height 10
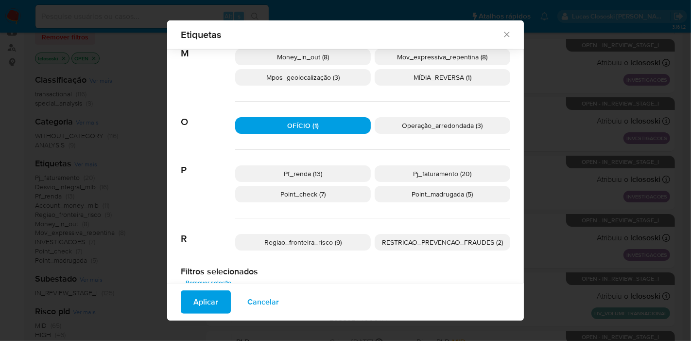
scroll to position [527, 0]
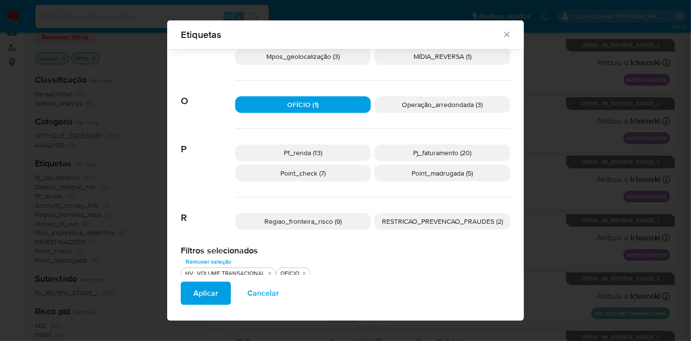
click at [193, 294] on span "Aplicar" at bounding box center [205, 292] width 25 height 21
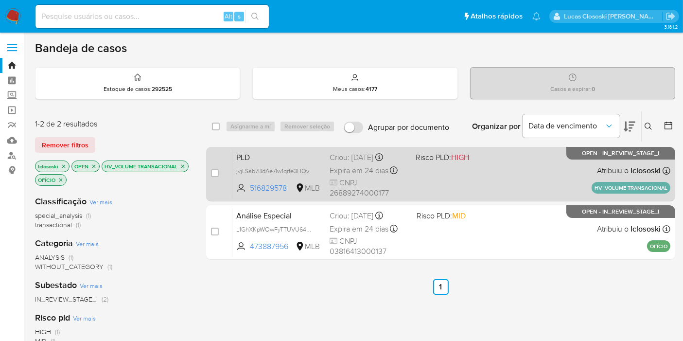
click at [443, 191] on div "PLD jvjLSab7BdAe7lw1qrfe3HQv 516829578 MLB Risco PLD: HIGH Criou: 12/09/2025 Cr…" at bounding box center [451, 173] width 438 height 49
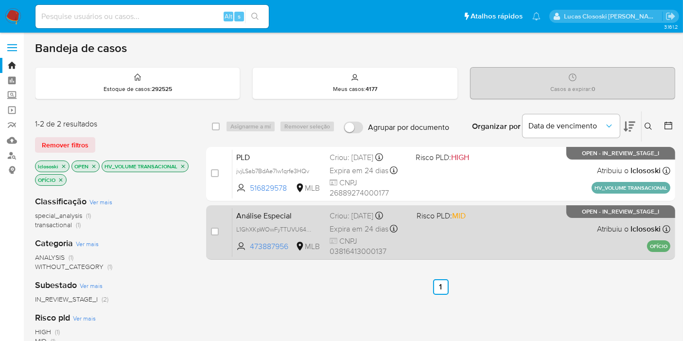
click at [497, 221] on div "Análise Especial L1GhXKpWOwFyTTUVU64g3eGf 473887956 MLB Risco PLD: MID Criou: 1…" at bounding box center [451, 232] width 438 height 49
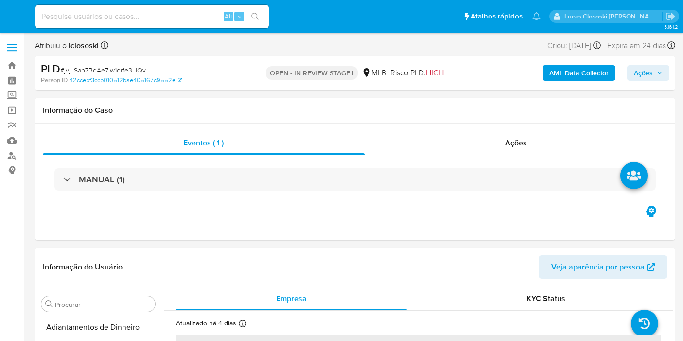
select select "10"
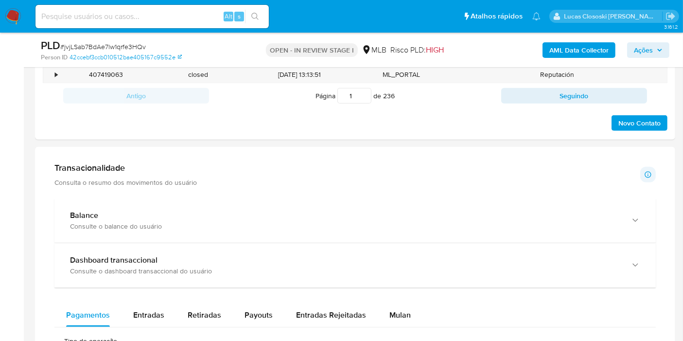
scroll to position [702, 0]
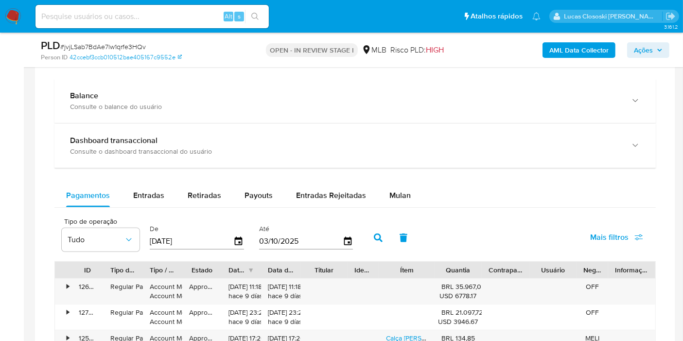
click at [393, 184] on div "Mulan" at bounding box center [399, 195] width 21 height 23
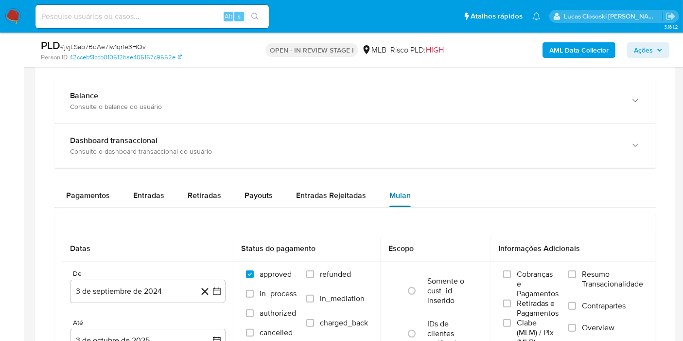
click at [393, 184] on div "Mulan" at bounding box center [399, 195] width 21 height 23
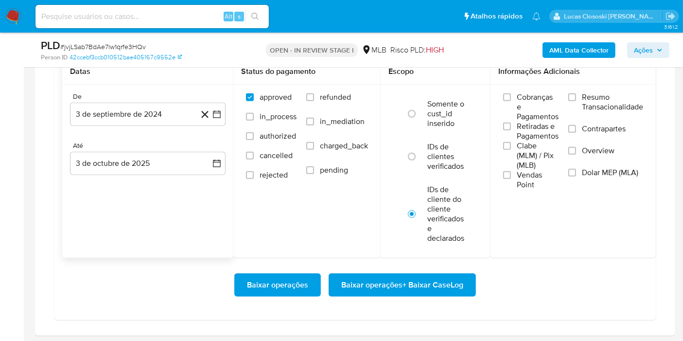
scroll to position [864, 0]
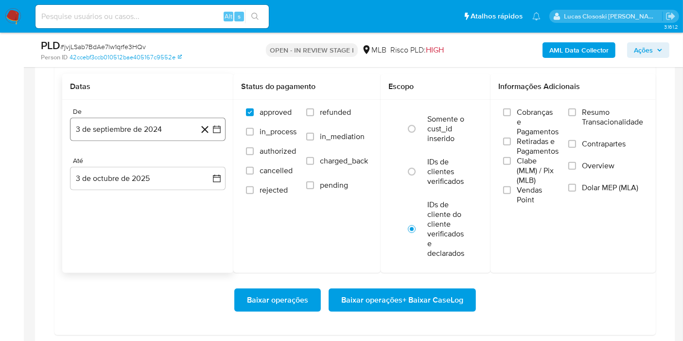
click at [218, 132] on button "3 de septiembre de 2024" at bounding box center [148, 129] width 156 height 23
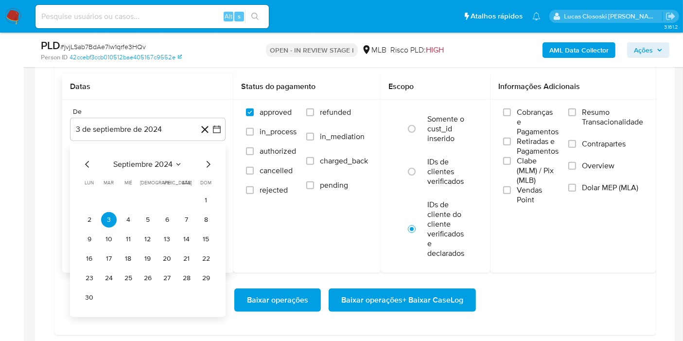
click at [146, 159] on span "septiembre 2024" at bounding box center [142, 164] width 59 height 10
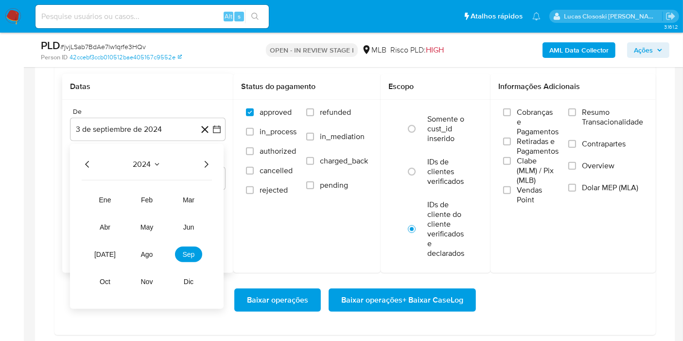
click at [216, 162] on div "2024 2024 ene feb mar abr may jun jul ago sep oct nov dic" at bounding box center [147, 226] width 154 height 165
click at [205, 161] on icon "Año siguiente" at bounding box center [206, 164] width 12 height 12
click at [143, 260] on tr "ene feb mar abr may jun jul ago sep oct nov dic" at bounding box center [146, 240] width 111 height 97
click at [143, 252] on span "ago" at bounding box center [147, 254] width 12 height 8
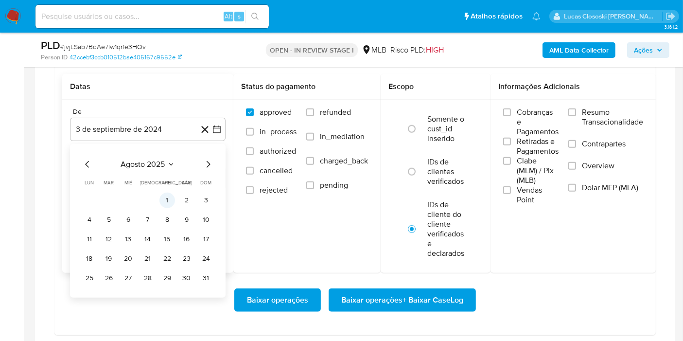
click at [166, 196] on button "1" at bounding box center [167, 201] width 16 height 16
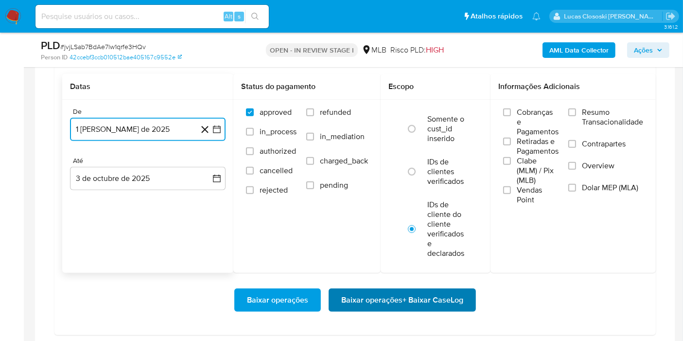
click at [410, 301] on span "Baixar operações + Baixar CaseLog" at bounding box center [402, 299] width 122 height 21
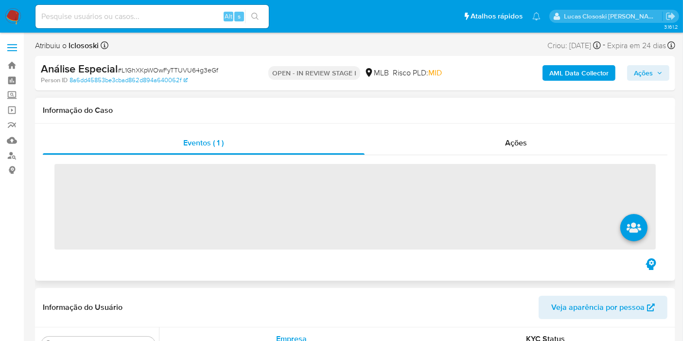
scroll to position [504, 0]
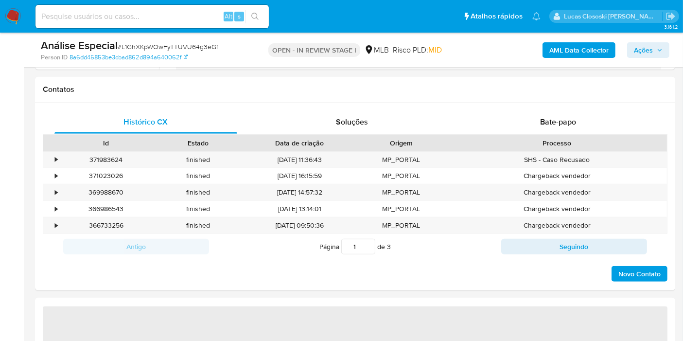
select select "10"
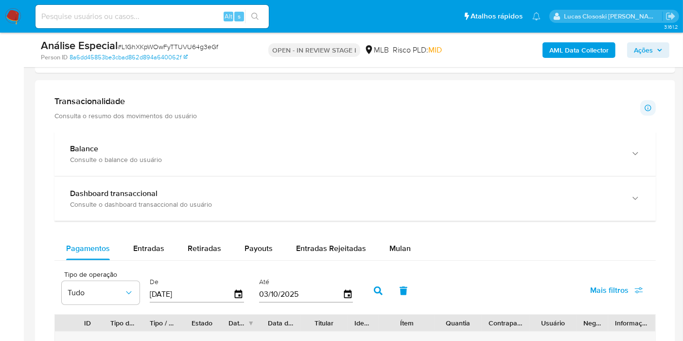
scroll to position [756, 0]
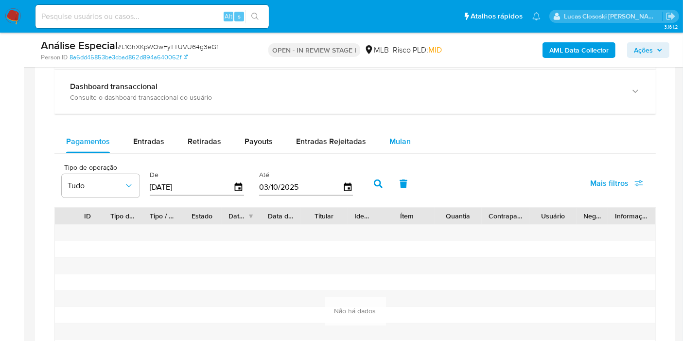
click at [390, 132] on div "Mulan" at bounding box center [399, 141] width 21 height 23
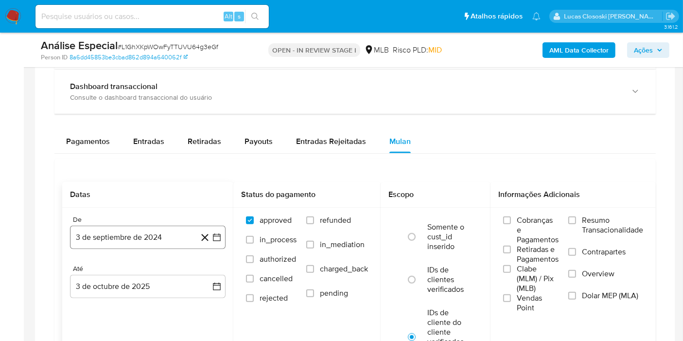
click at [221, 235] on icon "button" at bounding box center [217, 237] width 10 height 10
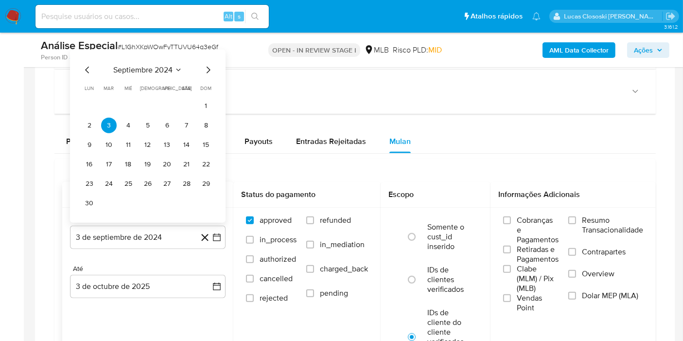
click at [129, 74] on div "septiembre 2024 septiembre 2024 lun lunes mar martes mié miércoles jue jueves v…" at bounding box center [148, 137] width 132 height 147
click at [130, 68] on span "septiembre 2024" at bounding box center [142, 70] width 59 height 10
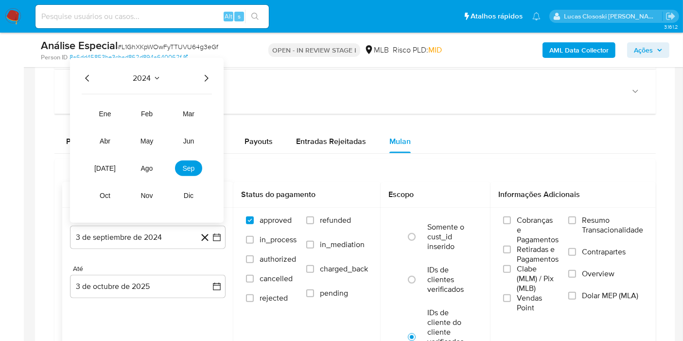
click at [207, 79] on icon "Año siguiente" at bounding box center [206, 78] width 12 height 12
click at [135, 114] on button "feb" at bounding box center [146, 114] width 27 height 16
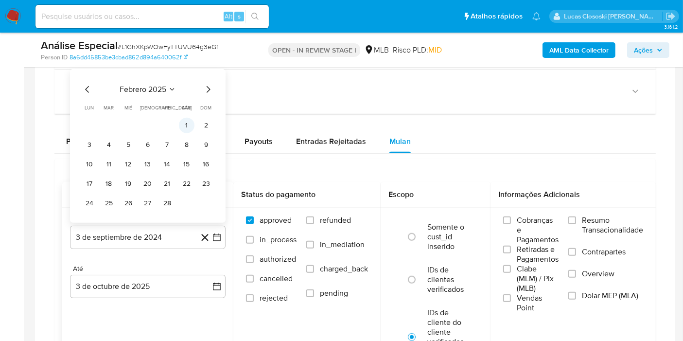
click at [185, 123] on button "1" at bounding box center [187, 126] width 16 height 16
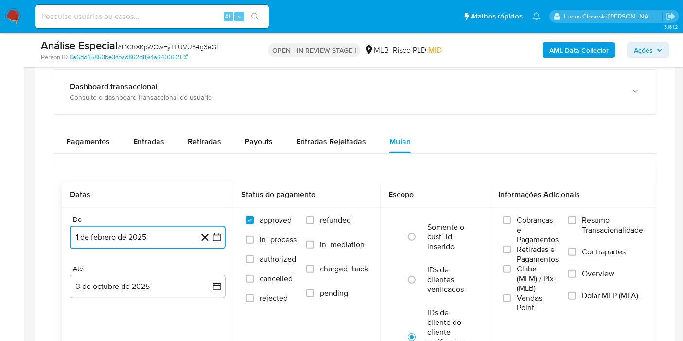
click at [217, 233] on icon "button" at bounding box center [217, 237] width 8 height 8
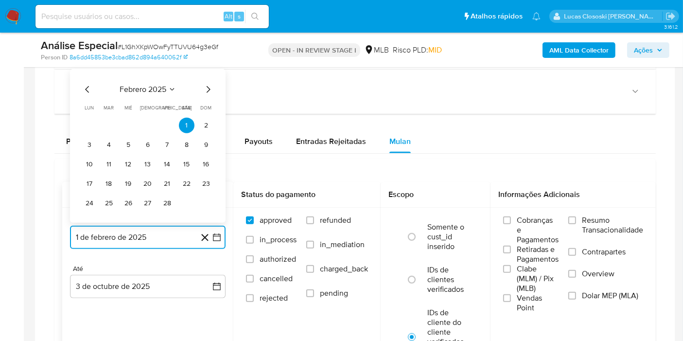
click at [140, 85] on span "febrero 2025" at bounding box center [143, 90] width 47 height 10
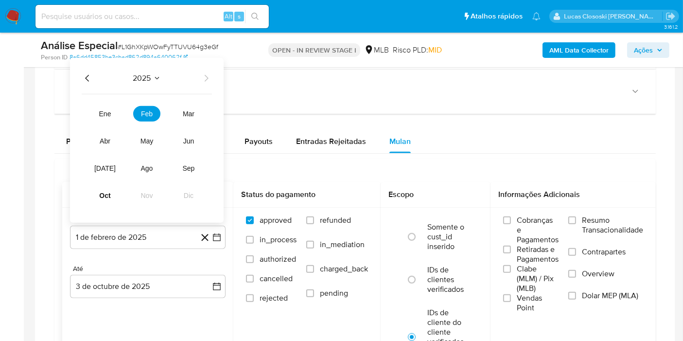
click at [222, 316] on div "De 1 de febrero de 2025 2025 2025 ene feb mar abr may jun jul ago sep oct nov d…" at bounding box center [147, 265] width 171 height 114
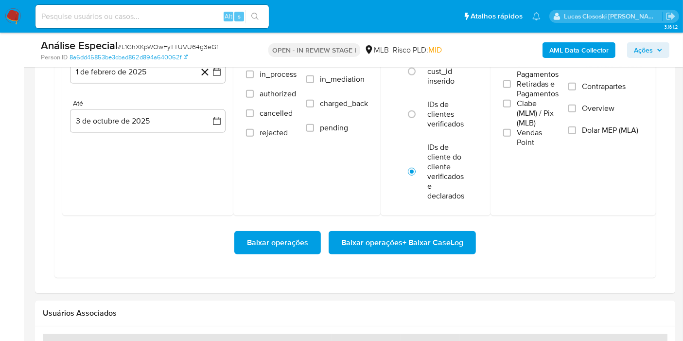
scroll to position [972, 0]
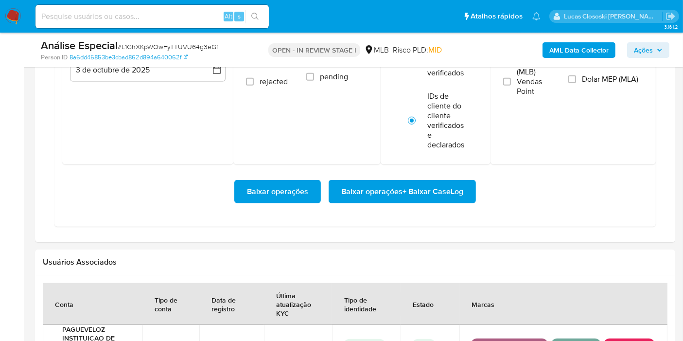
click at [397, 193] on span "Baixar operações + Baixar CaseLog" at bounding box center [402, 191] width 122 height 21
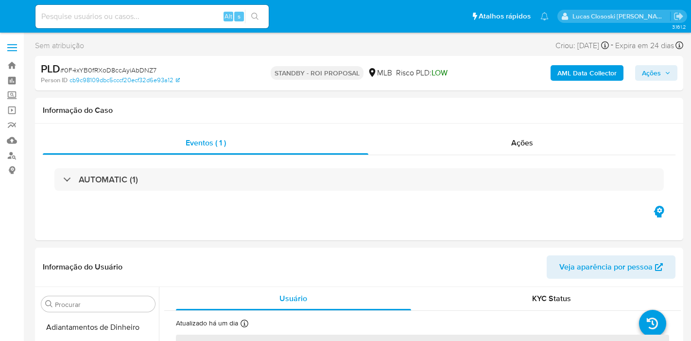
select select "10"
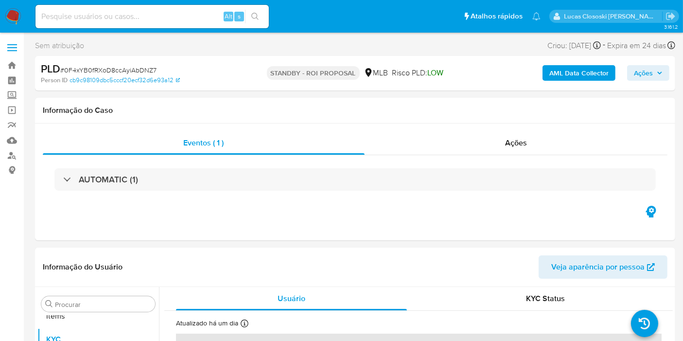
scroll to position [504, 0]
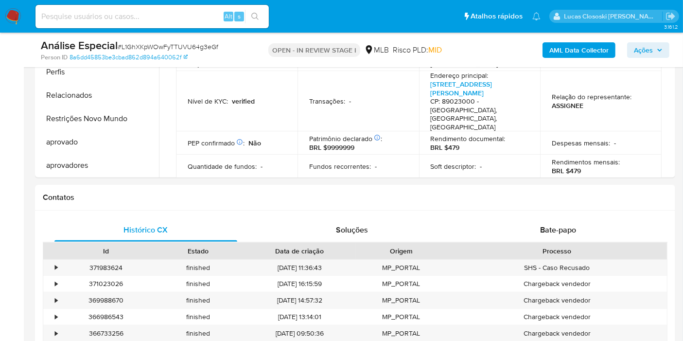
scroll to position [216, 0]
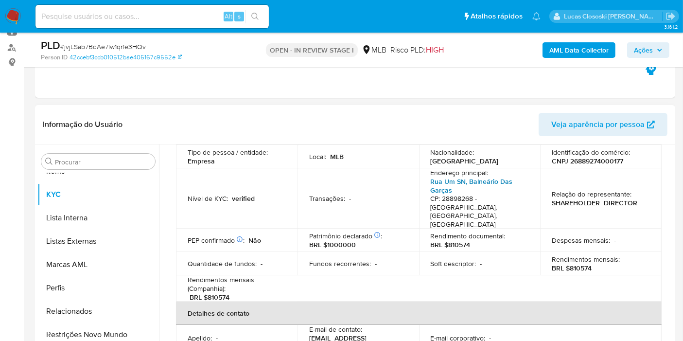
scroll to position [108, 0]
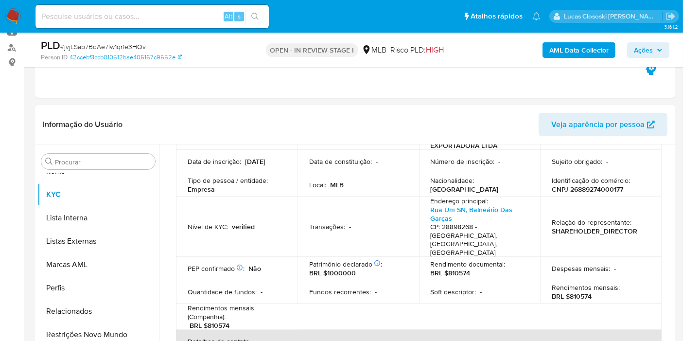
click at [93, 49] on span "# jvjLSab7BdAe7lw1qrfe3HQv" at bounding box center [103, 47] width 86 height 10
copy span "jvjLSab7BdAe7lw1qrfe3HQv"
click at [605, 193] on p "CNPJ 26889274000177" at bounding box center [587, 189] width 71 height 9
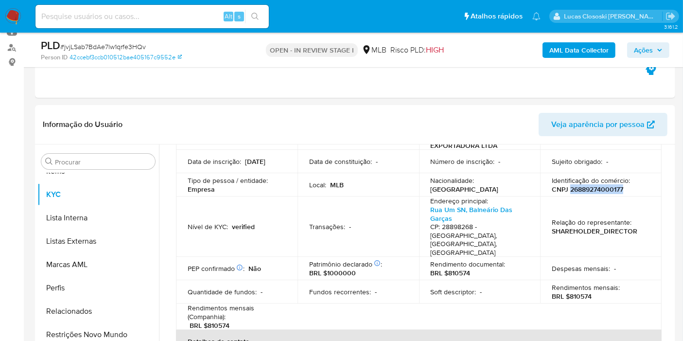
copy p "26889274000177"
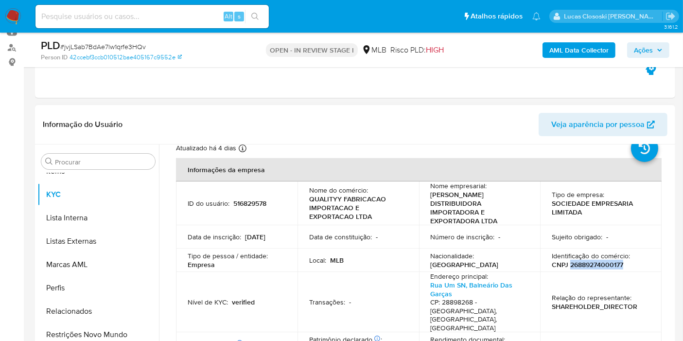
scroll to position [0, 0]
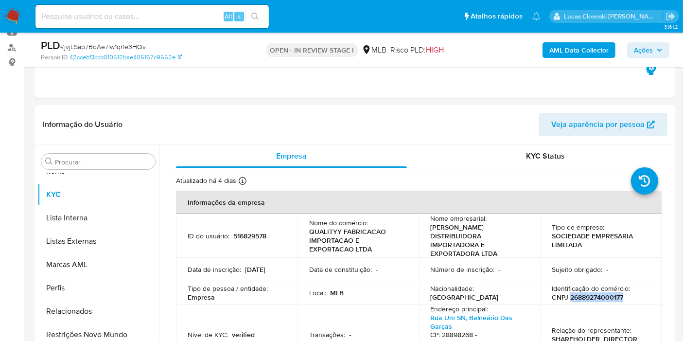
click at [592, 56] on b "AML Data Collector" at bounding box center [578, 50] width 59 height 16
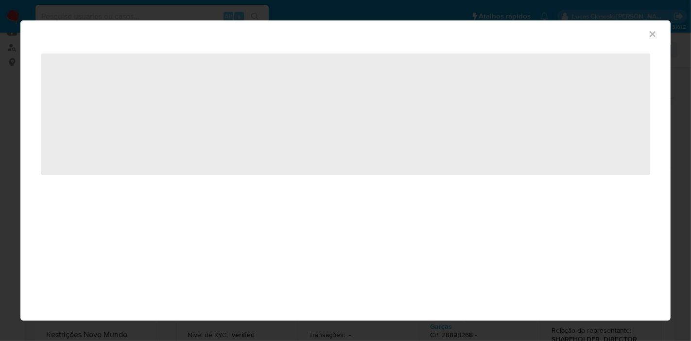
click at [649, 28] on div "AML Data Collector" at bounding box center [345, 32] width 650 height 24
click at [650, 32] on icon "Fechar a janela" at bounding box center [653, 34] width 10 height 10
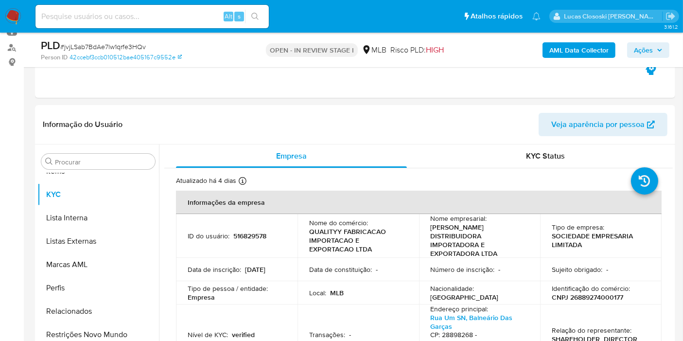
click at [572, 47] on b "AML Data Collector" at bounding box center [578, 50] width 59 height 16
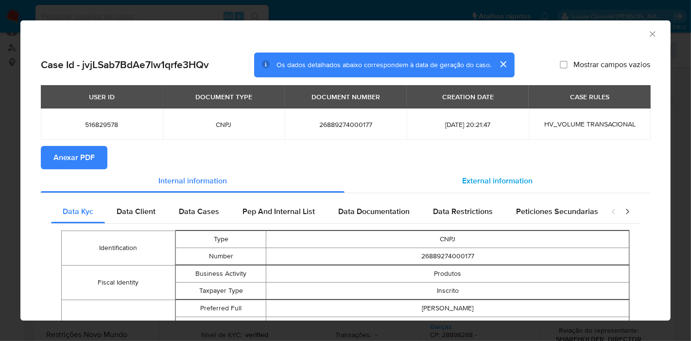
click at [476, 188] on div "External information" at bounding box center [498, 180] width 306 height 23
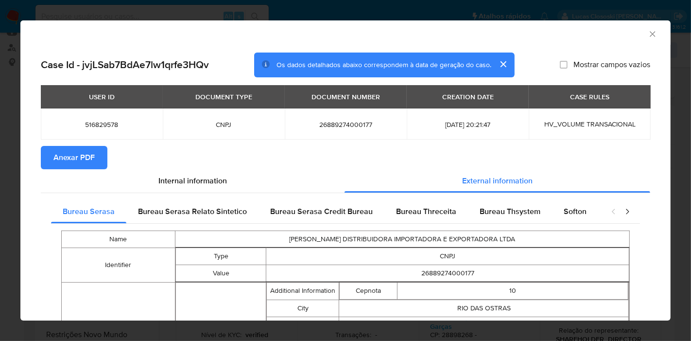
click at [587, 217] on div "Softon" at bounding box center [575, 211] width 46 height 23
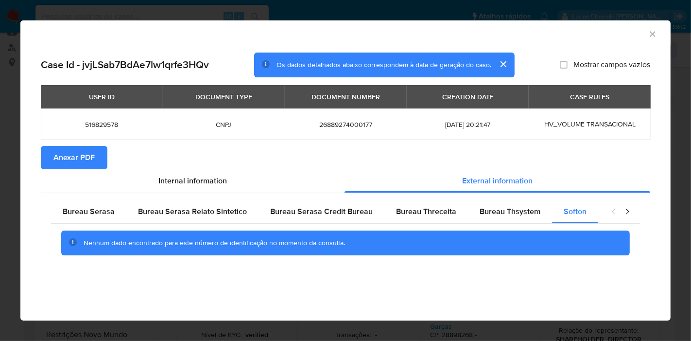
click at [71, 161] on span "Anexar PDF" at bounding box center [73, 157] width 41 height 21
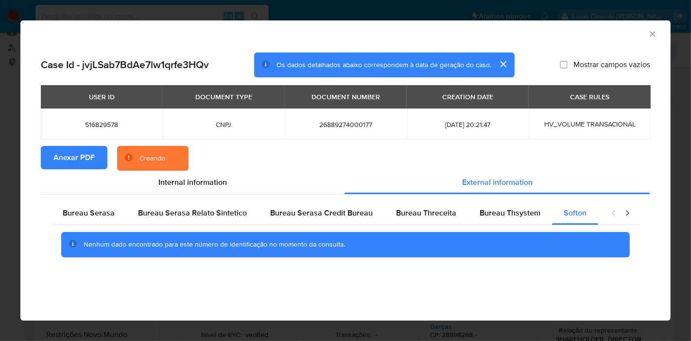
click at [657, 31] on icon "Fechar a janela" at bounding box center [653, 34] width 10 height 10
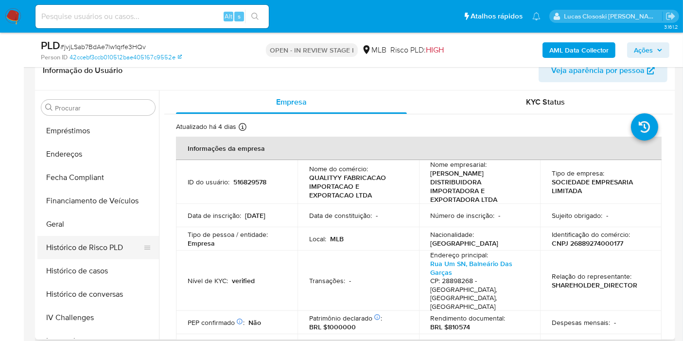
scroll to position [125, 0]
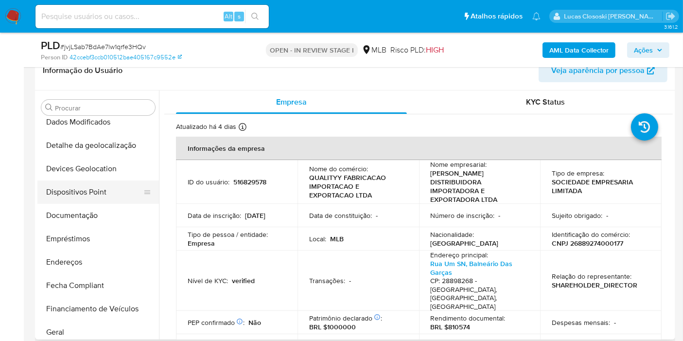
click at [103, 192] on button "Dispositivos Point" at bounding box center [94, 191] width 114 height 23
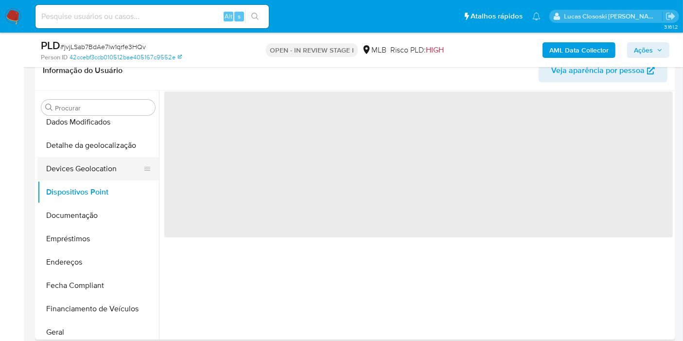
click at [105, 174] on button "Devices Geolocation" at bounding box center [94, 168] width 114 height 23
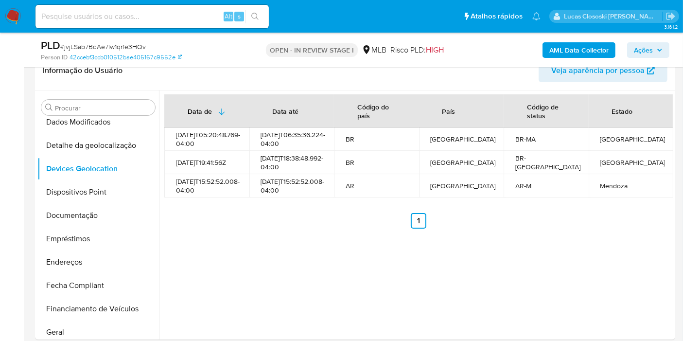
scroll to position [180, 0]
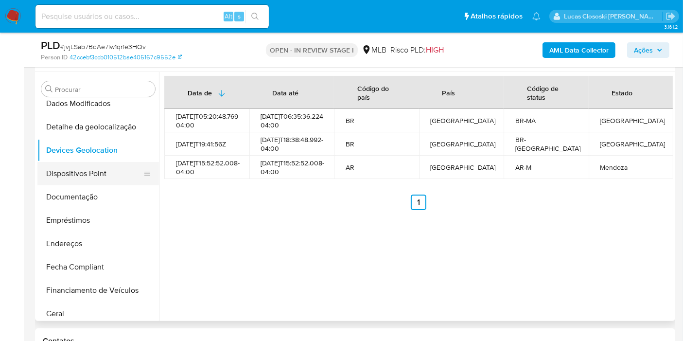
drag, startPoint x: 39, startPoint y: 177, endPoint x: 415, endPoint y: 31, distance: 403.1
click at [39, 177] on button "Dispositivos Point" at bounding box center [98, 173] width 122 height 23
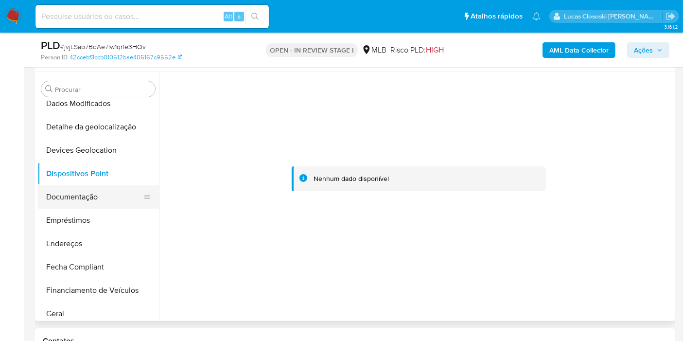
click at [89, 199] on button "Documentação" at bounding box center [94, 196] width 114 height 23
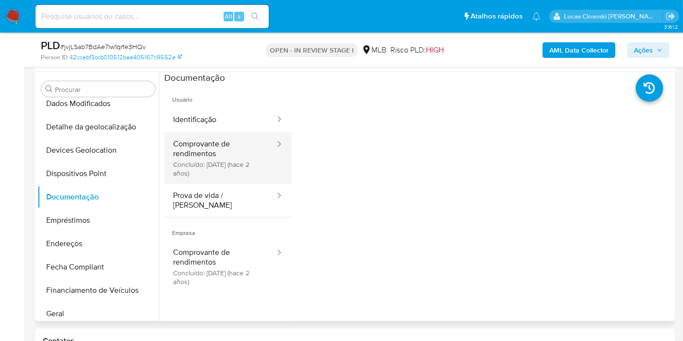
click at [220, 143] on button "Comprovante de rendimentos Concluído: 09/05/2023 (hace 2 años)" at bounding box center [220, 158] width 112 height 52
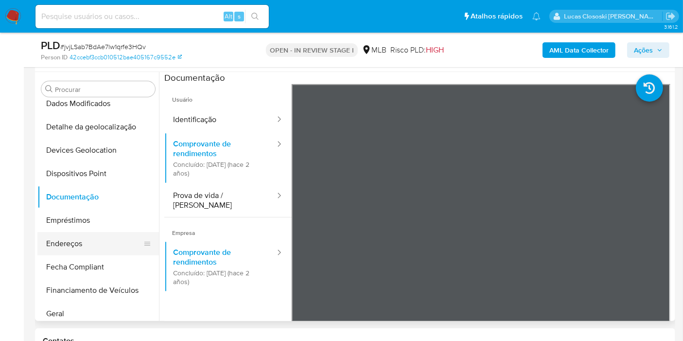
click at [92, 246] on button "Endereços" at bounding box center [94, 243] width 114 height 23
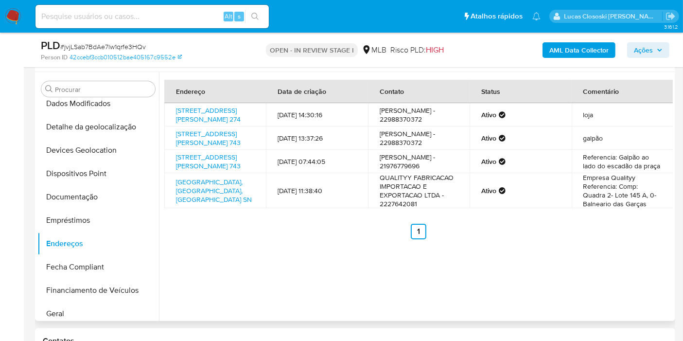
scroll to position [233, 0]
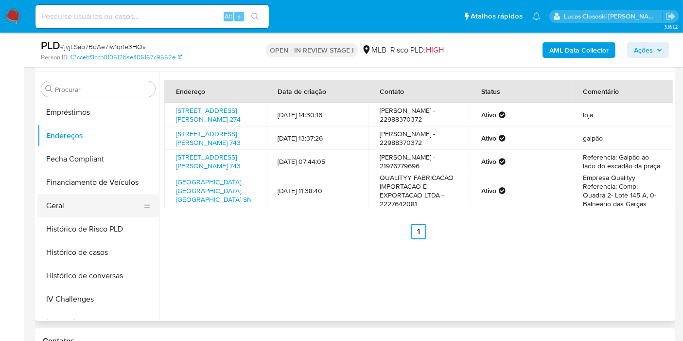
click at [91, 208] on button "Geral" at bounding box center [94, 205] width 114 height 23
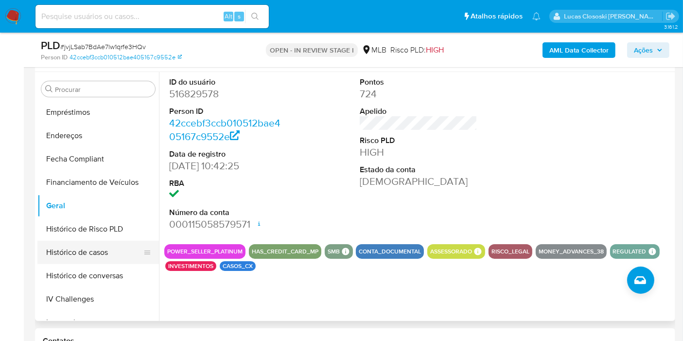
click at [73, 241] on button "Histórico de casos" at bounding box center [94, 252] width 114 height 23
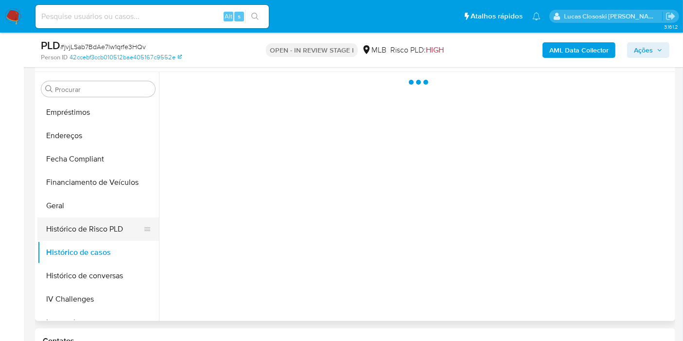
scroll to position [396, 0]
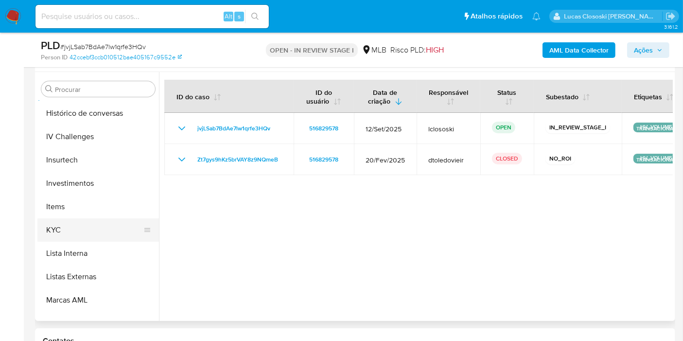
click at [76, 231] on button "KYC" at bounding box center [94, 229] width 114 height 23
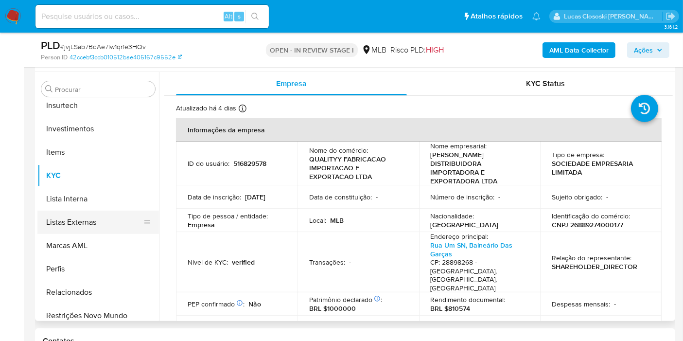
scroll to position [504, 0]
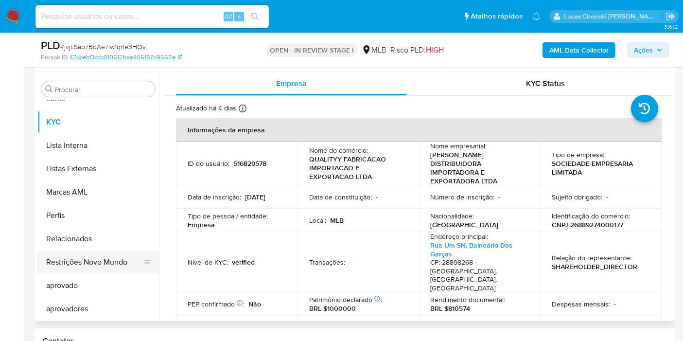
click at [93, 262] on button "Restrições Novo Mundo" at bounding box center [94, 261] width 114 height 23
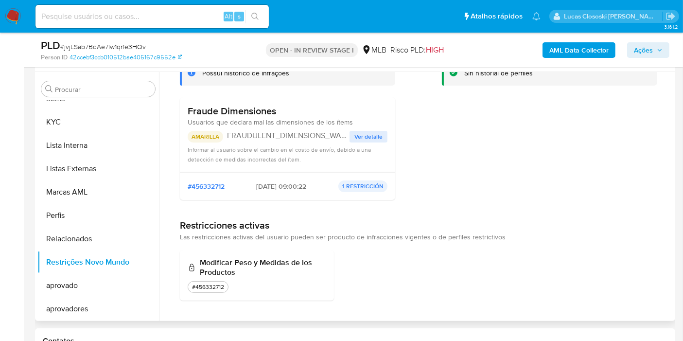
scroll to position [0, 0]
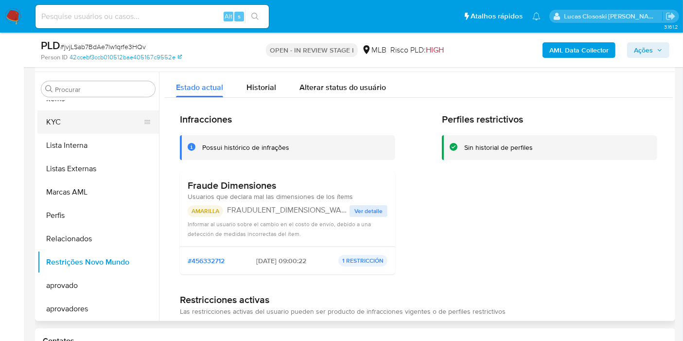
click at [69, 127] on button "KYC" at bounding box center [94, 121] width 114 height 23
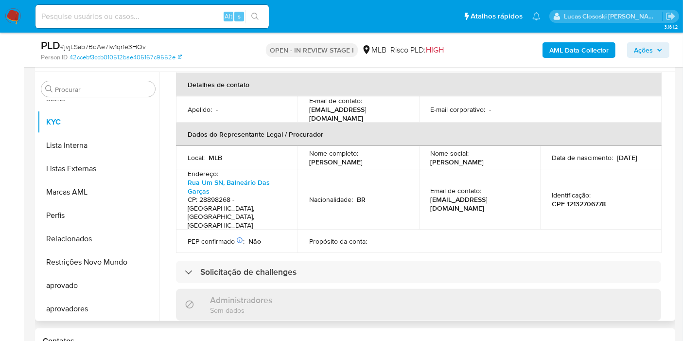
scroll to position [292, 0]
click at [582, 200] on p "CPF 12132706778" at bounding box center [579, 204] width 54 height 9
copy p "12132706778"
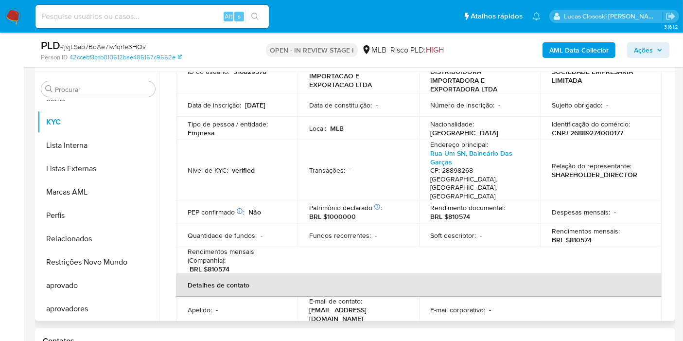
scroll to position [76, 0]
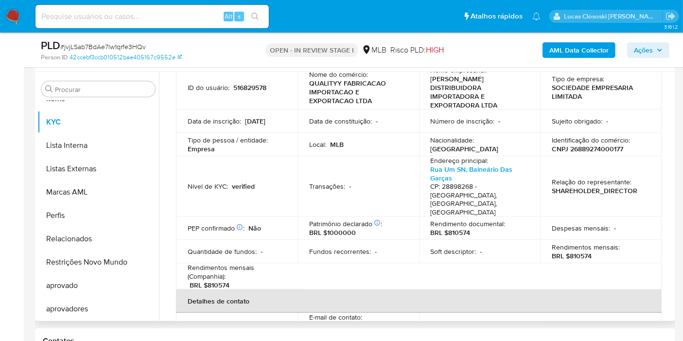
click at [597, 146] on p "CNPJ 26889274000177" at bounding box center [587, 148] width 71 height 9
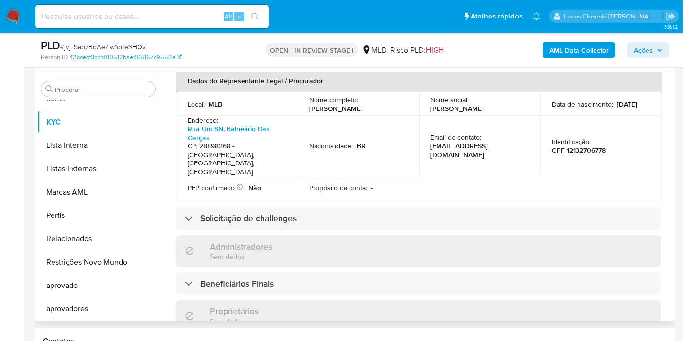
scroll to position [130, 0]
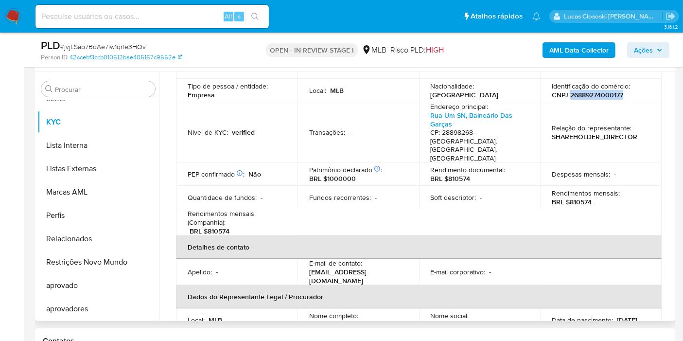
copy p "26889274000177"
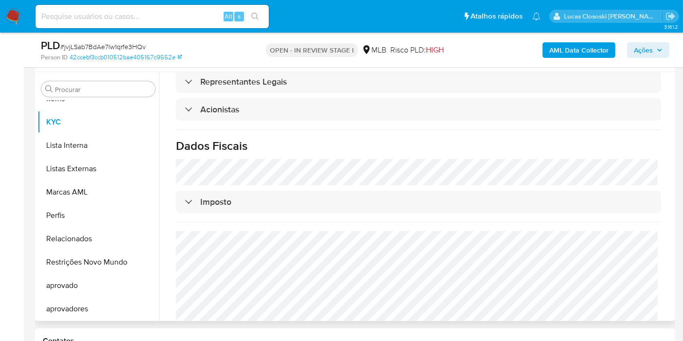
scroll to position [616, 0]
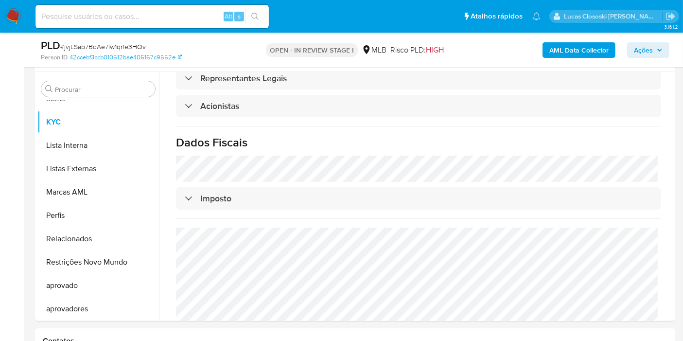
click at [95, 46] on span "# jvjLSab7BdAe7lw1qrfe3HQv" at bounding box center [103, 47] width 86 height 10
copy span "jvjLSab7BdAe7lw1qrfe3HQv"
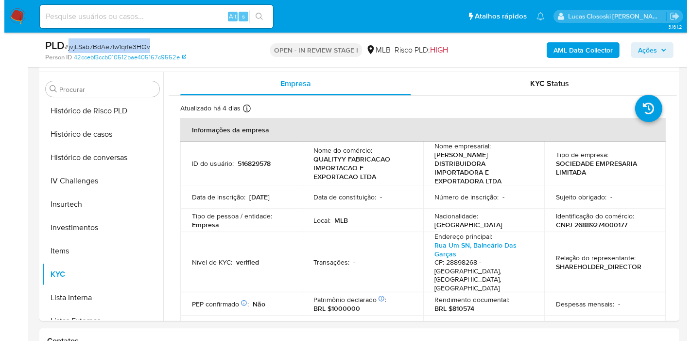
scroll to position [287, 0]
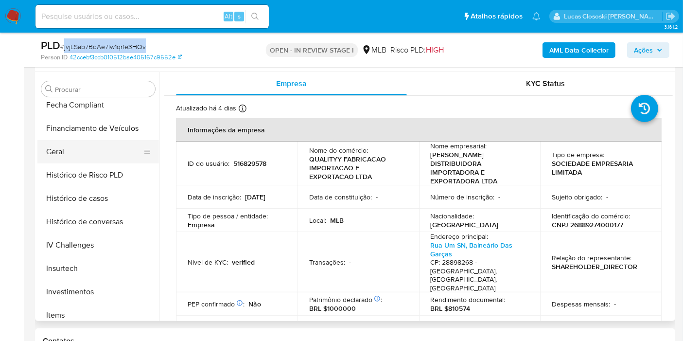
click at [38, 154] on button "Geral" at bounding box center [94, 151] width 114 height 23
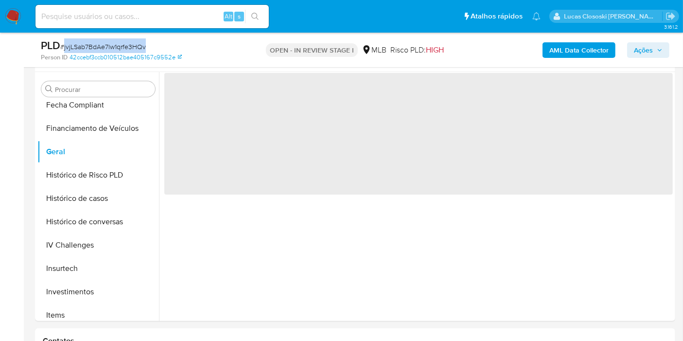
click at [229, 47] on div "PLD # jvjLSab7BdAe7lw1qrfe3HQv" at bounding box center [144, 45] width 206 height 15
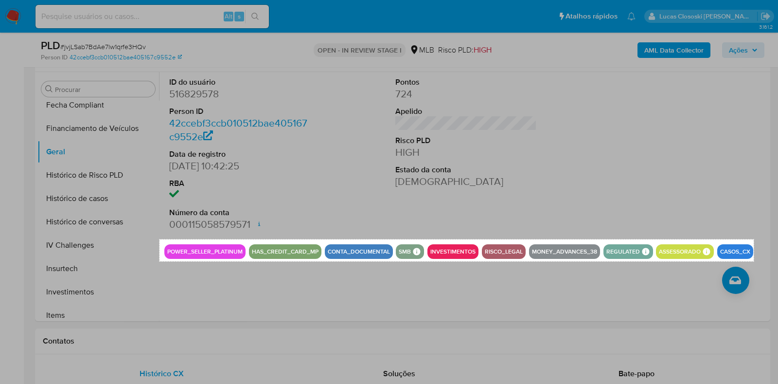
drag, startPoint x: 159, startPoint y: 239, endPoint x: 754, endPoint y: 261, distance: 594.5
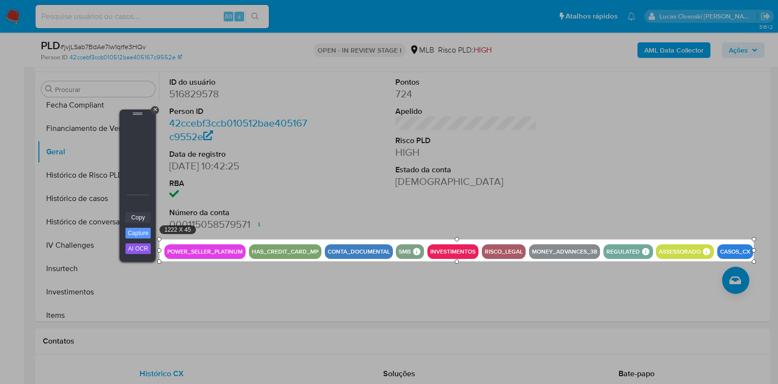
click at [134, 218] on link "Copy" at bounding box center [137, 217] width 25 height 11
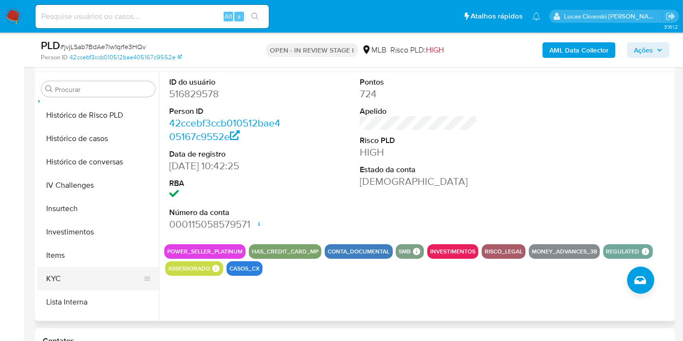
scroll to position [396, 0]
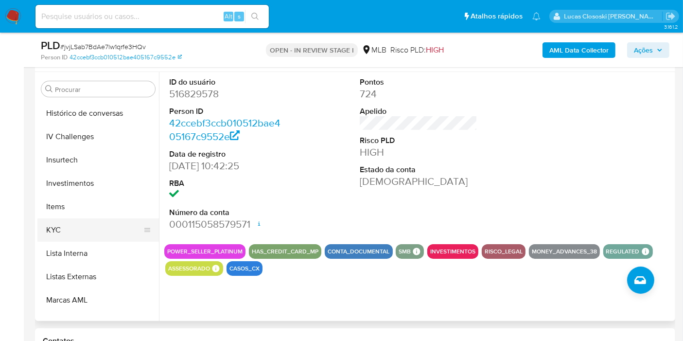
click at [67, 234] on button "KYC" at bounding box center [94, 229] width 114 height 23
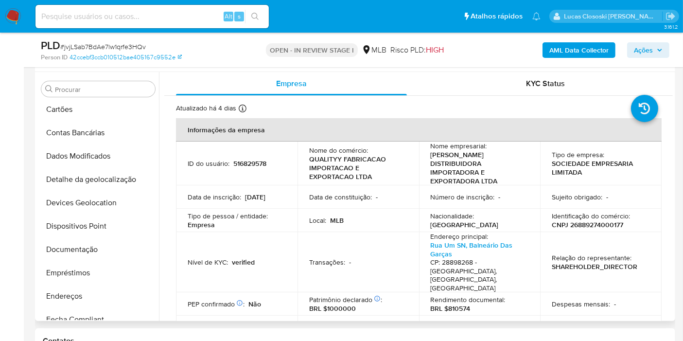
scroll to position [71, 0]
click at [93, 254] on button "Documentação" at bounding box center [94, 250] width 114 height 23
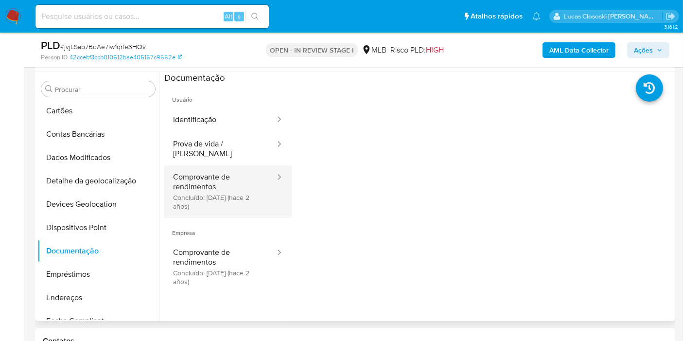
click at [230, 177] on button "Comprovante de rendimentos Concluído: 09/05/2023 (hace 2 años)" at bounding box center [220, 191] width 112 height 52
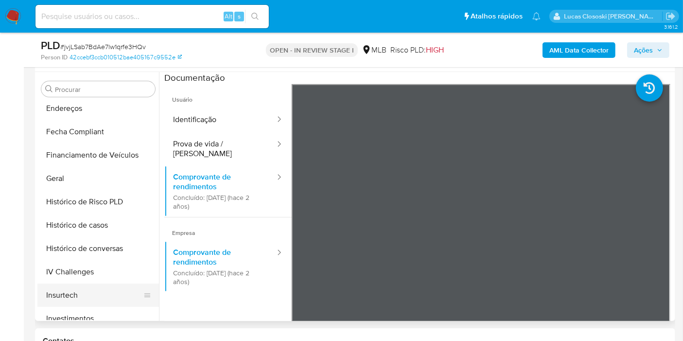
scroll to position [341, 0]
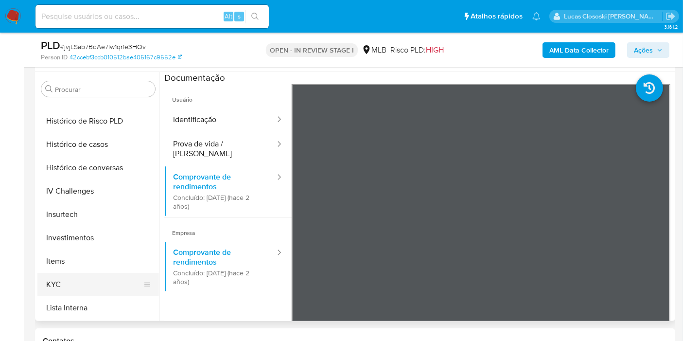
click at [72, 273] on button "KYC" at bounding box center [94, 284] width 114 height 23
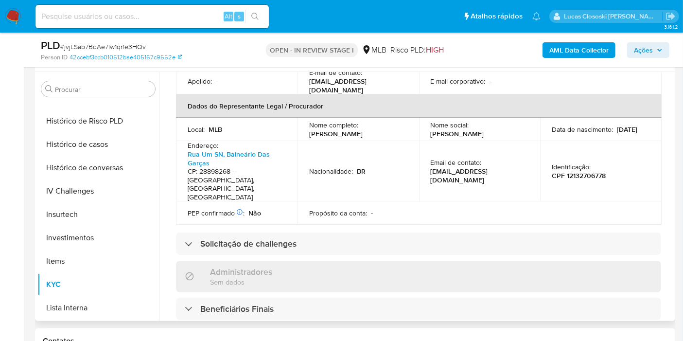
scroll to position [324, 0]
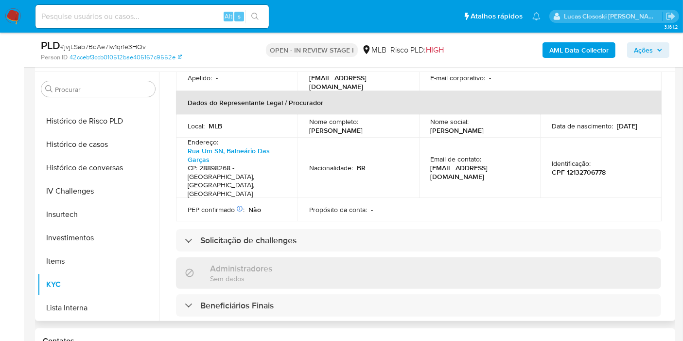
drag, startPoint x: 305, startPoint y: 109, endPoint x: 403, endPoint y: 111, distance: 97.2
click at [403, 114] on td "Nome completo : Silvan Machado Guimaraes" at bounding box center [359, 125] width 122 height 23
copy p "Silvan Machado Guimaraes"
click at [573, 168] on p "CPF 12132706778" at bounding box center [579, 172] width 54 height 9
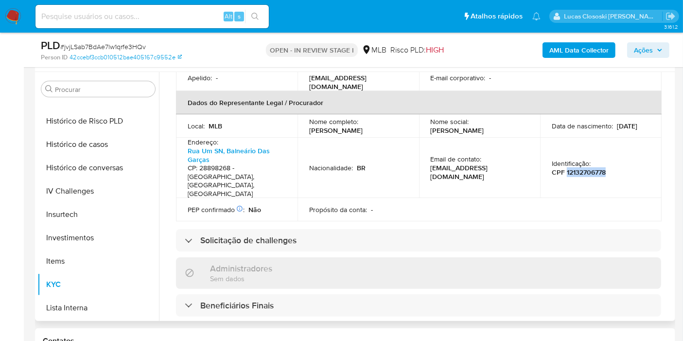
copy p "12132706778"
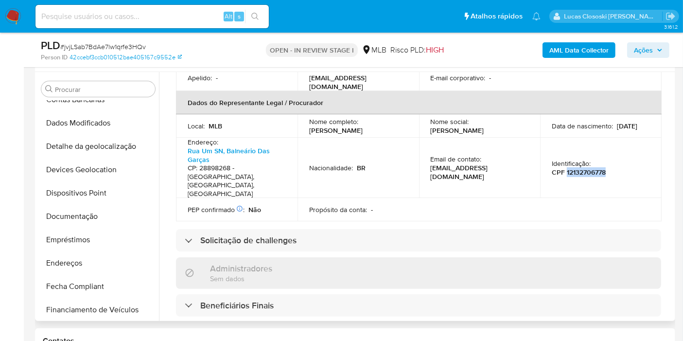
scroll to position [71, 0]
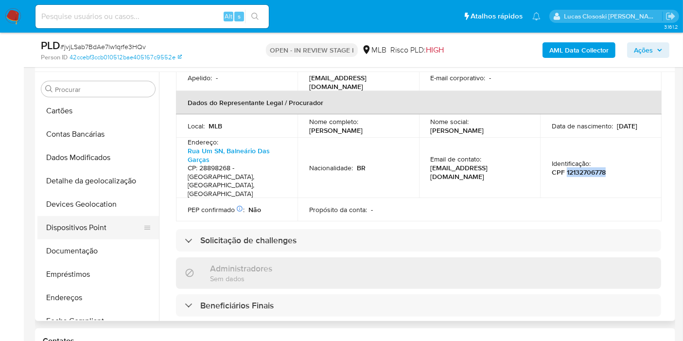
click at [115, 219] on button "Dispositivos Point" at bounding box center [94, 227] width 114 height 23
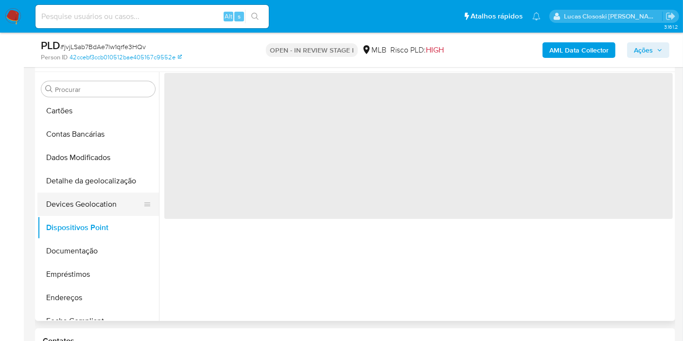
scroll to position [0, 0]
click at [111, 211] on button "Devices Geolocation" at bounding box center [94, 204] width 114 height 23
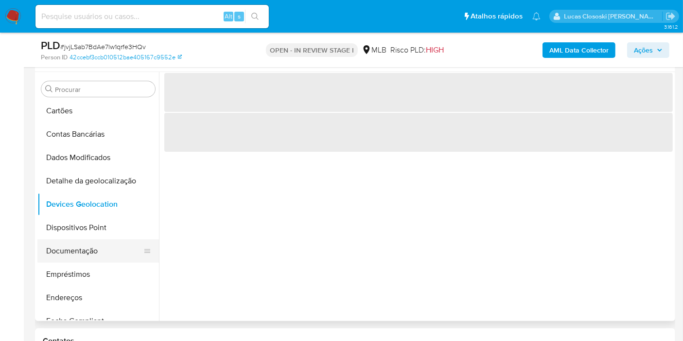
click at [86, 242] on button "Documentação" at bounding box center [94, 250] width 114 height 23
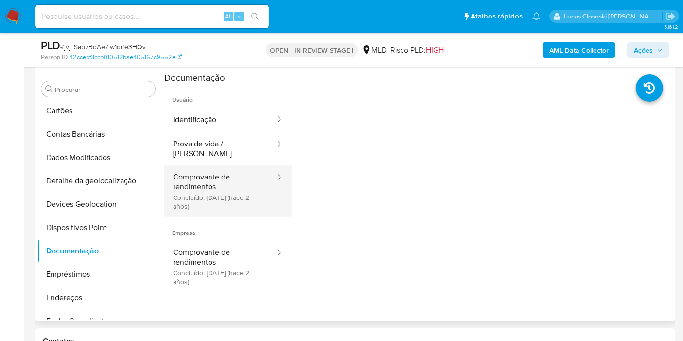
click at [225, 177] on button "Comprovante de rendimentos Concluído: 09/05/2023 (hace 2 años)" at bounding box center [220, 191] width 112 height 52
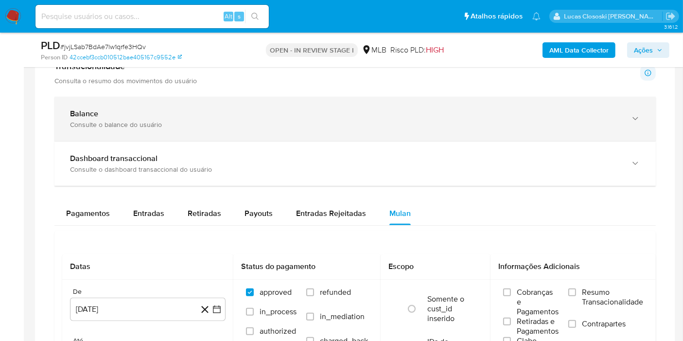
scroll to position [667, 0]
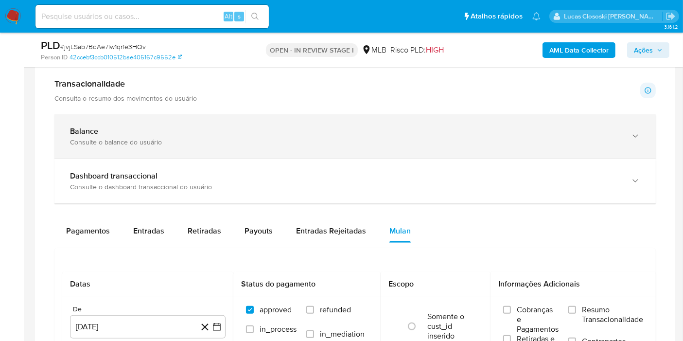
click at [97, 138] on div "Consulte o balance do usuário" at bounding box center [345, 142] width 551 height 9
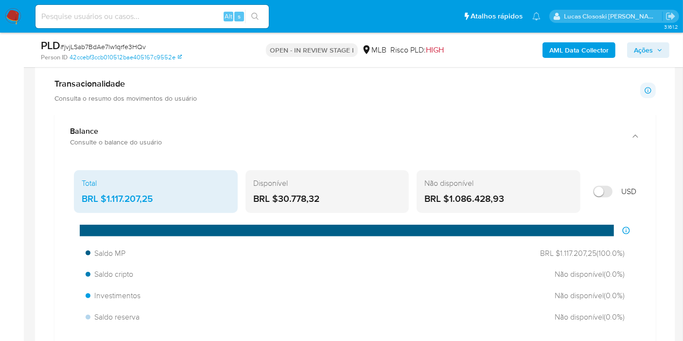
drag, startPoint x: 62, startPoint y: 172, endPoint x: 155, endPoint y: 193, distance: 95.4
click at [155, 193] on div "Total BRL $1.117.207,25 Disponível BRL $30.778,32 Não disponível BRL $1.086.428…" at bounding box center [355, 317] width 586 height 302
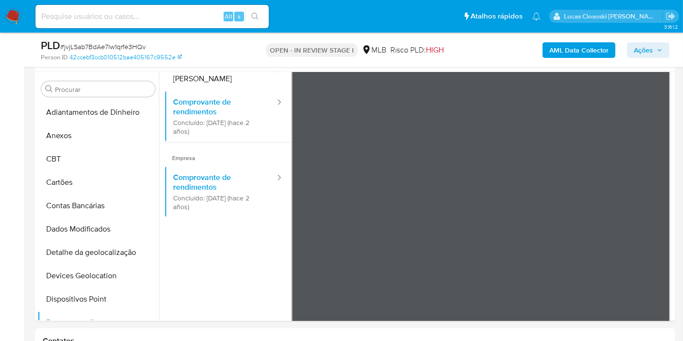
scroll to position [85, 0]
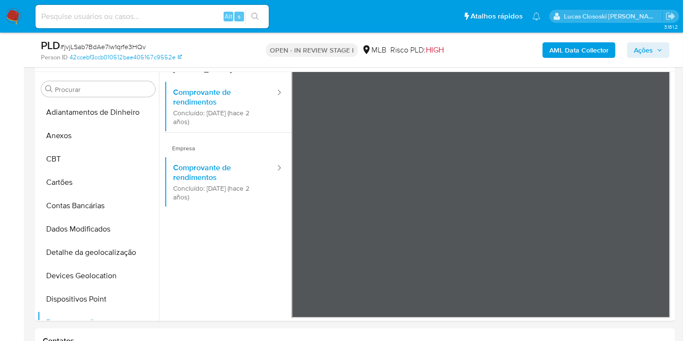
click at [647, 45] on span "Ações" at bounding box center [643, 50] width 19 height 16
click at [663, 47] on button "Ações" at bounding box center [648, 50] width 42 height 16
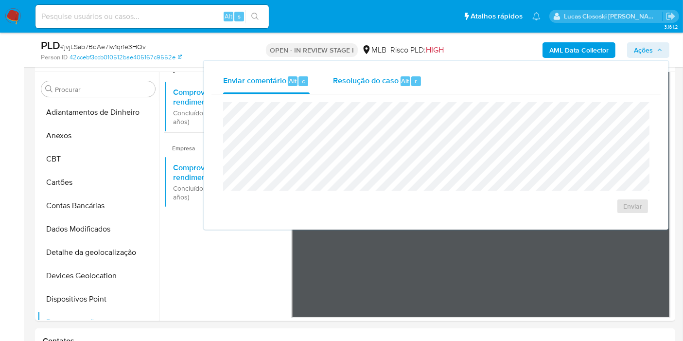
click at [404, 92] on div "Resolução do caso Alt r" at bounding box center [377, 81] width 89 height 25
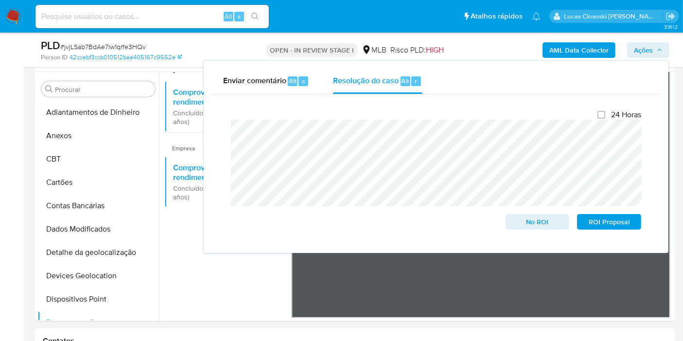
click at [645, 50] on span "Ações" at bounding box center [643, 50] width 19 height 16
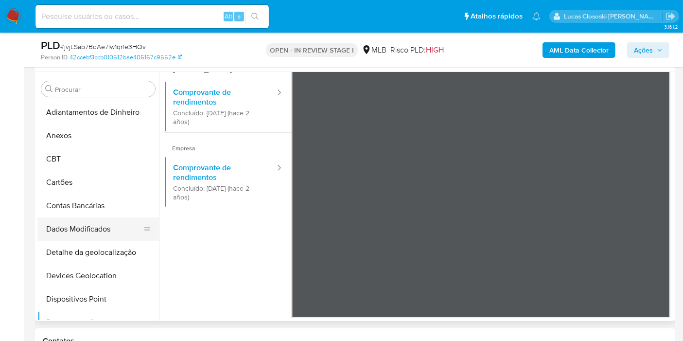
scroll to position [270, 0]
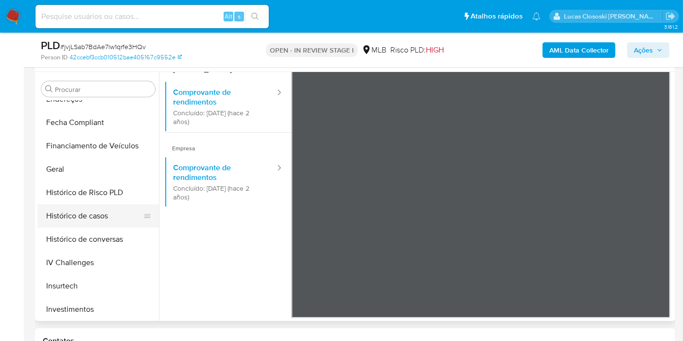
click at [77, 220] on button "Histórico de casos" at bounding box center [94, 215] width 114 height 23
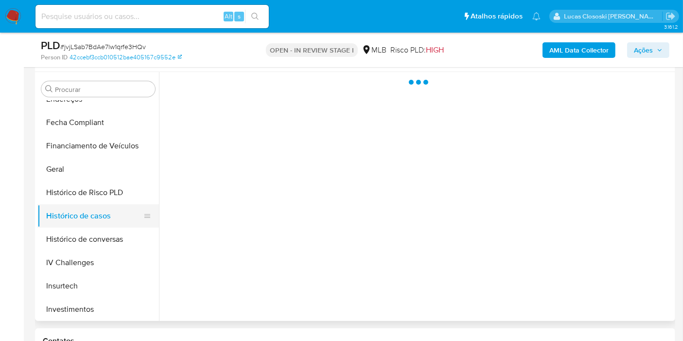
scroll to position [0, 0]
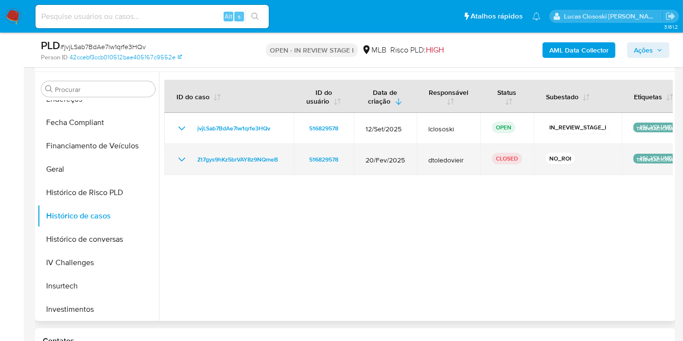
click at [171, 163] on td "Zt7gys9hKz5brVAY8z9NQmeB" at bounding box center [228, 159] width 129 height 31
click at [173, 162] on td "Zt7gys9hKz5brVAY8z9NQmeB" at bounding box center [228, 159] width 129 height 31
click at [177, 159] on icon "Mostrar/Ocultar" at bounding box center [182, 160] width 12 height 12
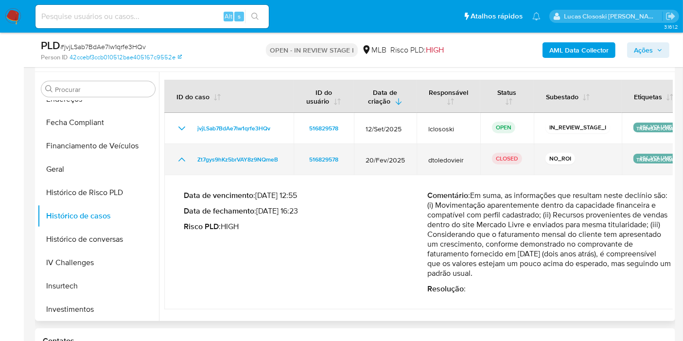
click at [177, 159] on icon "Mostrar/Ocultar" at bounding box center [182, 160] width 12 height 12
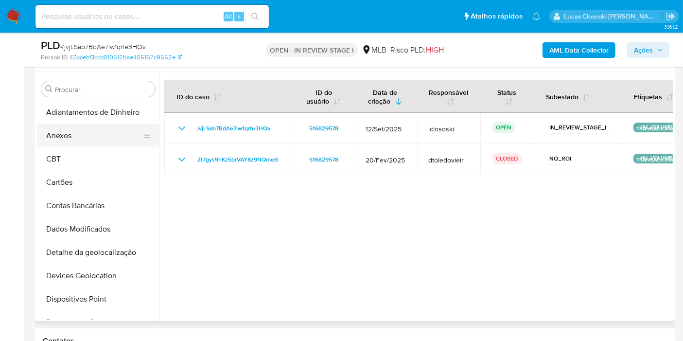
click at [93, 125] on button "Anexos" at bounding box center [94, 135] width 114 height 23
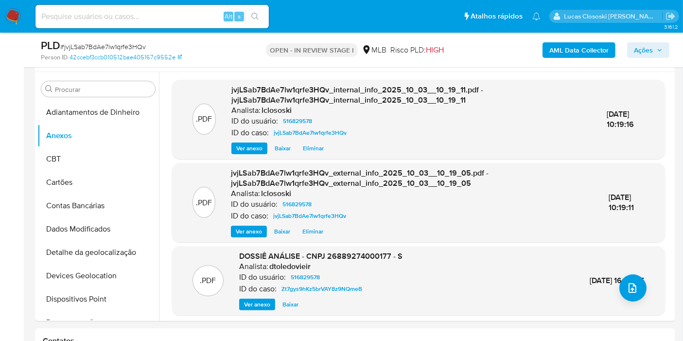
click at [654, 55] on span "Ações" at bounding box center [648, 50] width 29 height 14
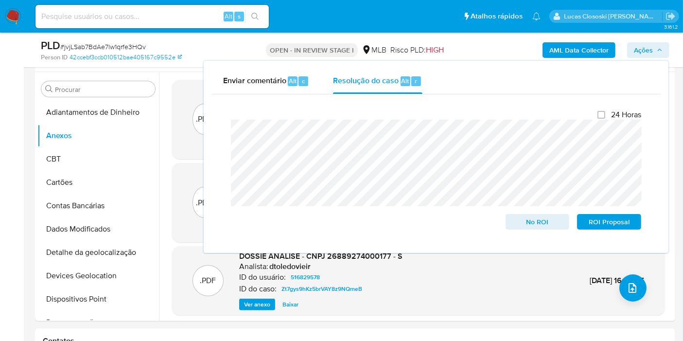
click at [649, 48] on span "Ações" at bounding box center [643, 50] width 19 height 16
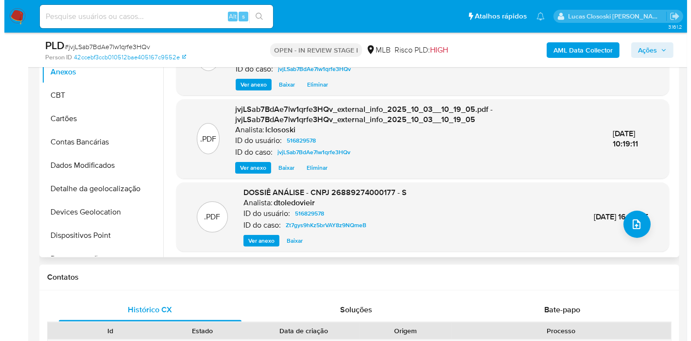
scroll to position [180, 0]
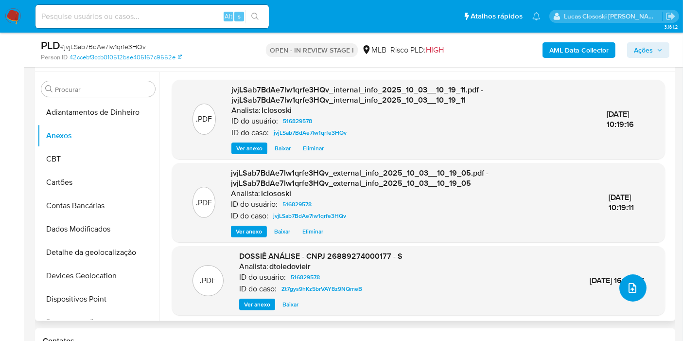
click at [629, 288] on icon "upload-file" at bounding box center [633, 288] width 12 height 12
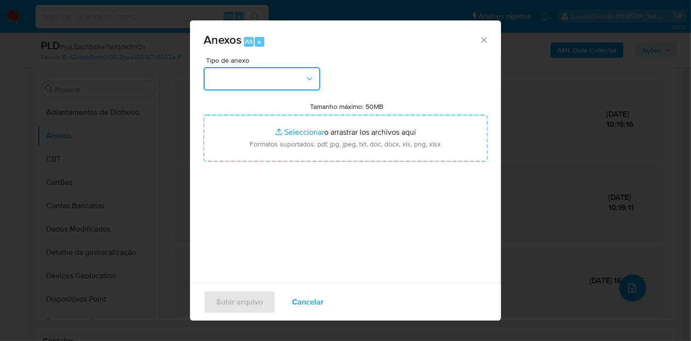
click at [313, 81] on icon "button" at bounding box center [310, 79] width 10 height 10
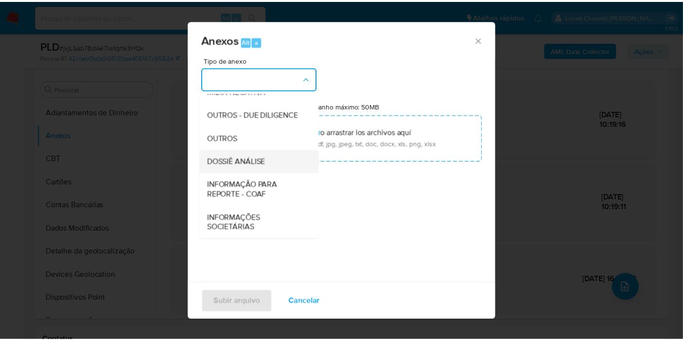
scroll to position [149, 0]
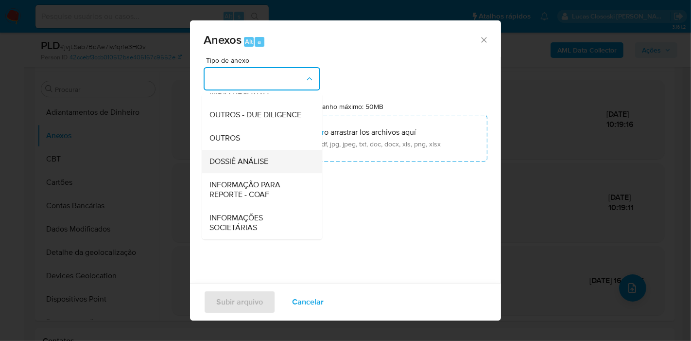
click at [236, 151] on div "DOSSIÊ ANÁLISE" at bounding box center [259, 161] width 99 height 23
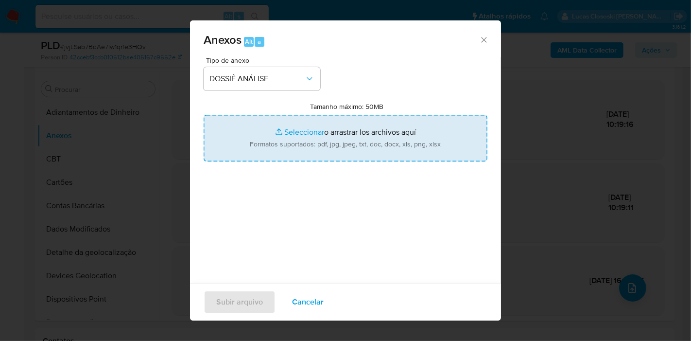
click at [314, 149] on input "Tamanho máximo: 50MB Seleccionar archivos" at bounding box center [346, 138] width 284 height 47
type input "C:\fakepath\SAR - XXXX - CNPJ 26889274000177 - S.M GUIMARAES DISTRIBUIDORA IMPO…"
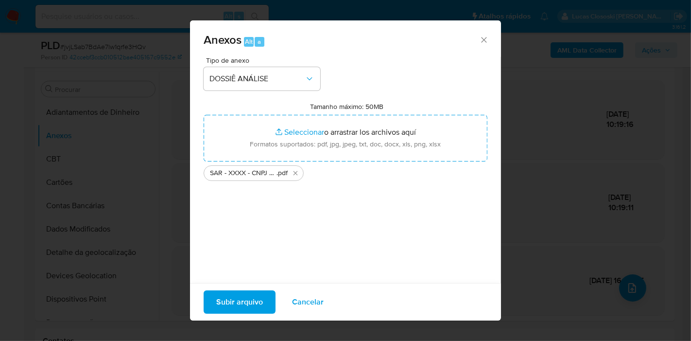
click at [237, 302] on span "Subir arquivo" at bounding box center [239, 301] width 47 height 21
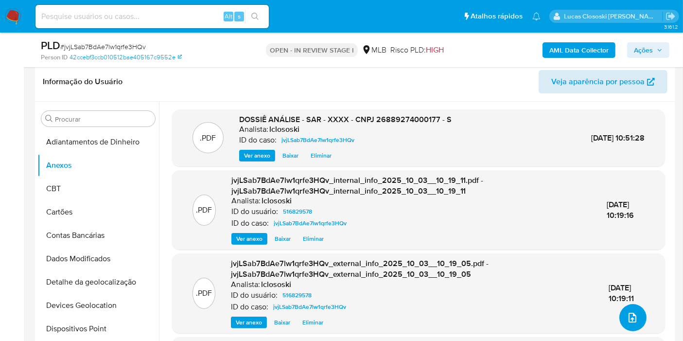
scroll to position [126, 0]
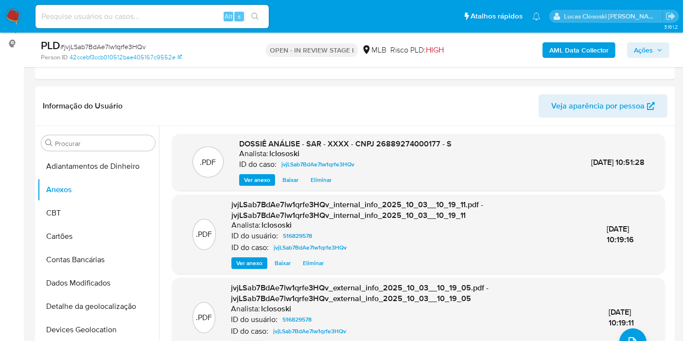
click at [641, 50] on span "Ações" at bounding box center [643, 50] width 19 height 16
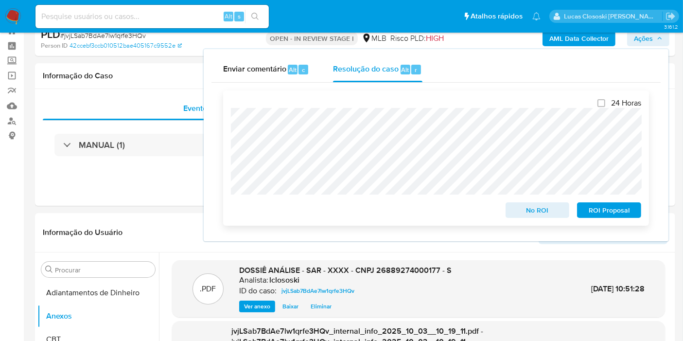
scroll to position [0, 0]
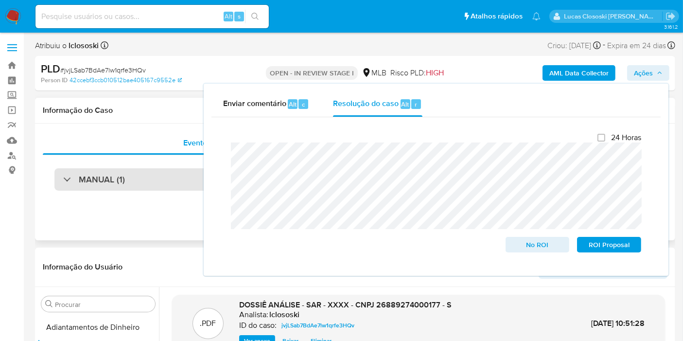
click at [140, 175] on div "MANUAL (1)" at bounding box center [354, 179] width 601 height 22
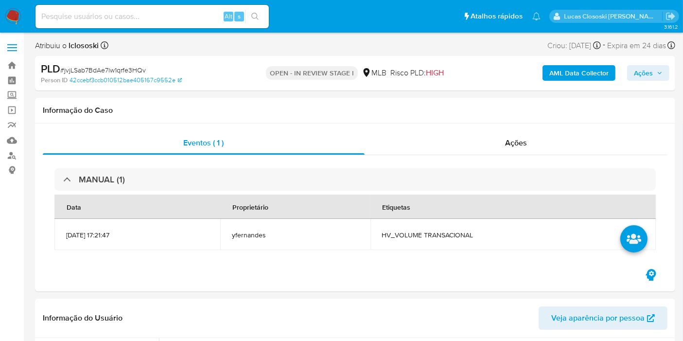
click at [647, 69] on span "Ações" at bounding box center [643, 73] width 19 height 16
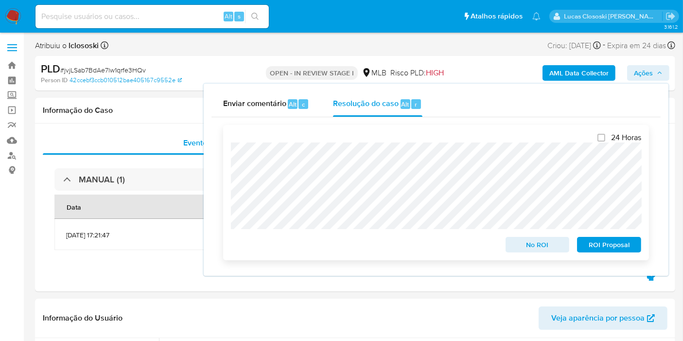
click at [605, 245] on span "ROI Proposal" at bounding box center [609, 245] width 51 height 14
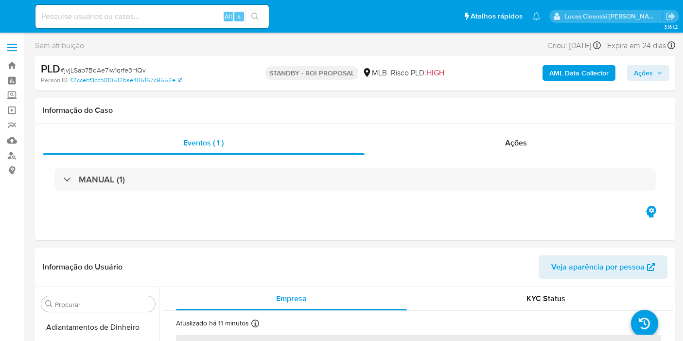
select select "10"
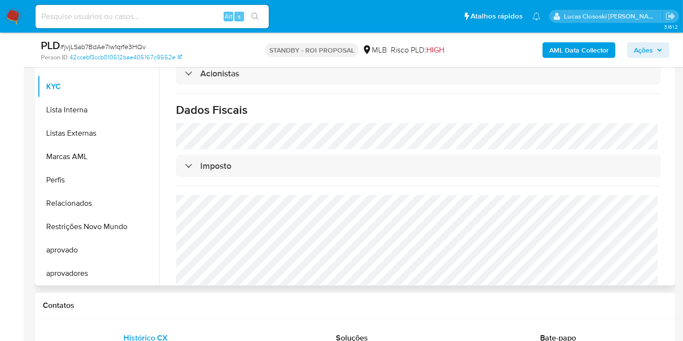
scroll to position [400, 0]
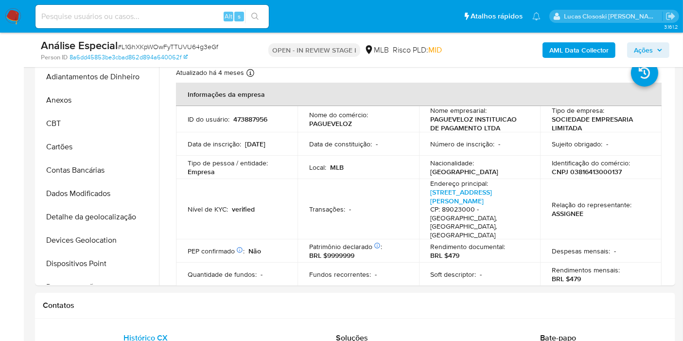
scroll to position [108, 0]
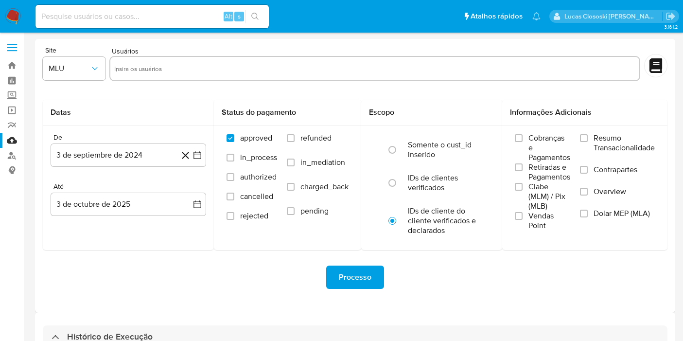
select select "10"
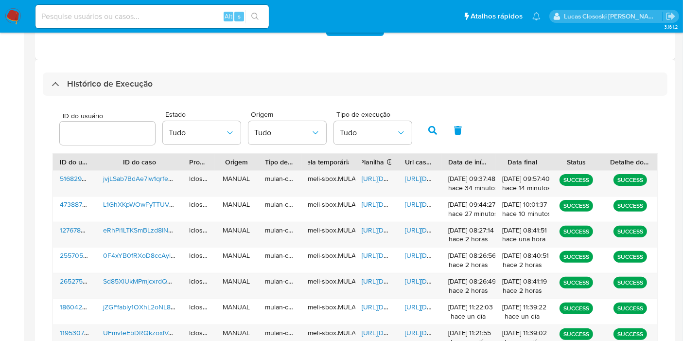
scroll to position [270, 0]
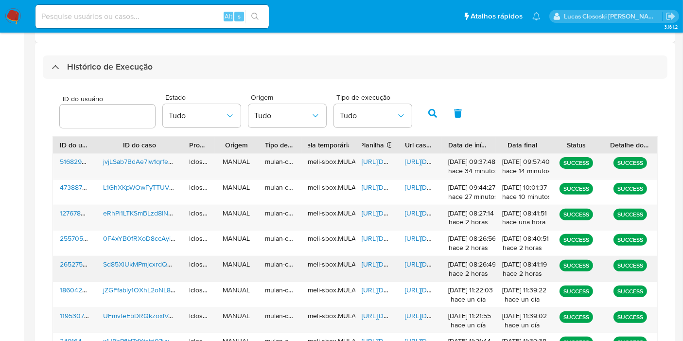
click at [130, 263] on span "Sd85XlUkMPmjcxrdQmrRHDh8" at bounding box center [150, 264] width 94 height 10
click at [147, 213] on span "eRhPi1LTKSmBLzd8INAv6nF7" at bounding box center [147, 213] width 88 height 10
click at [375, 218] on div "[URL][DOMAIN_NAME]" at bounding box center [376, 217] width 43 height 25
click at [374, 210] on span "[URL][DOMAIN_NAME]" at bounding box center [395, 213] width 67 height 10
click at [423, 211] on span "[URL][DOMAIN_NAME]" at bounding box center [438, 213] width 67 height 10
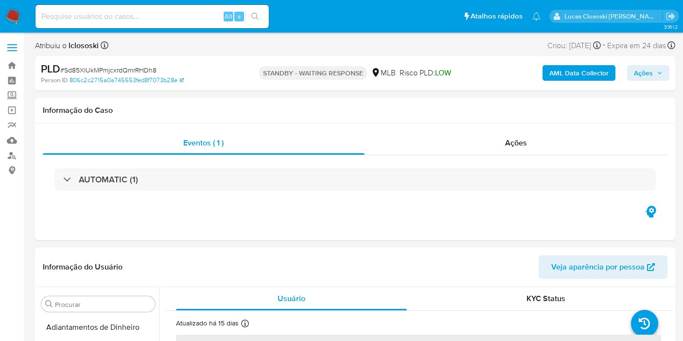
select select "10"
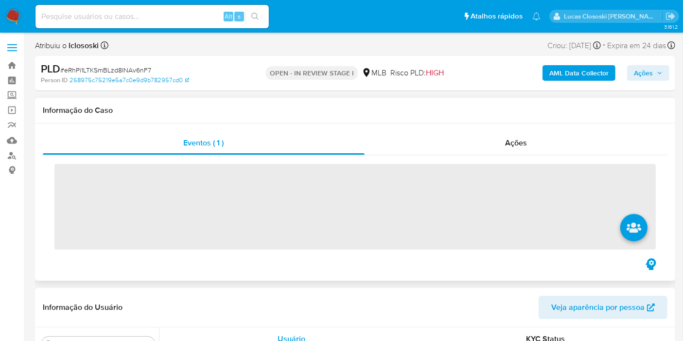
scroll to position [504, 0]
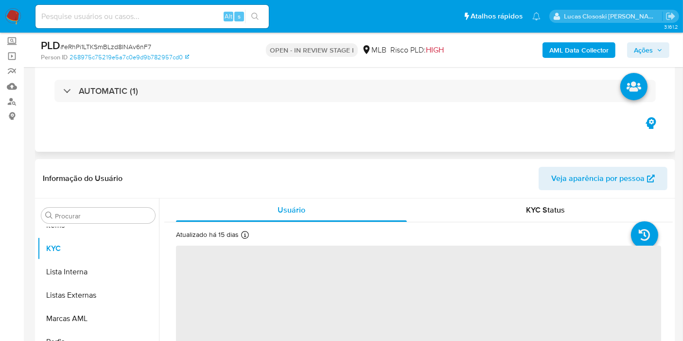
select select "10"
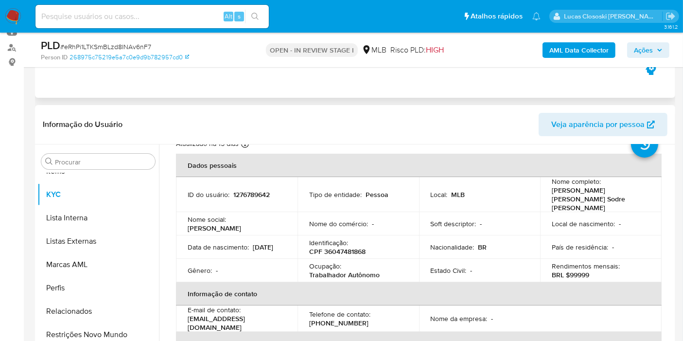
scroll to position [54, 0]
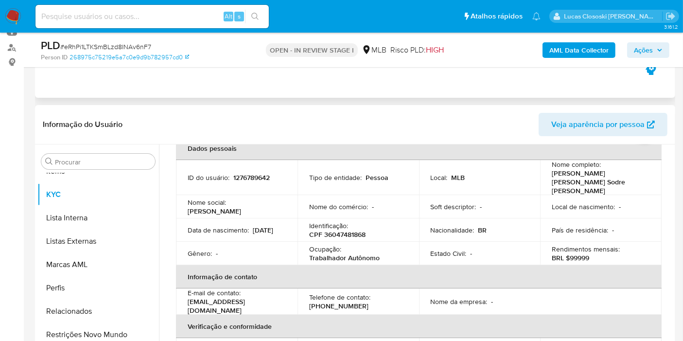
click at [341, 230] on p "CPF 36047481868" at bounding box center [337, 234] width 56 height 9
copy p "36047481868"
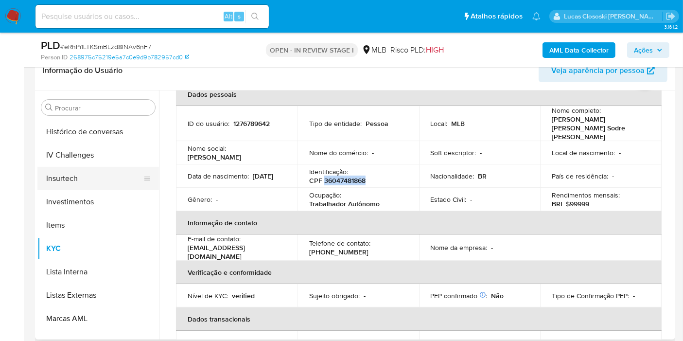
scroll to position [341, 0]
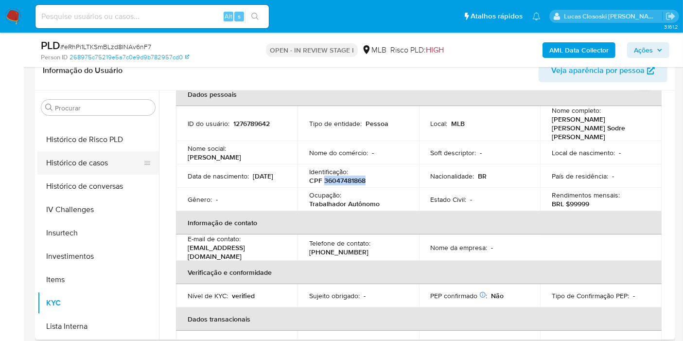
click at [92, 155] on button "Histórico de casos" at bounding box center [94, 162] width 114 height 23
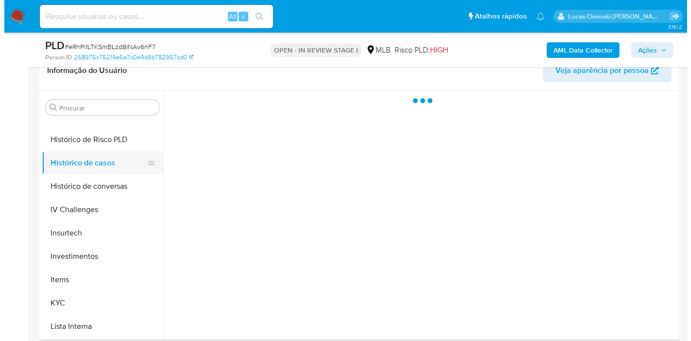
scroll to position [0, 0]
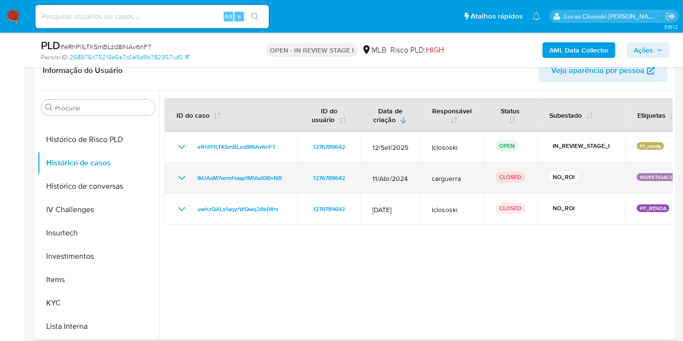
drag, startPoint x: 288, startPoint y: 192, endPoint x: 192, endPoint y: 180, distance: 97.4
click at [192, 180] on td "IkUAaM7wrmHaap1MVud0BnNB" at bounding box center [230, 177] width 133 height 31
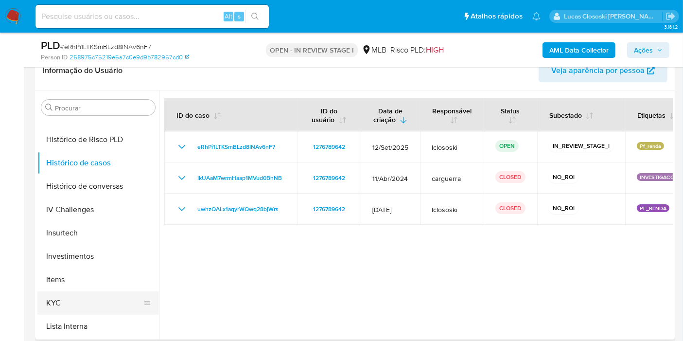
click at [68, 297] on button "KYC" at bounding box center [94, 302] width 114 height 23
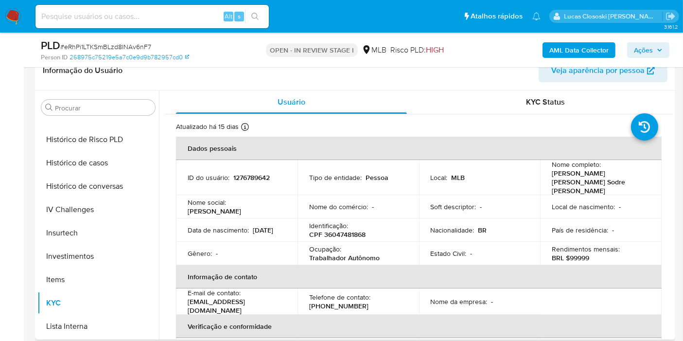
click at [343, 231] on td "Identificação : CPF 36047481868" at bounding box center [359, 229] width 122 height 23
click at [342, 230] on p "CPF 36047481868" at bounding box center [337, 234] width 56 height 9
click at [581, 48] on b "AML Data Collector" at bounding box center [578, 50] width 59 height 16
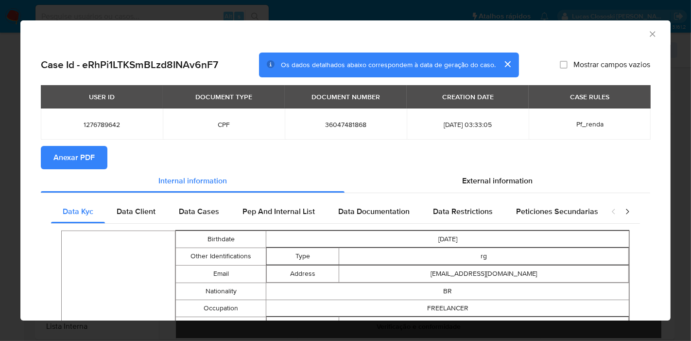
click at [94, 157] on button "Anexar PDF" at bounding box center [74, 157] width 67 height 23
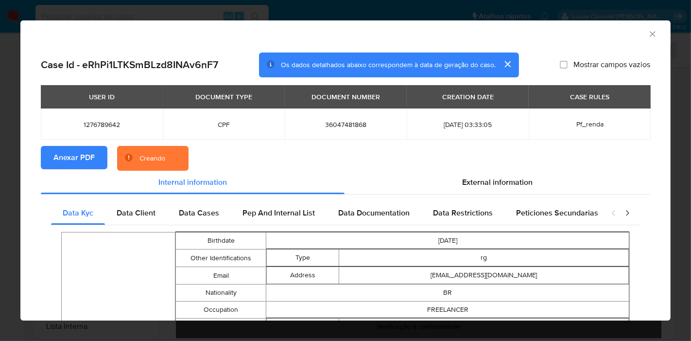
click at [490, 170] on section "Anexar PDF Creando" at bounding box center [346, 158] width 610 height 25
click at [490, 173] on div "External information" at bounding box center [498, 182] width 306 height 23
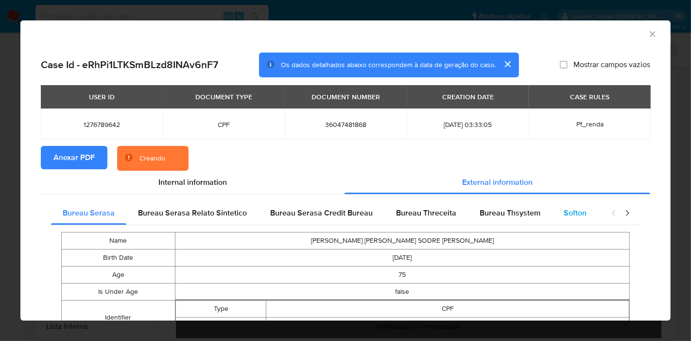
click at [564, 207] on span "Softon" at bounding box center [575, 212] width 23 height 11
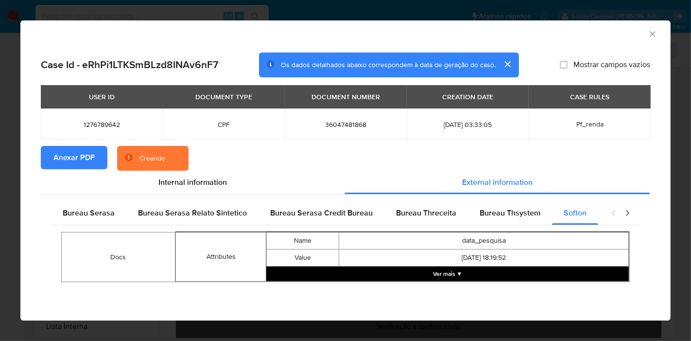
click at [459, 273] on button "Ver mais ▼" at bounding box center [447, 273] width 363 height 15
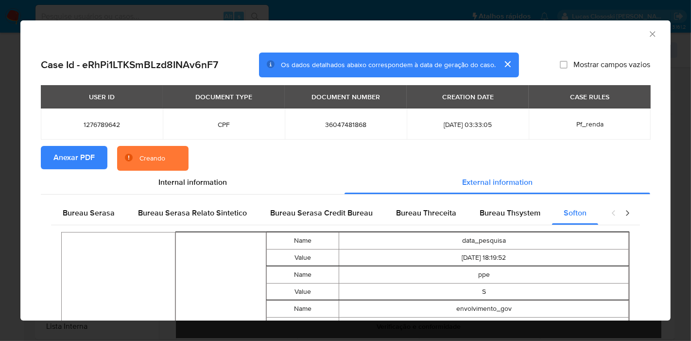
click at [648, 36] on icon "Fechar a janela" at bounding box center [653, 34] width 10 height 10
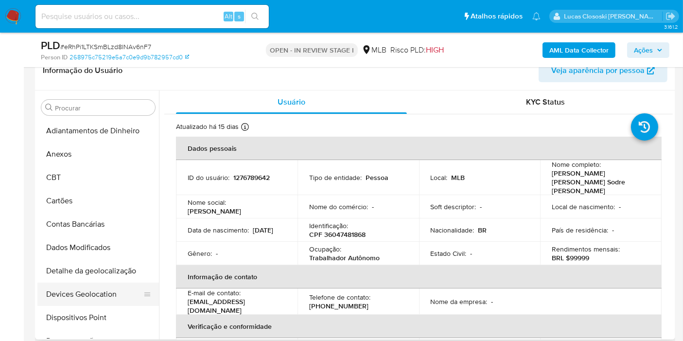
click at [102, 284] on button "Devices Geolocation" at bounding box center [94, 293] width 114 height 23
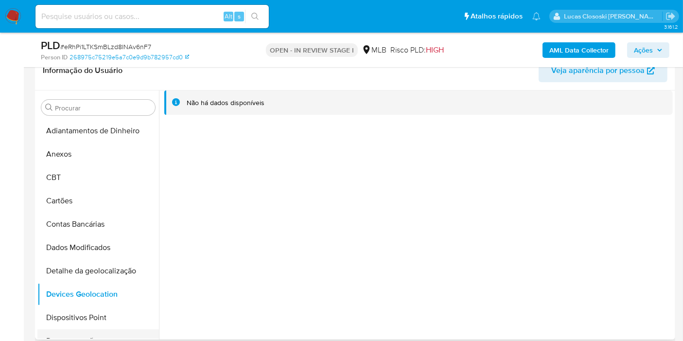
click at [82, 329] on button "Documentação" at bounding box center [94, 340] width 114 height 23
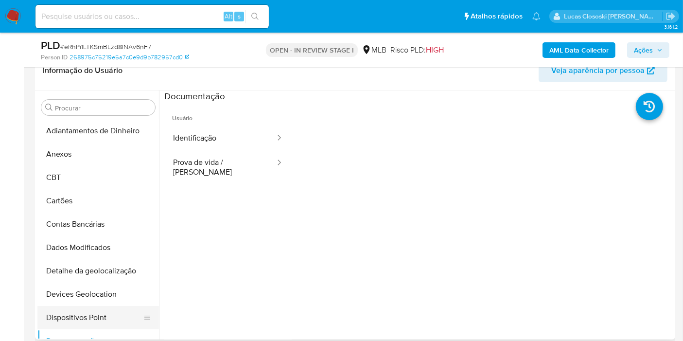
click at [91, 318] on button "Dispositivos Point" at bounding box center [94, 317] width 114 height 23
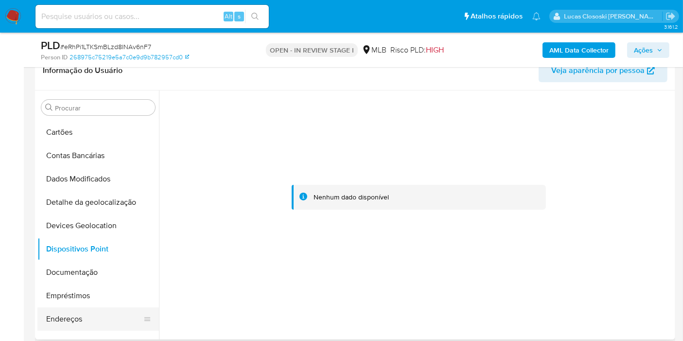
scroll to position [108, 0]
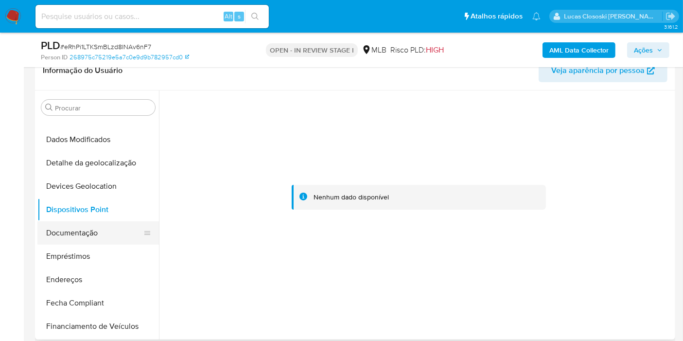
click at [88, 239] on button "Documentação" at bounding box center [94, 232] width 114 height 23
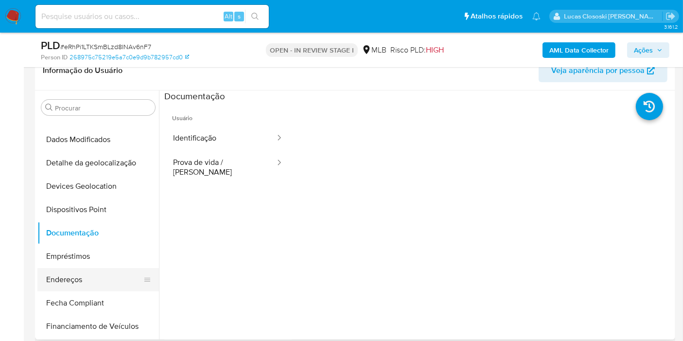
click at [87, 277] on button "Endereços" at bounding box center [94, 279] width 114 height 23
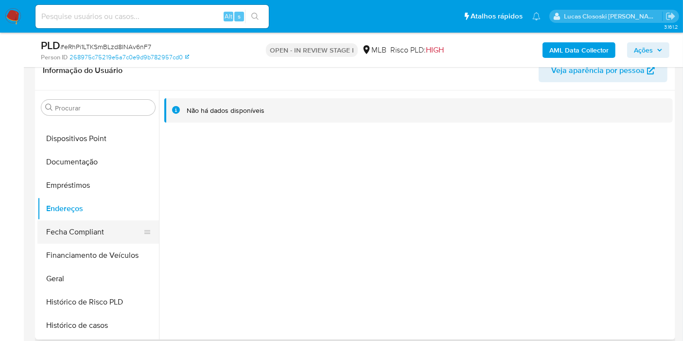
scroll to position [216, 0]
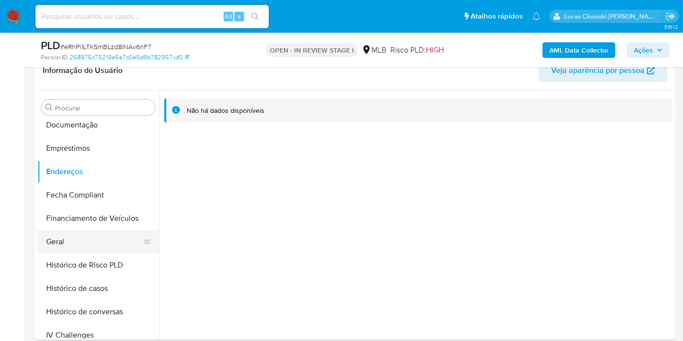
click at [76, 230] on button "Geral" at bounding box center [94, 241] width 114 height 23
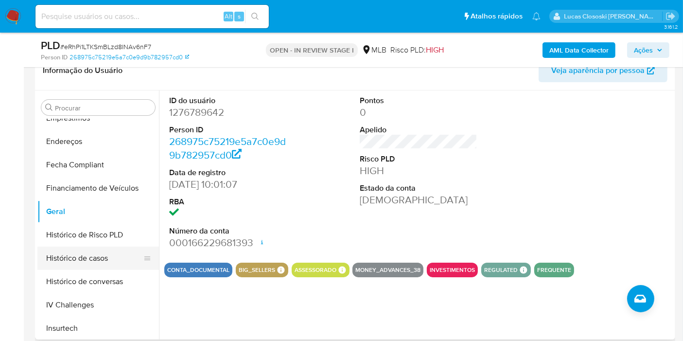
scroll to position [270, 0]
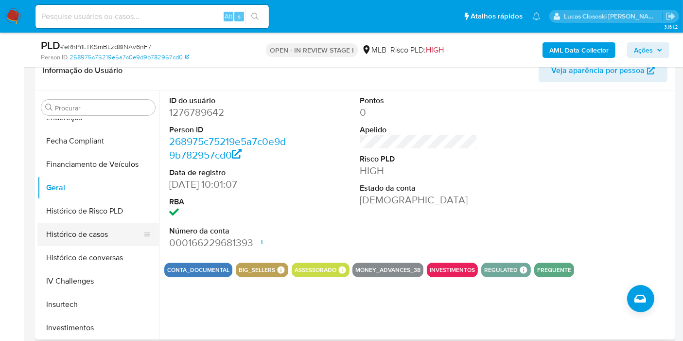
click at [101, 233] on button "Histórico de casos" at bounding box center [94, 234] width 114 height 23
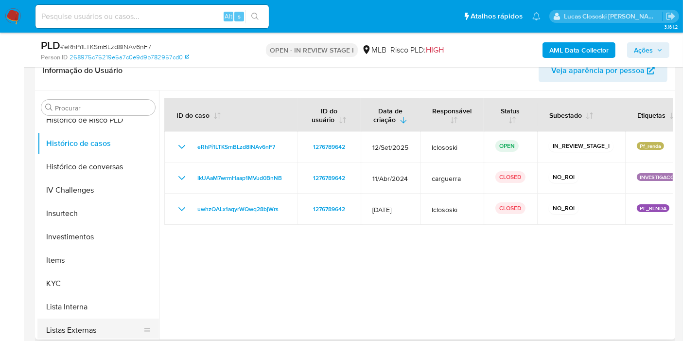
scroll to position [432, 0]
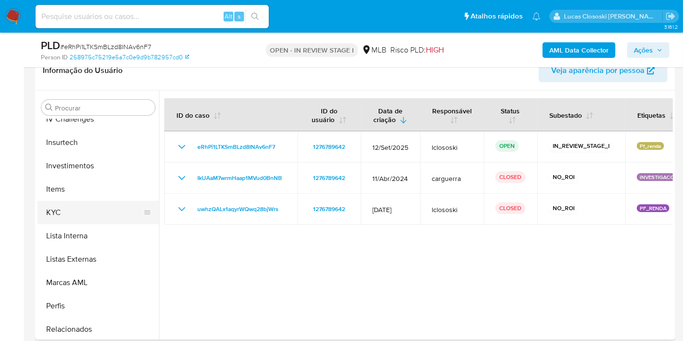
click at [61, 206] on button "KYC" at bounding box center [94, 212] width 114 height 23
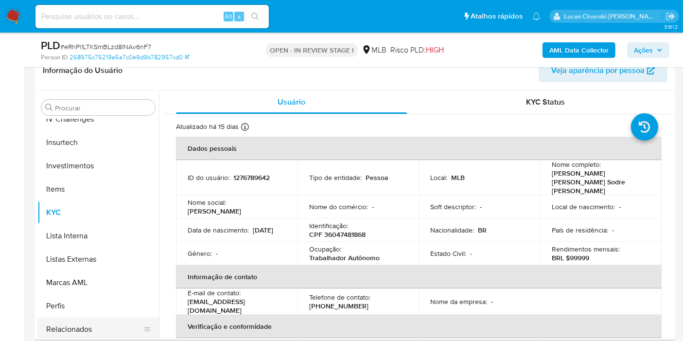
scroll to position [504, 0]
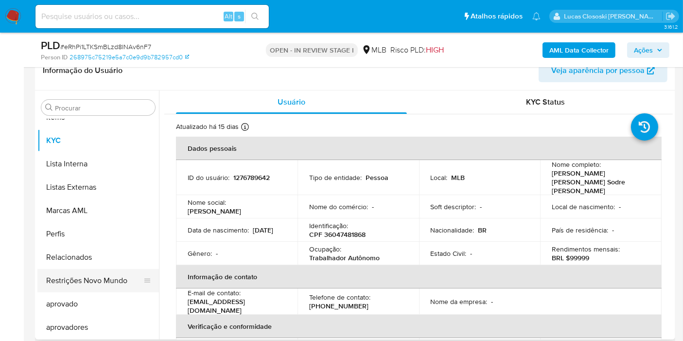
click at [101, 274] on button "Restrições Novo Mundo" at bounding box center [94, 280] width 114 height 23
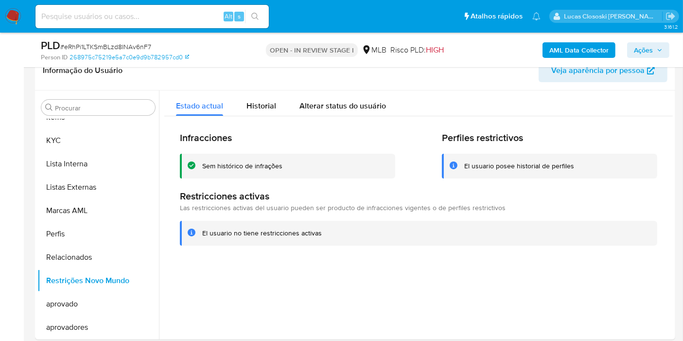
click at [129, 49] on span "# eRhPi1LTKSmBLzd8INAv6nF7" at bounding box center [105, 47] width 91 height 10
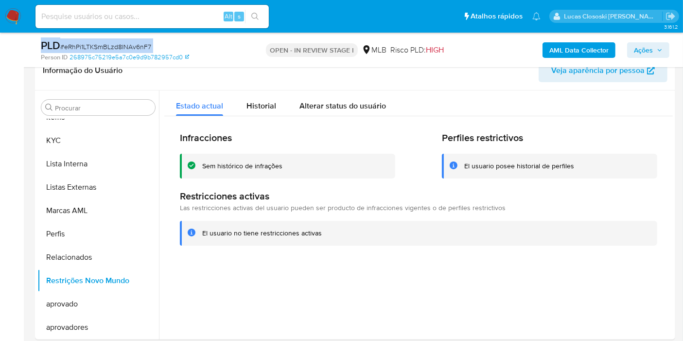
click at [165, 36] on div "PLD # eRhPi1LTKSmBLzd8INAv6nF7 Person ID 268975c75219e5a7c0e9d9b782957cd0 OPEN …" at bounding box center [355, 50] width 640 height 35
click at [144, 49] on span "# eRhPi1LTKSmBLzd8INAv6nF7" at bounding box center [105, 47] width 91 height 10
copy span "eRhPi1LTKSmBLzd8INAv6nF7"
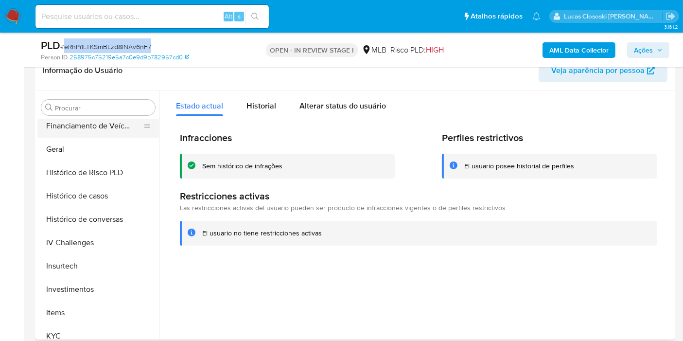
scroll to position [378, 0]
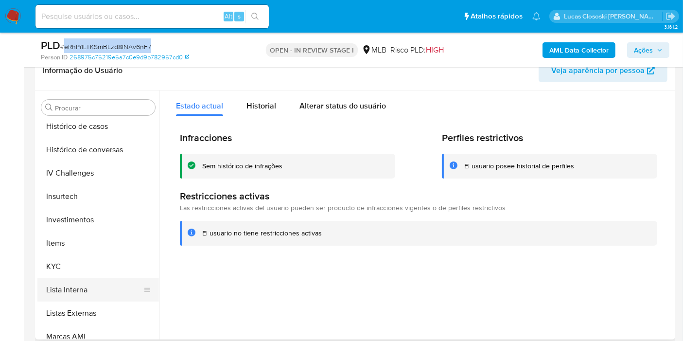
click at [87, 296] on button "Lista Interna" at bounding box center [94, 289] width 114 height 23
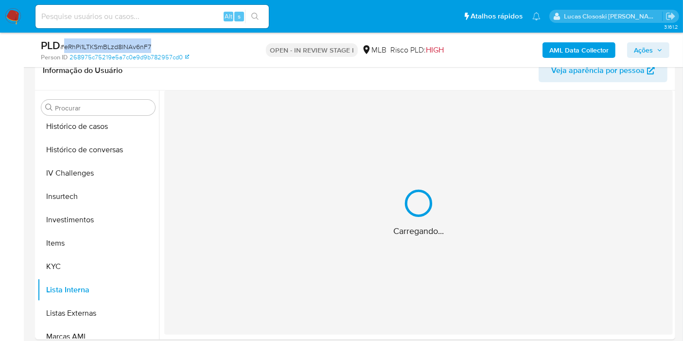
click at [212, 59] on div "Person ID 268975c75219e5a7c0e9d9b782957cd0" at bounding box center [144, 57] width 207 height 9
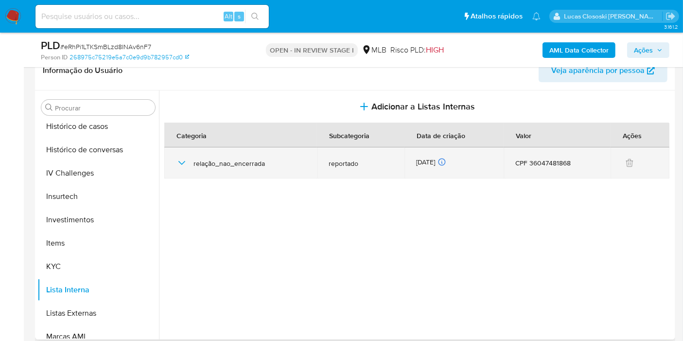
click at [176, 160] on icon "button" at bounding box center [182, 163] width 12 height 12
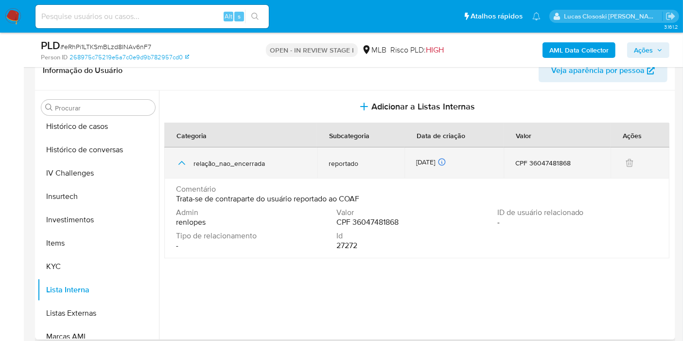
click at [176, 160] on icon "button" at bounding box center [182, 163] width 12 height 12
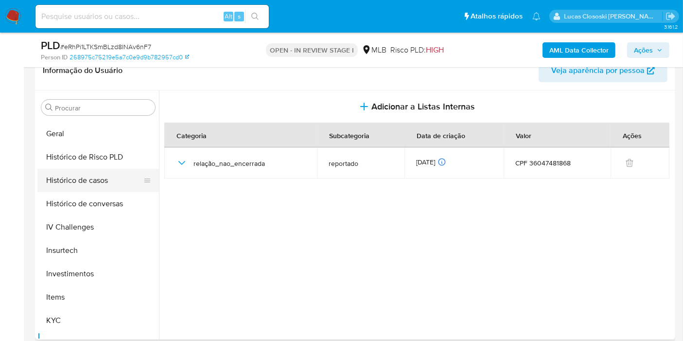
scroll to position [216, 0]
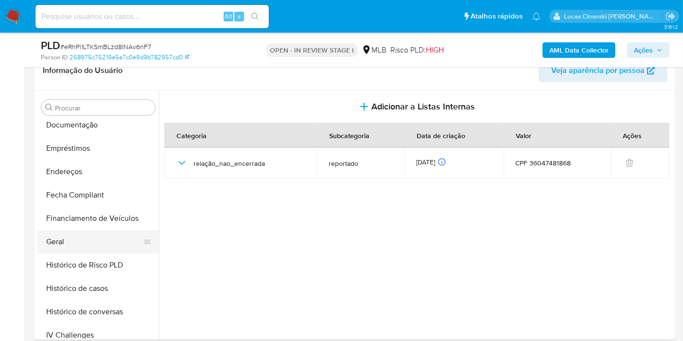
click at [73, 232] on button "Geral" at bounding box center [94, 241] width 114 height 23
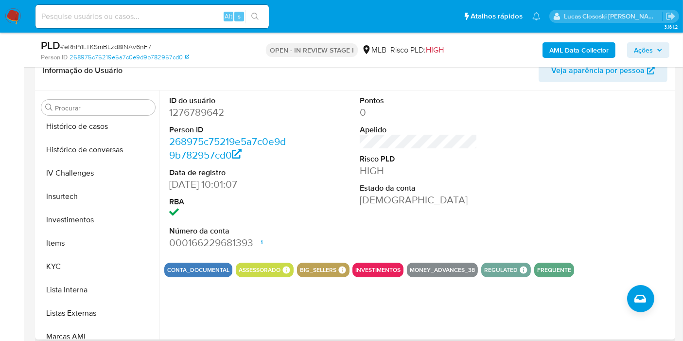
scroll to position [432, 0]
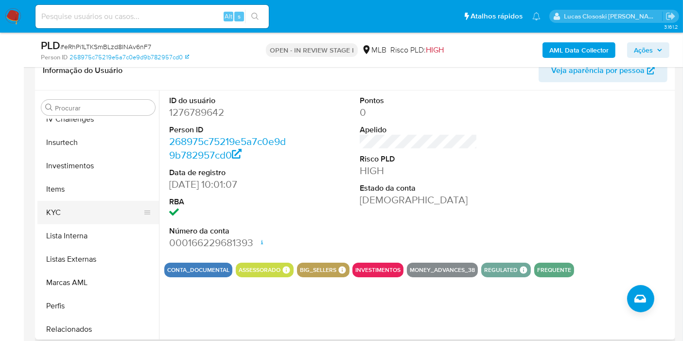
click at [60, 203] on button "KYC" at bounding box center [94, 212] width 114 height 23
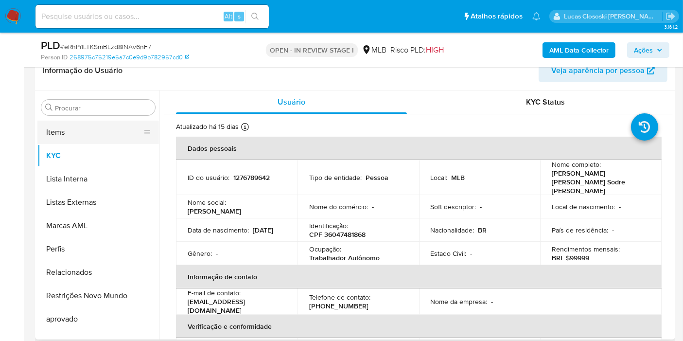
scroll to position [342, 0]
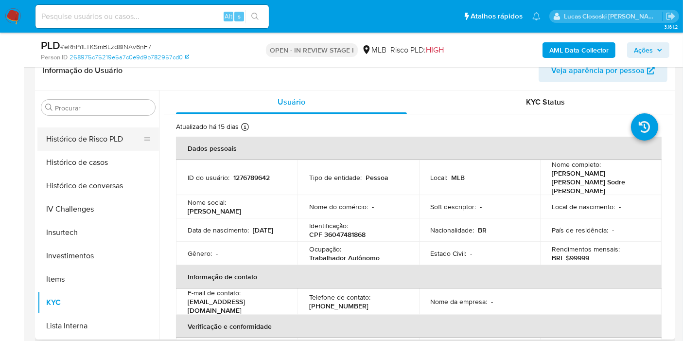
click at [102, 149] on button "Histórico de Risco PLD" at bounding box center [94, 138] width 114 height 23
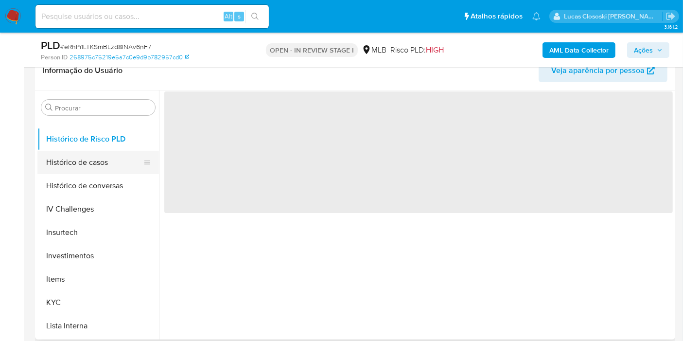
click at [102, 163] on button "Histórico de casos" at bounding box center [94, 162] width 114 height 23
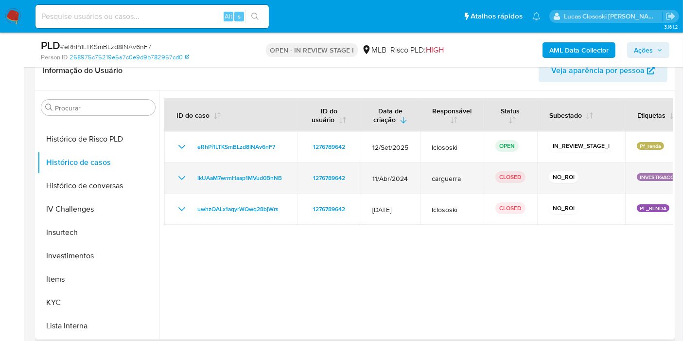
click at [290, 170] on td "IkUAaM7wrmHaap1MVud0BnNB" at bounding box center [230, 177] width 133 height 31
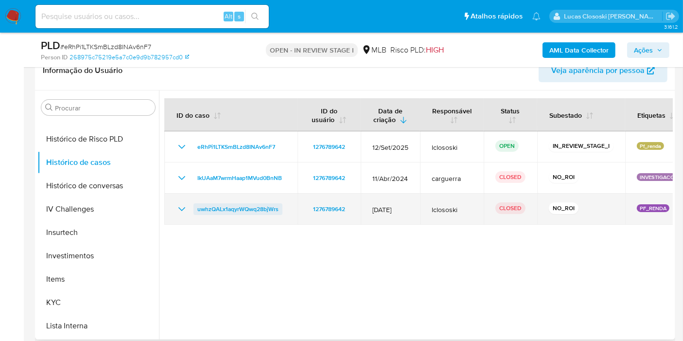
drag, startPoint x: 293, startPoint y: 205, endPoint x: 208, endPoint y: 207, distance: 84.6
click at [208, 207] on td "uwhzQALx1aqyrWQwq28bjWrs" at bounding box center [230, 208] width 133 height 31
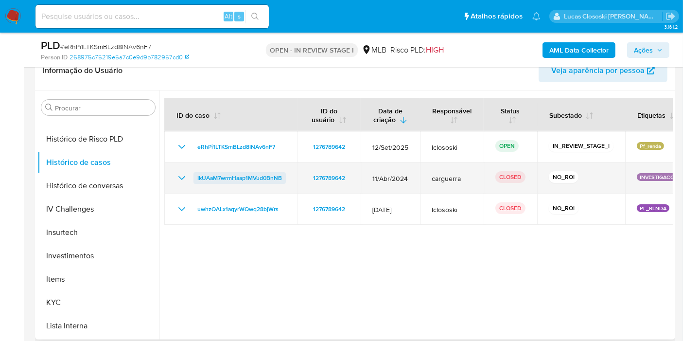
drag, startPoint x: 290, startPoint y: 174, endPoint x: 194, endPoint y: 175, distance: 95.8
click at [194, 175] on td "IkUAaM7wrmHaap1MVud0BnNB" at bounding box center [230, 177] width 133 height 31
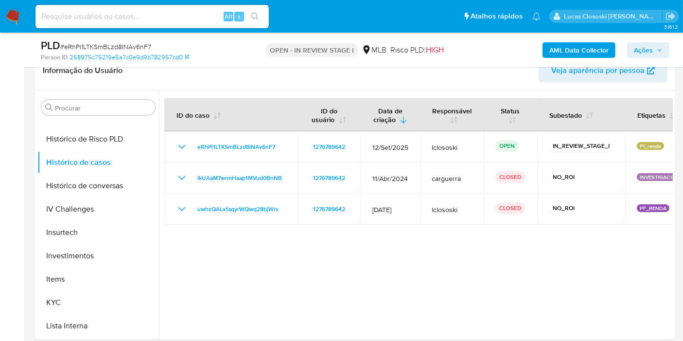
click at [130, 48] on span "# eRhPi1LTKSmBLzd8INAv6nF7" at bounding box center [105, 47] width 91 height 10
copy span "eRhPi1LTKSmBLzd8INAv6nF7"
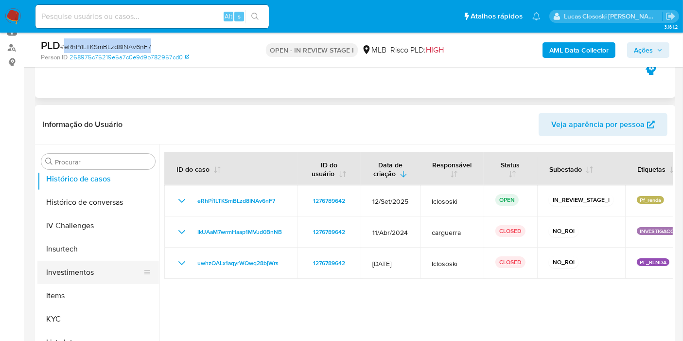
scroll to position [396, 0]
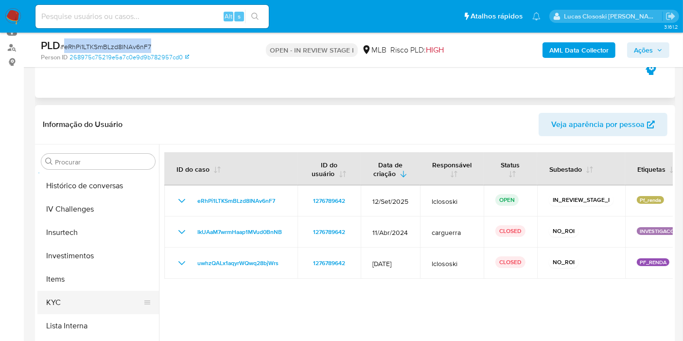
click at [60, 310] on button "KYC" at bounding box center [94, 302] width 114 height 23
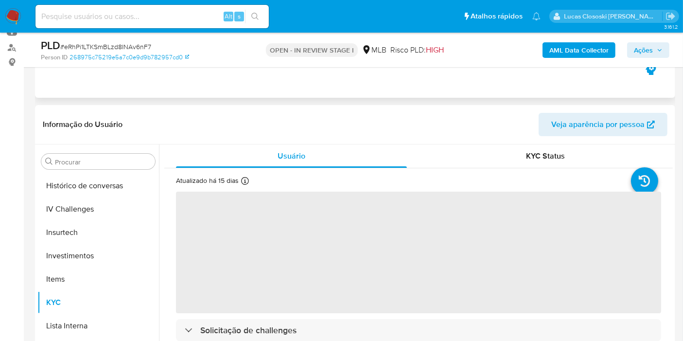
click at [245, 92] on div "Eventos ( 1 ) Ações AUTOMATIC (1)" at bounding box center [355, 39] width 640 height 117
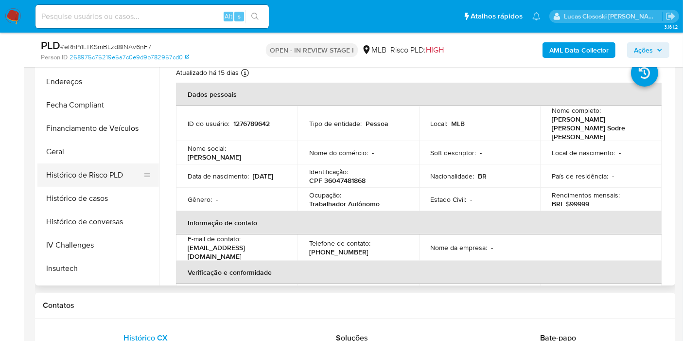
scroll to position [234, 0]
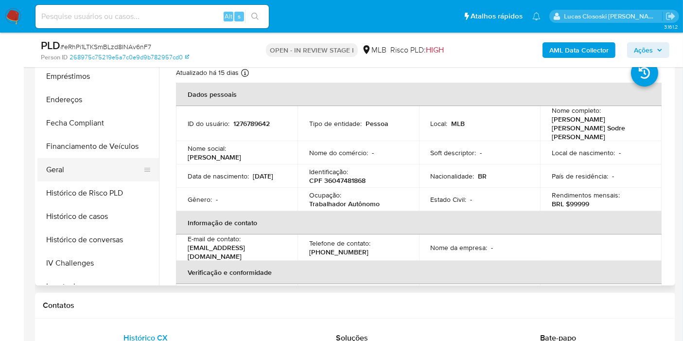
click at [78, 163] on button "Geral" at bounding box center [94, 169] width 114 height 23
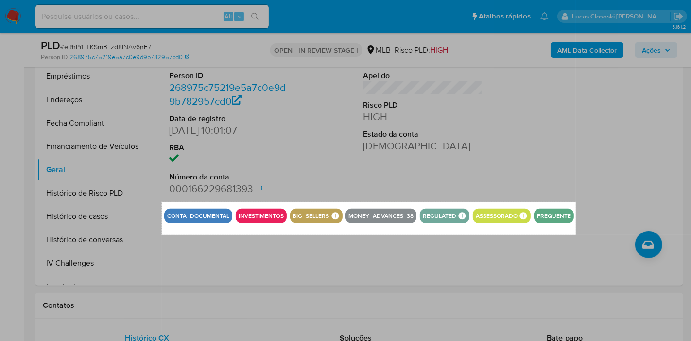
drag, startPoint x: 162, startPoint y: 202, endPoint x: 576, endPoint y: 234, distance: 415.5
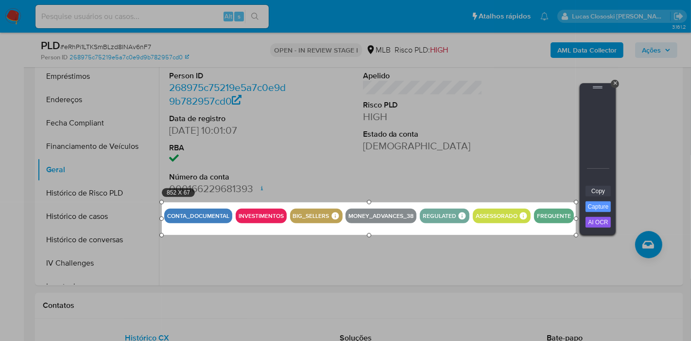
click at [602, 186] on link "Copy" at bounding box center [598, 191] width 25 height 11
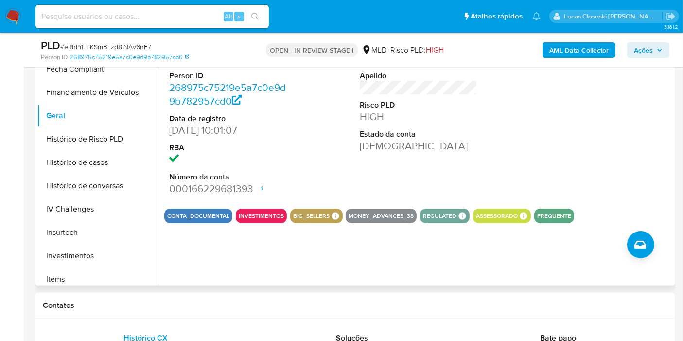
scroll to position [450, 0]
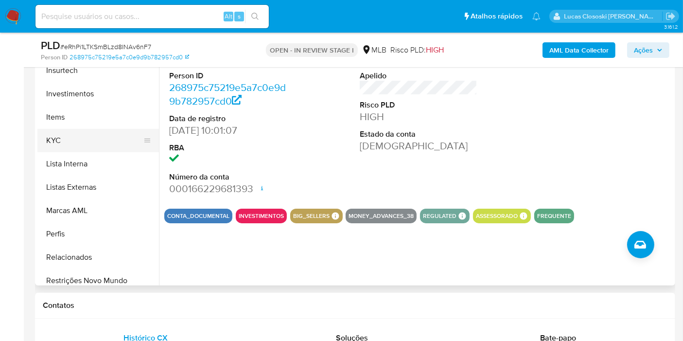
click at [67, 149] on button "KYC" at bounding box center [94, 140] width 114 height 23
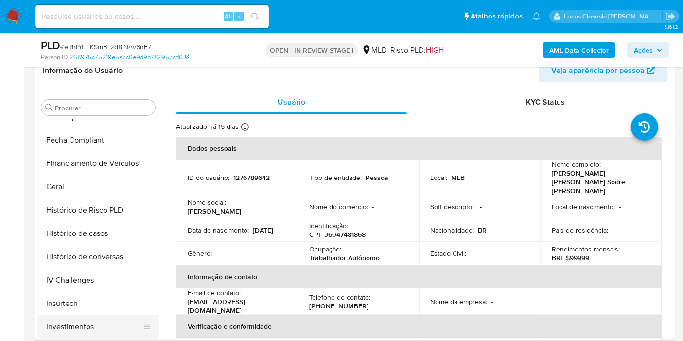
scroll to position [126, 0]
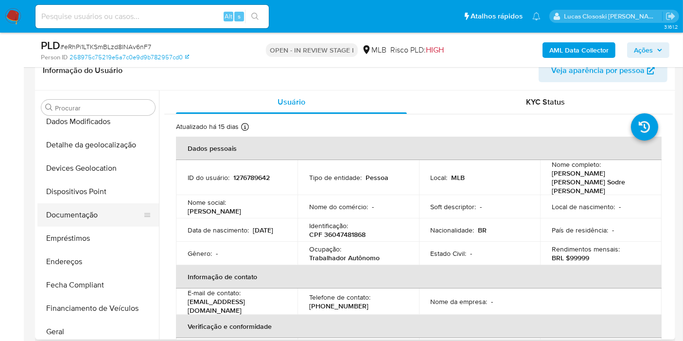
click at [79, 214] on button "Documentação" at bounding box center [94, 214] width 114 height 23
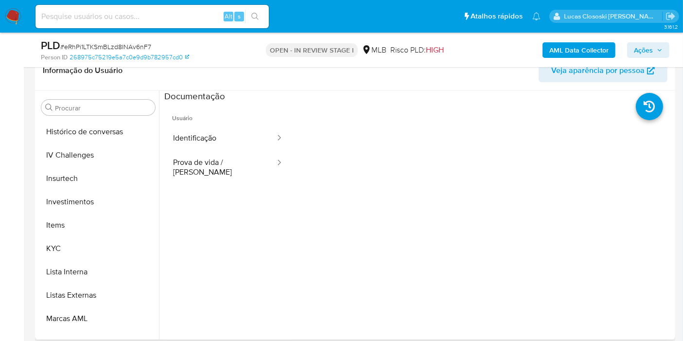
scroll to position [504, 0]
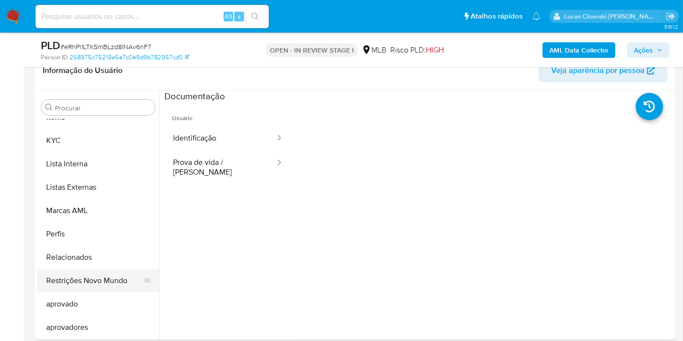
click at [90, 285] on button "Restrições Novo Mundo" at bounding box center [94, 280] width 114 height 23
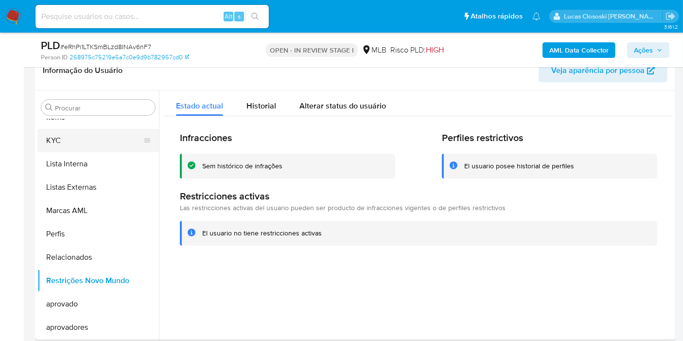
click at [105, 141] on button "KYC" at bounding box center [94, 140] width 114 height 23
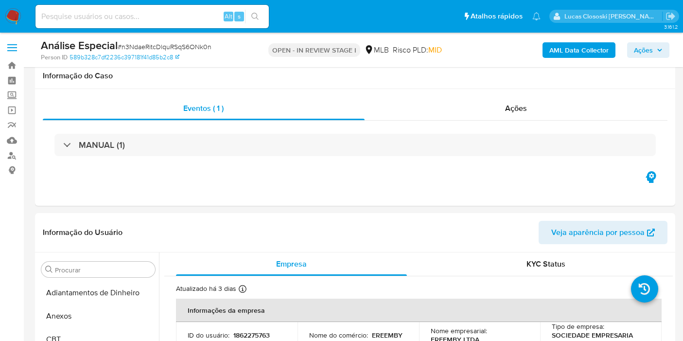
select select "10"
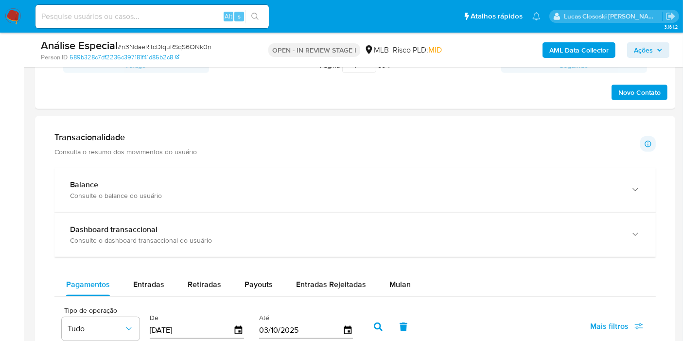
scroll to position [702, 0]
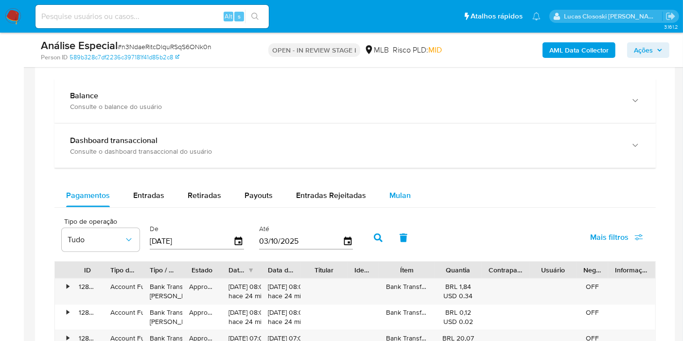
click at [396, 190] on span "Mulan" at bounding box center [399, 195] width 21 height 11
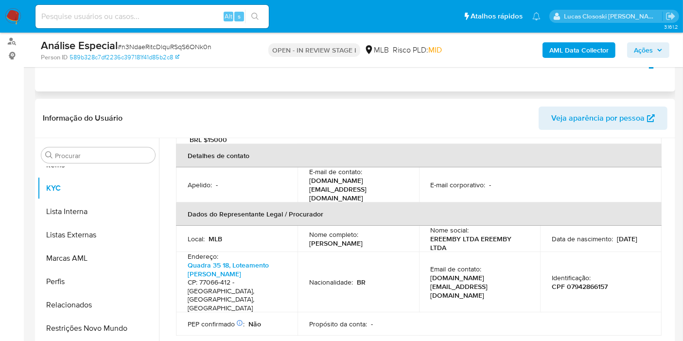
scroll to position [0, 0]
